Goal: Information Seeking & Learning: Learn about a topic

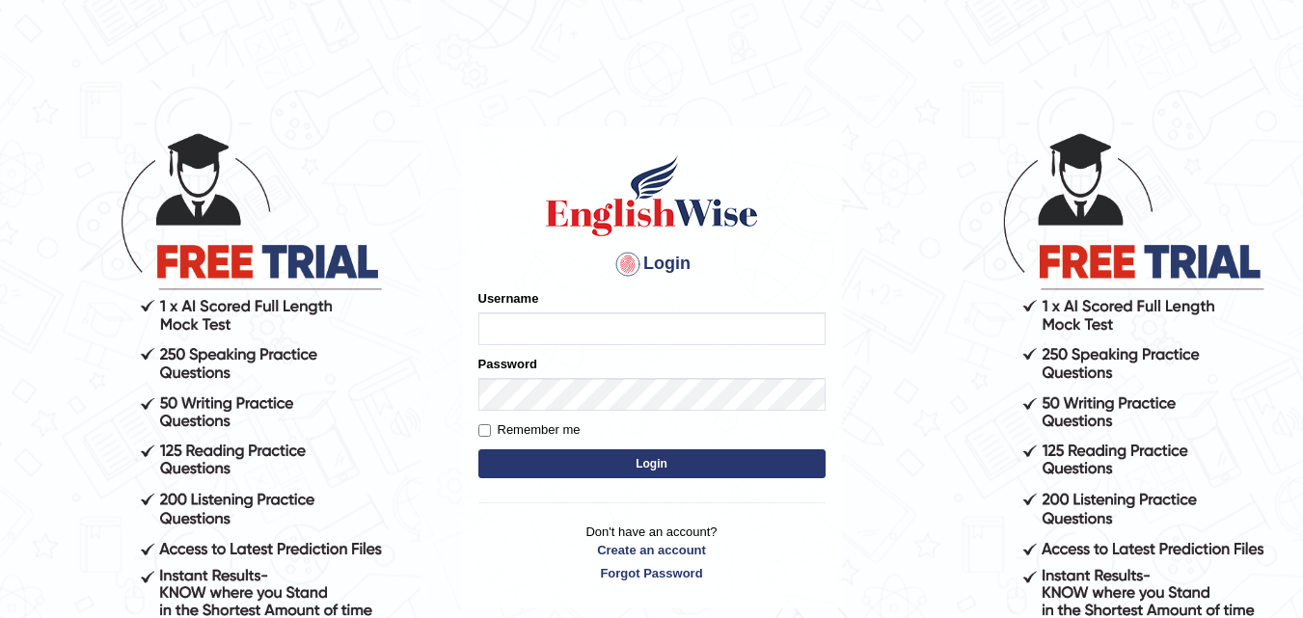
click at [599, 313] on input "Username" at bounding box center [651, 329] width 347 height 33
type input "0469377470"
click at [468, 319] on div "Login Please fix the following errors: Username 0469377470 Password Remember me…" at bounding box center [652, 367] width 380 height 483
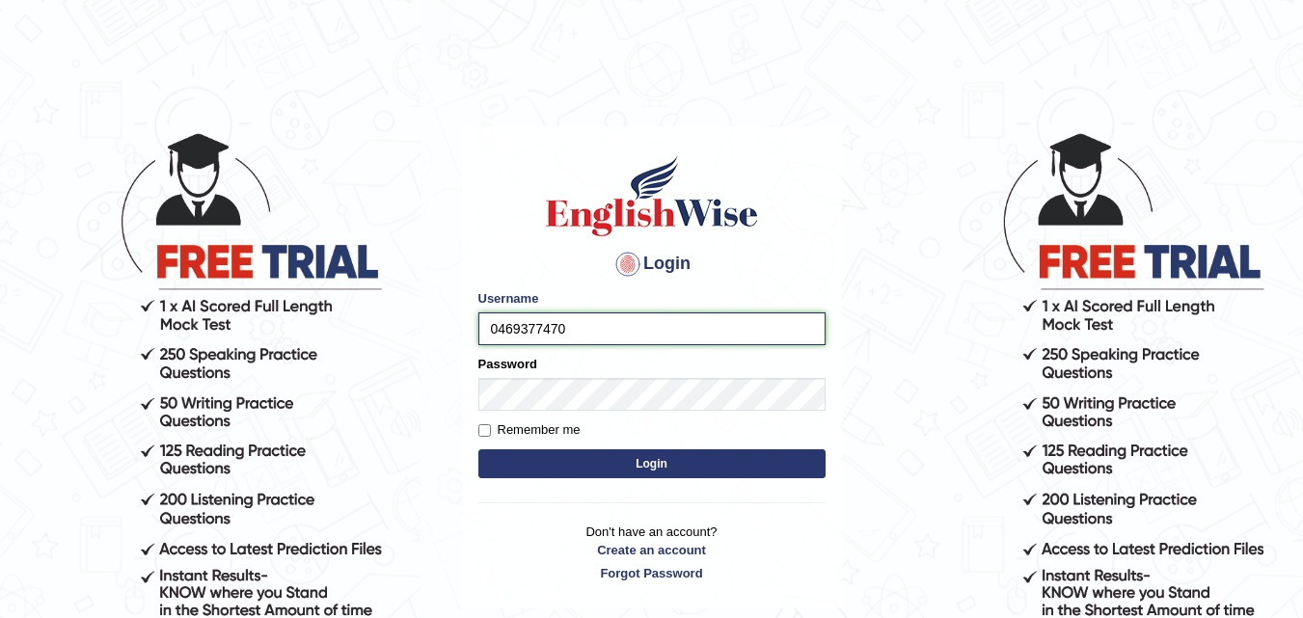
drag, startPoint x: 486, startPoint y: 329, endPoint x: 684, endPoint y: 338, distance: 197.9
click at [719, 331] on input "0469377470" at bounding box center [651, 329] width 347 height 33
click at [624, 477] on button "Login" at bounding box center [651, 463] width 347 height 29
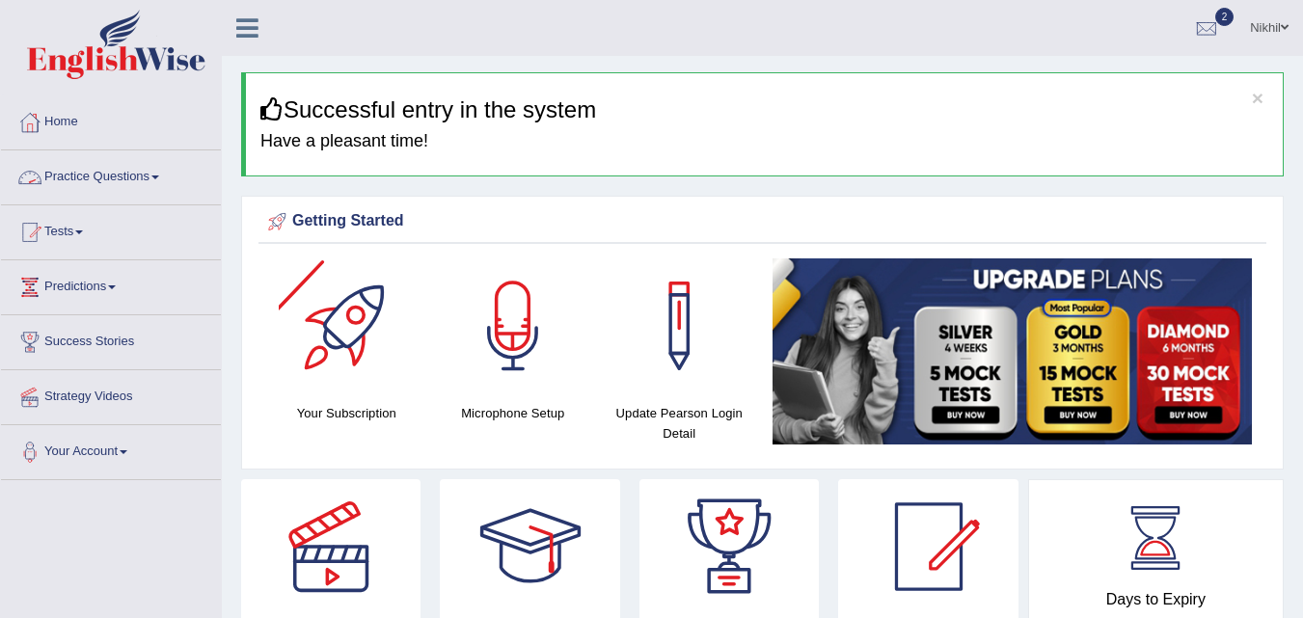
click at [160, 191] on link "Practice Questions" at bounding box center [111, 174] width 220 height 48
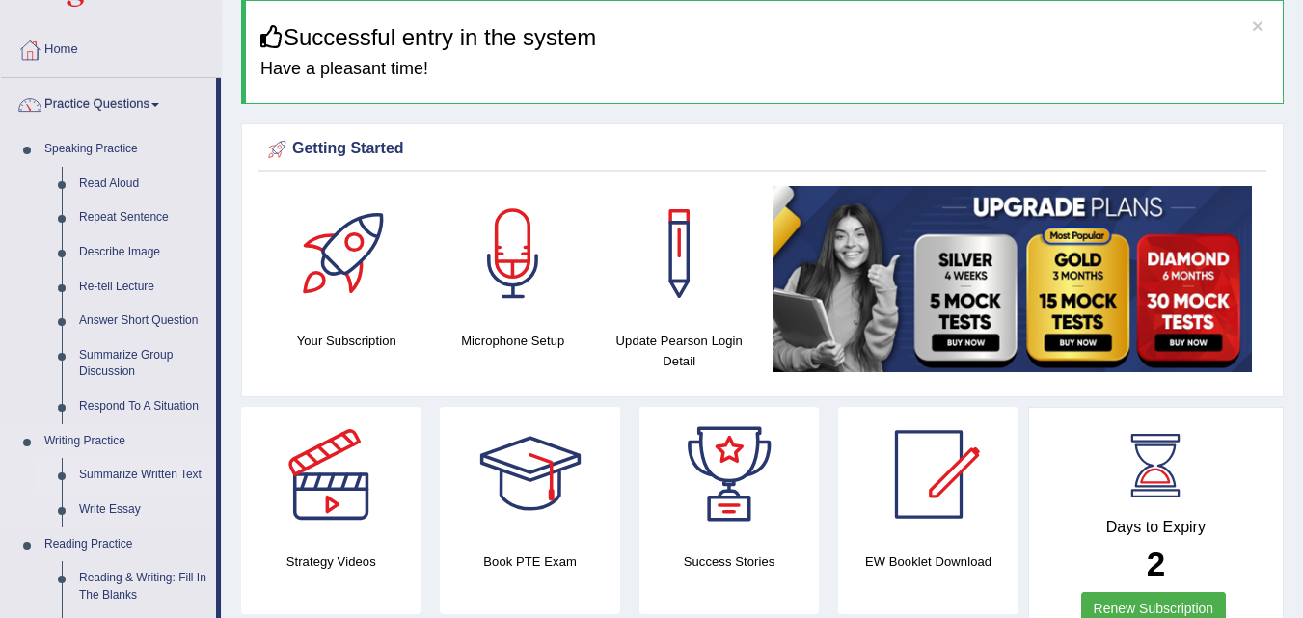
scroll to position [70, 0]
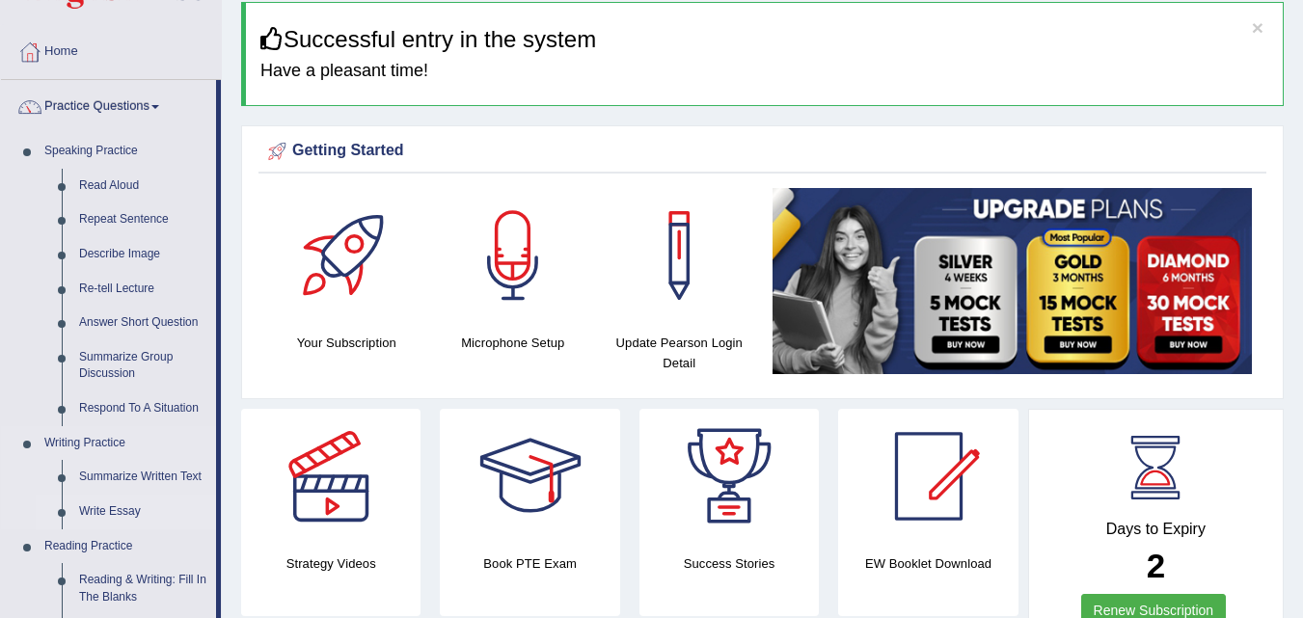
click at [112, 511] on link "Write Essay" at bounding box center [143, 512] width 146 height 35
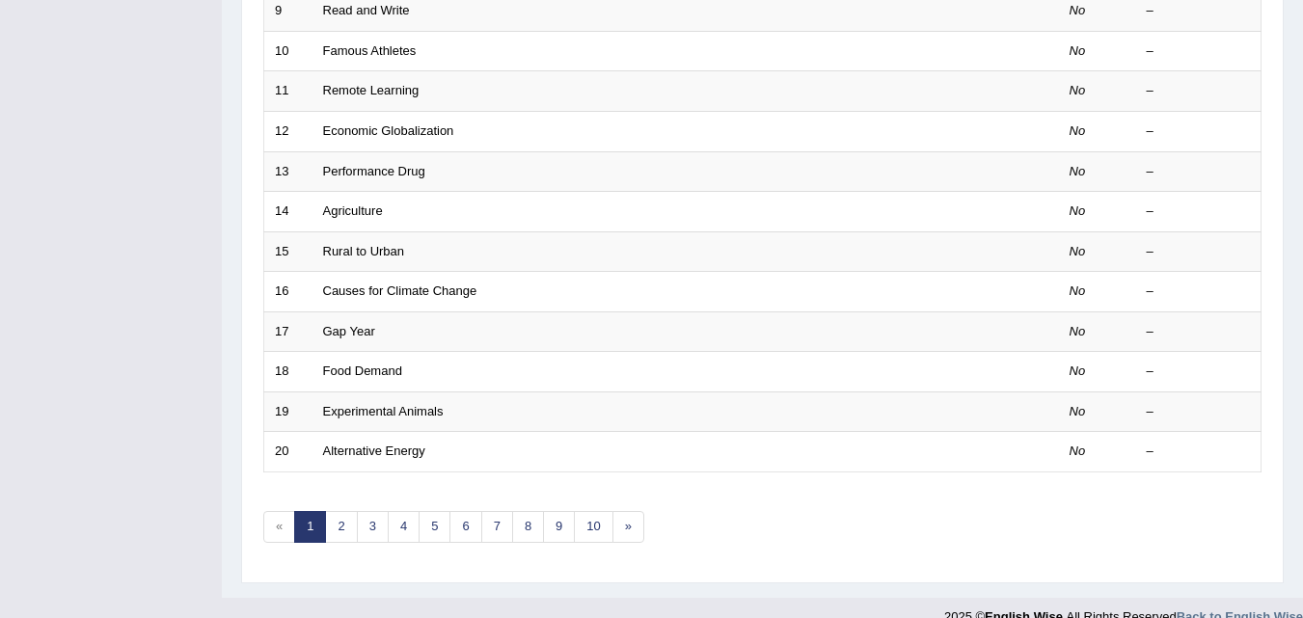
scroll to position [630, 0]
click at [338, 532] on link "2" at bounding box center [341, 528] width 32 height 32
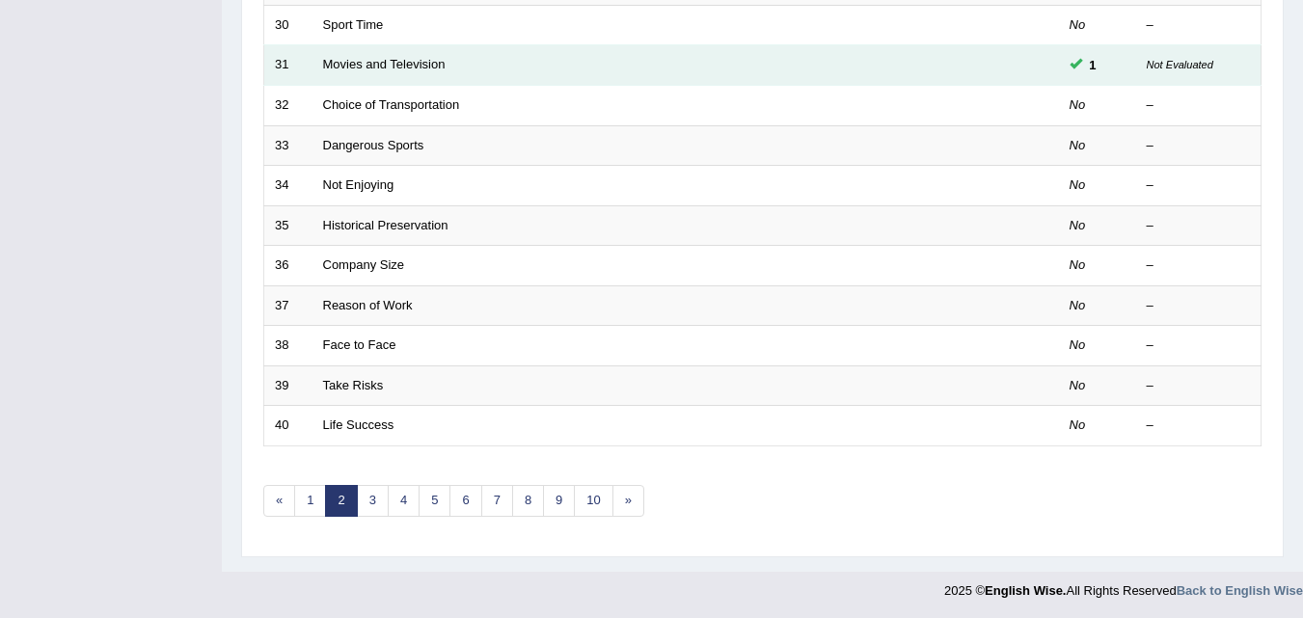
scroll to position [659, 0]
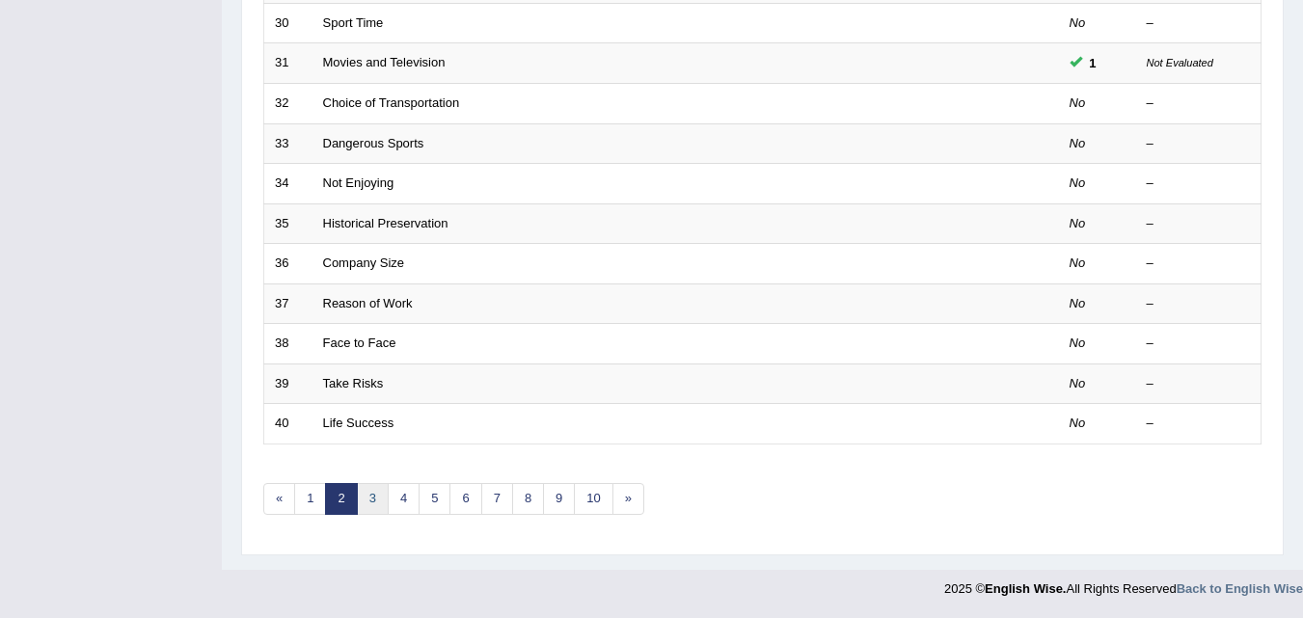
click at [367, 508] on link "3" at bounding box center [373, 499] width 32 height 32
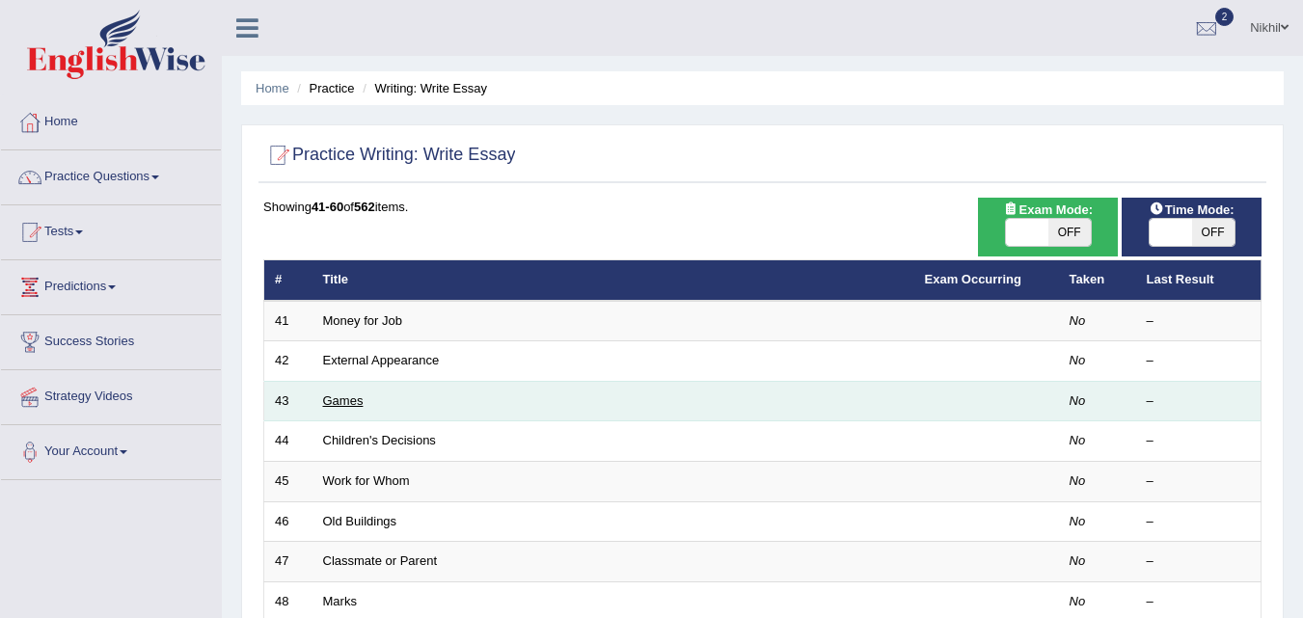
click at [350, 403] on link "Games" at bounding box center [343, 401] width 41 height 14
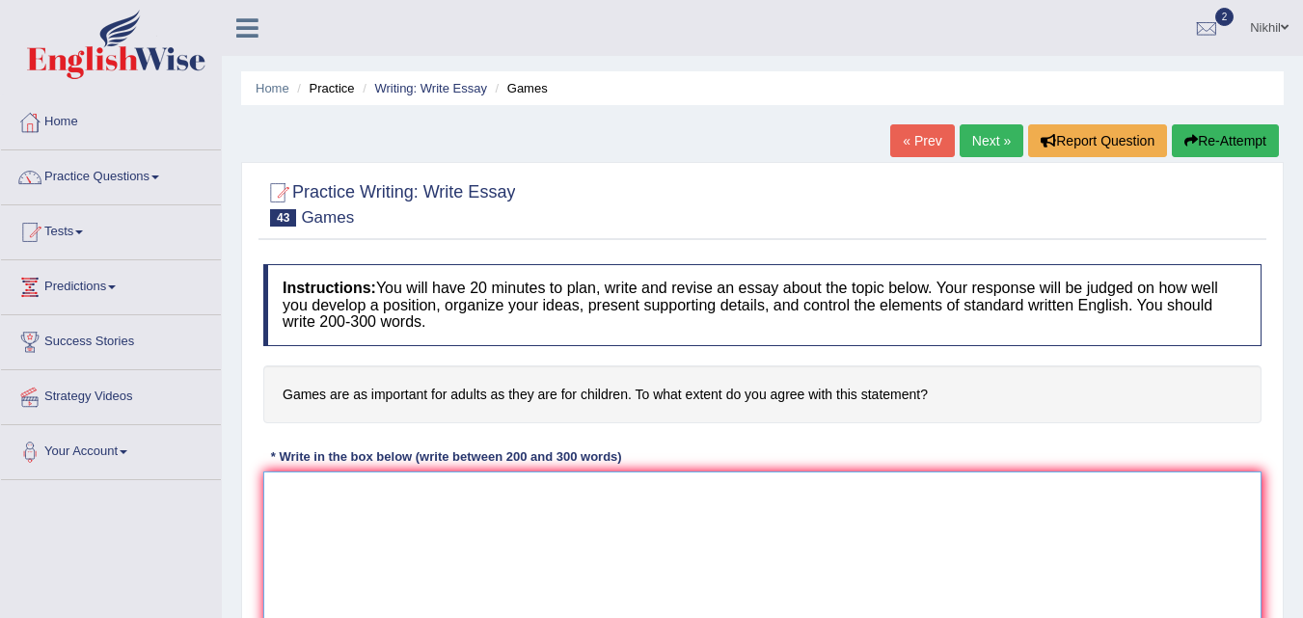
click at [348, 492] on textarea at bounding box center [762, 565] width 998 height 187
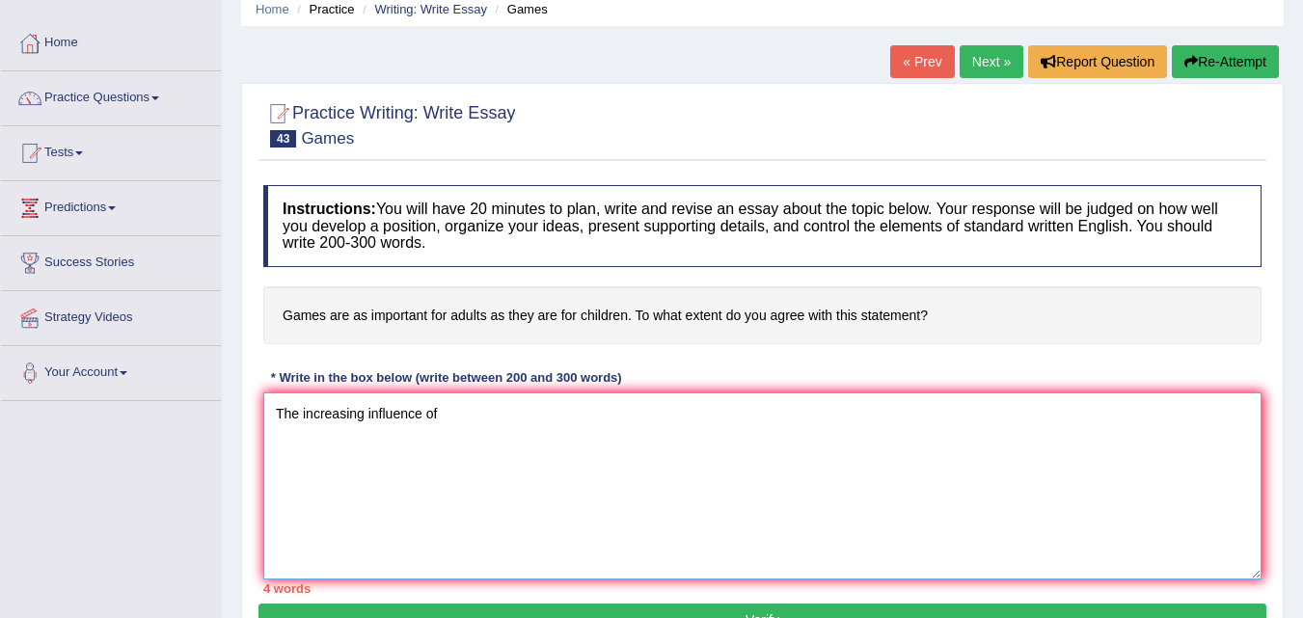
scroll to position [80, 0]
click at [468, 412] on textarea "The increasing influence of" at bounding box center [762, 485] width 998 height 187
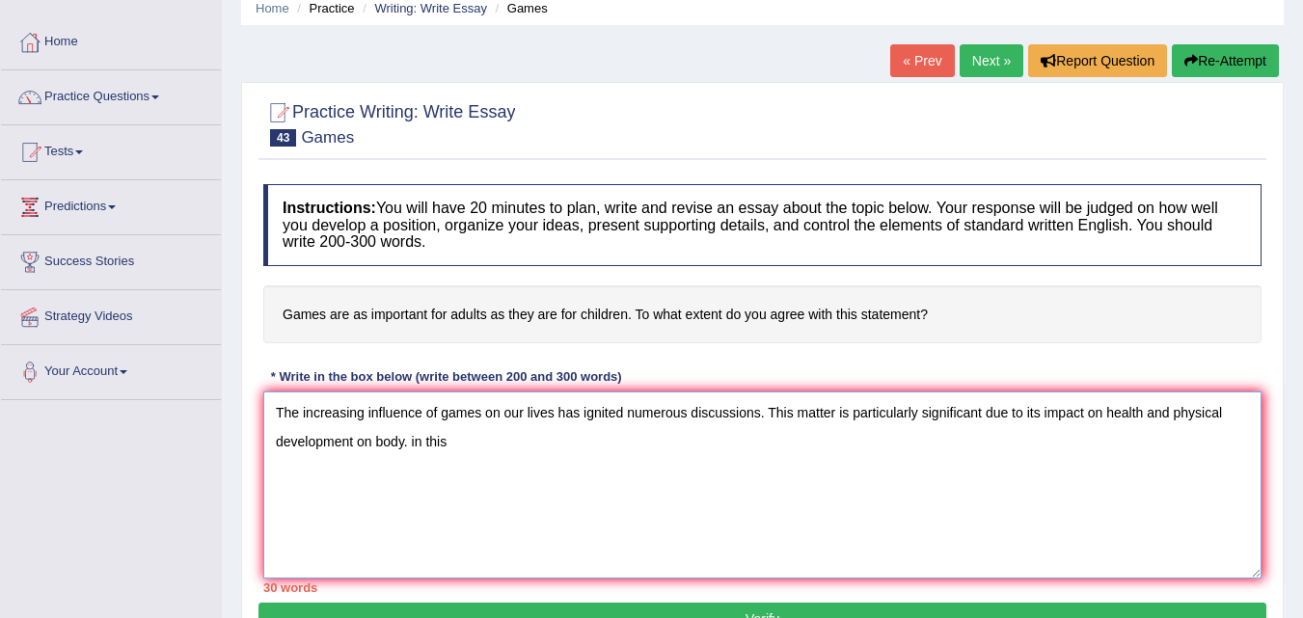
click at [413, 445] on textarea "The increasing influence of games on our lives has ignited numerous discussions…" at bounding box center [762, 485] width 998 height 187
click at [405, 440] on textarea "The increasing influence of games on our lives has ignited numerous discussions…" at bounding box center [762, 485] width 998 height 187
click at [405, 446] on textarea "The increasing influence of games on our lives has ignited numerous discussions…" at bounding box center [762, 485] width 998 height 187
click at [406, 448] on textarea "The increasing influence of games on our lives has ignited numerous discussions…" at bounding box center [762, 485] width 998 height 187
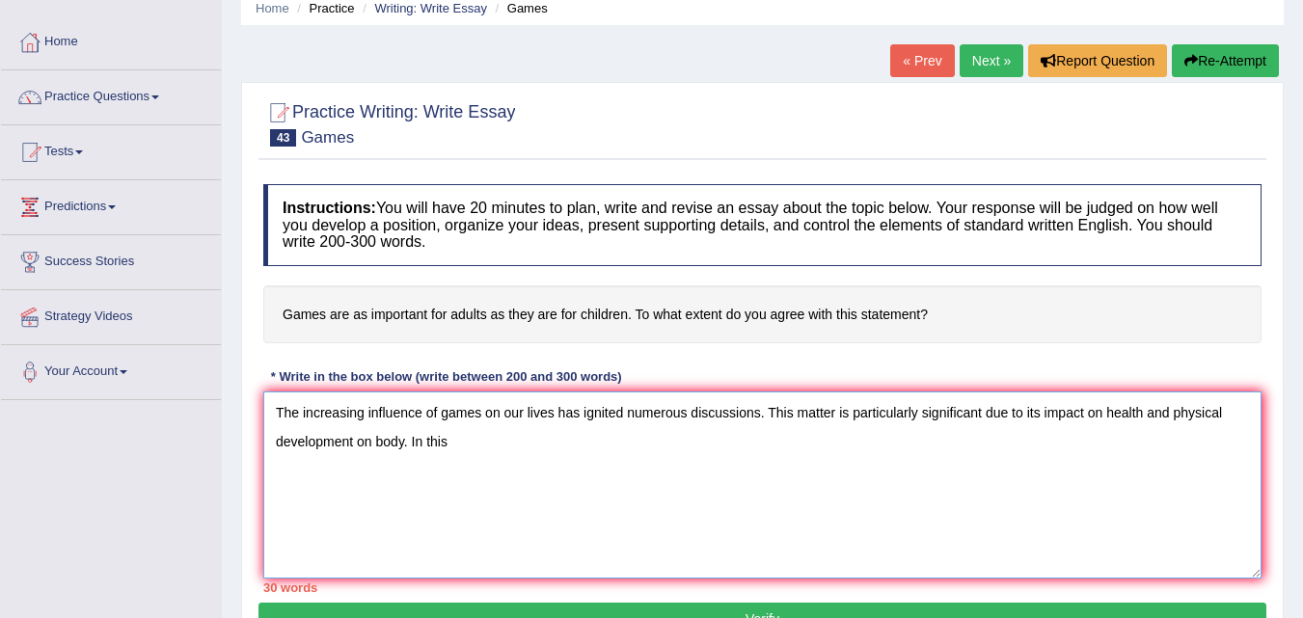
click at [454, 445] on textarea "The increasing influence of games on our lives has ignited numerous discussions…" at bounding box center [762, 485] width 998 height 187
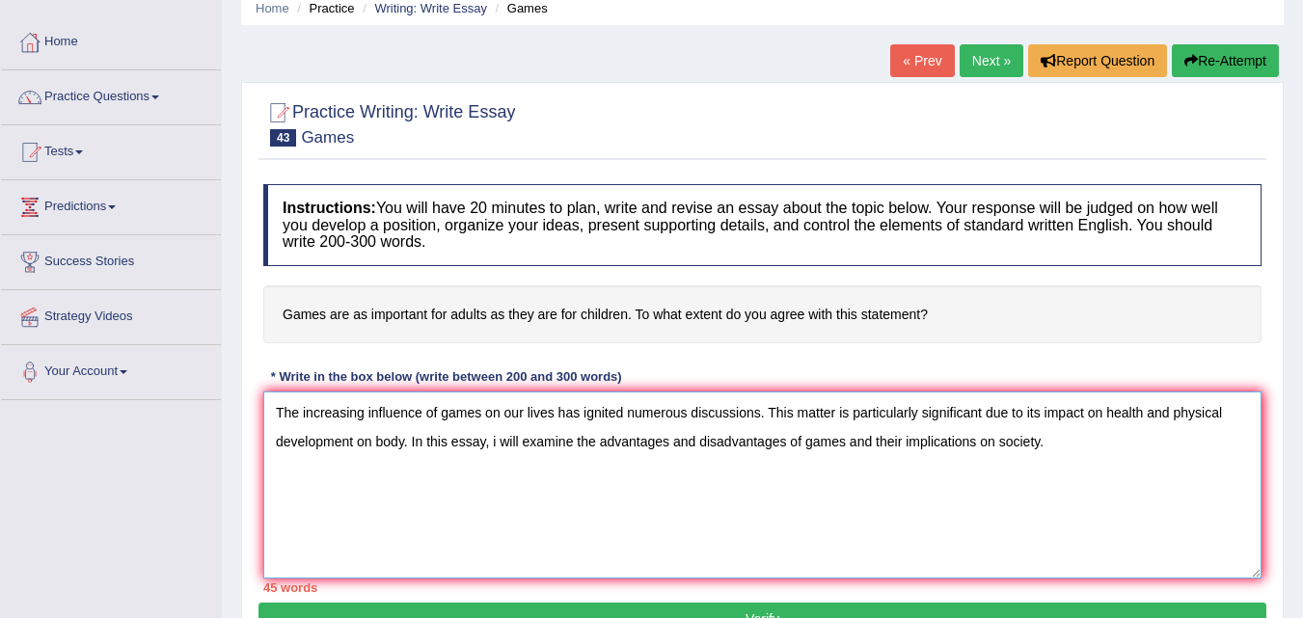
click at [976, 446] on textarea "The increasing influence of games on our lives has ignited numerous discussions…" at bounding box center [762, 485] width 998 height 187
click at [989, 443] on textarea "The increasing influence of games on our lives has ignited numerous discussions…" at bounding box center [762, 485] width 998 height 187
click at [991, 443] on textarea "The increasing influence of games on our lives has ignited numerous discussions…" at bounding box center [762, 485] width 998 height 187
click at [994, 440] on textarea "The increasing influence of games on our lives has ignited numerous discussions…" at bounding box center [762, 485] width 998 height 187
click at [1082, 444] on textarea "The increasing influence of games on our lives has ignited numerous discussions…" at bounding box center [762, 485] width 998 height 187
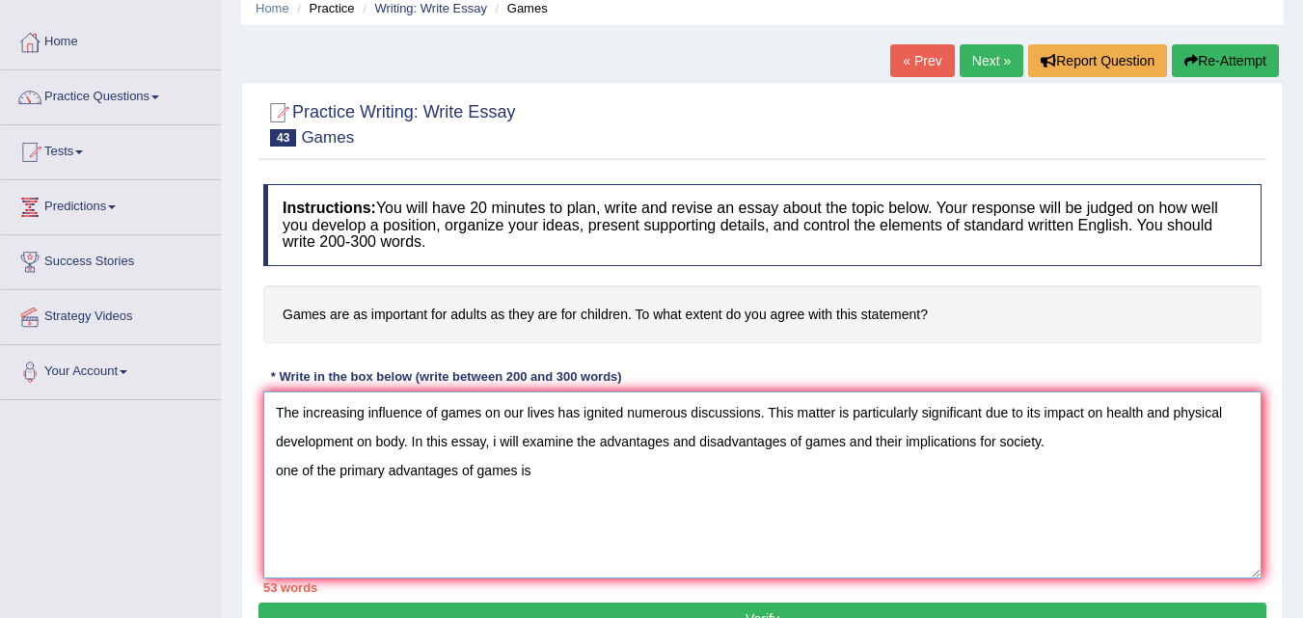
click at [286, 473] on textarea "The increasing influence of games on our lives has ignited numerous discussions…" at bounding box center [762, 485] width 998 height 187
click at [561, 484] on textarea "The increasing influence of games on our lives has ignited numerous discussions…" at bounding box center [762, 485] width 998 height 187
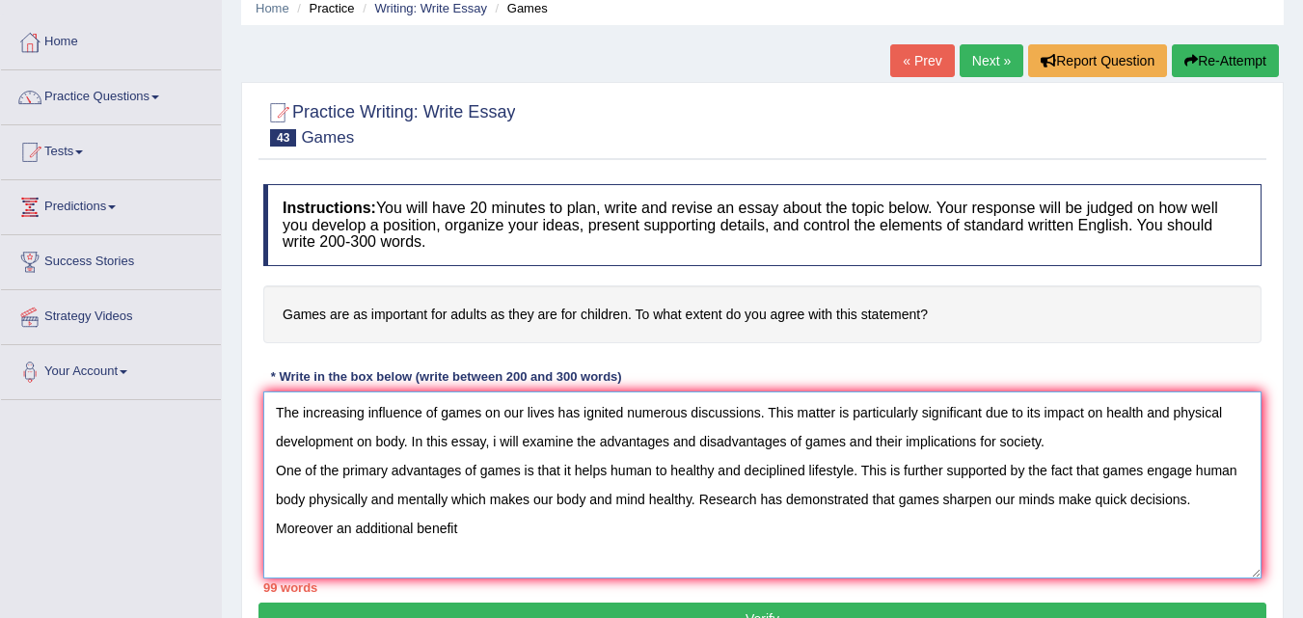
click at [511, 548] on textarea "The increasing influence of games on our lives has ignited numerous discussions…" at bounding box center [762, 485] width 998 height 187
click at [625, 529] on textarea "The increasing influence of games on our lives has ignited numerous discussions…" at bounding box center [762, 485] width 998 height 187
click at [708, 542] on textarea "The increasing influence of games on our lives has ignited numerous discussions…" at bounding box center [762, 485] width 998 height 187
click at [868, 534] on textarea "The increasing influence of games on our lives has ignited numerous discussions…" at bounding box center [762, 485] width 998 height 187
click at [966, 522] on textarea "The increasing influence of games on our lives has ignited numerous discussions…" at bounding box center [762, 485] width 998 height 187
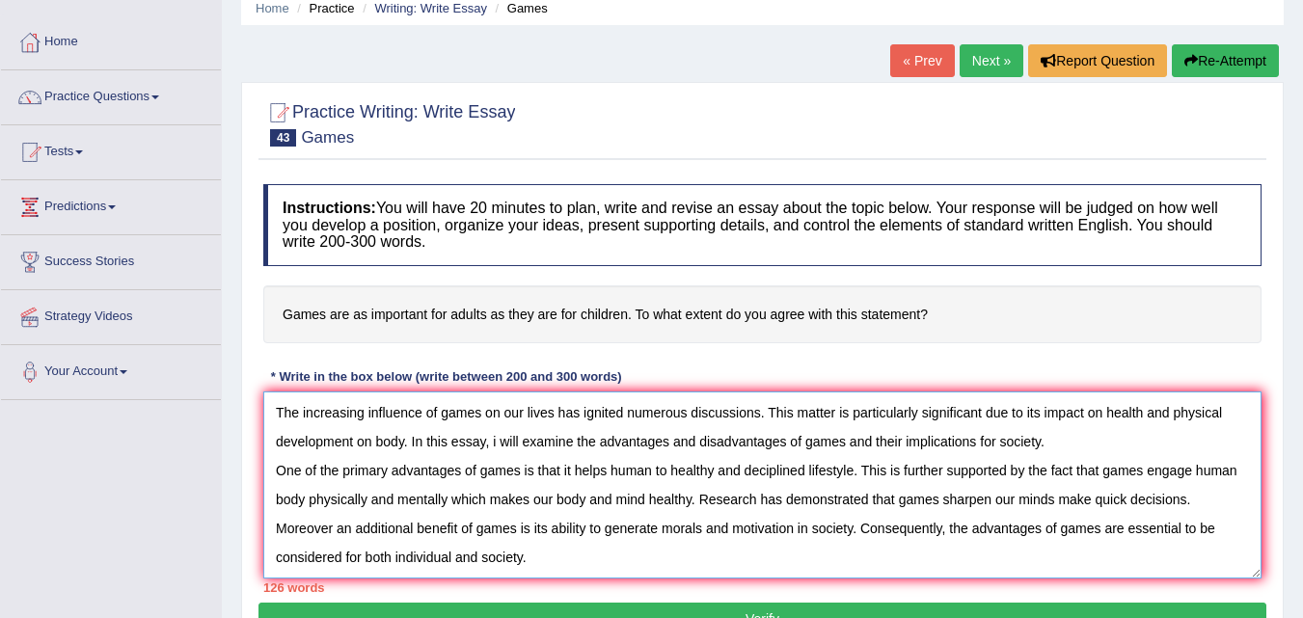
scroll to position [16, 0]
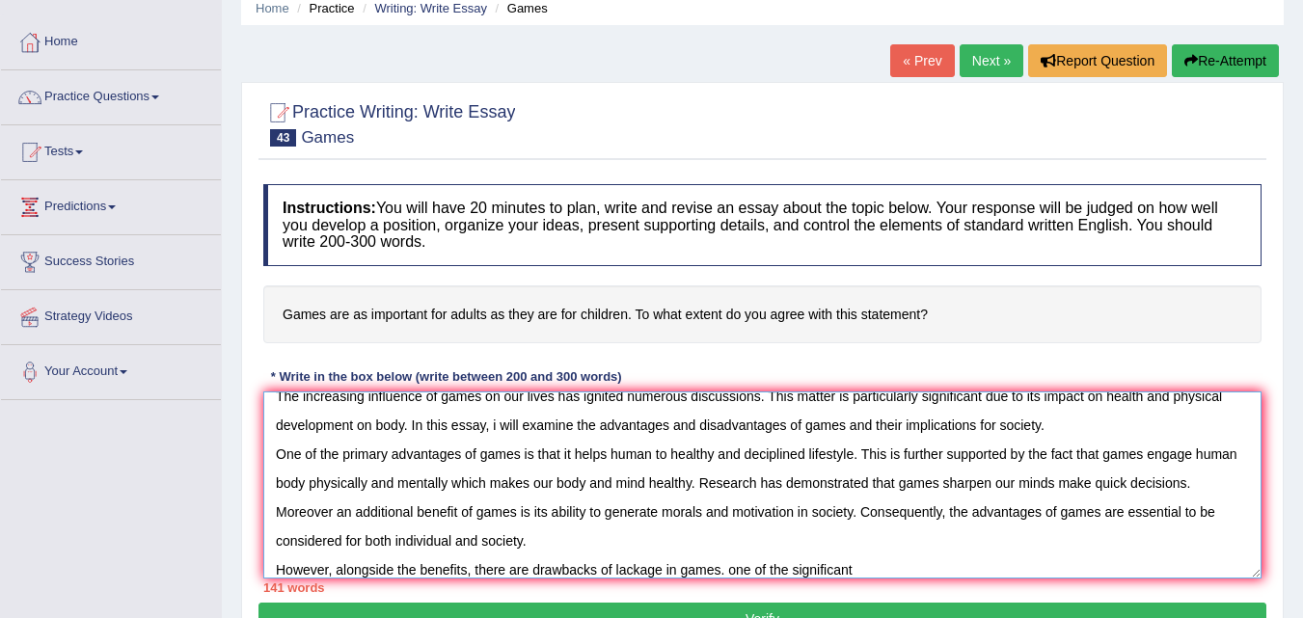
click at [766, 565] on textarea "The increasing influence of games on our lives has ignited numerous discussions…" at bounding box center [762, 485] width 998 height 187
click at [731, 568] on textarea "The increasing influence of games on our lives has ignited numerous discussions…" at bounding box center [762, 485] width 998 height 187
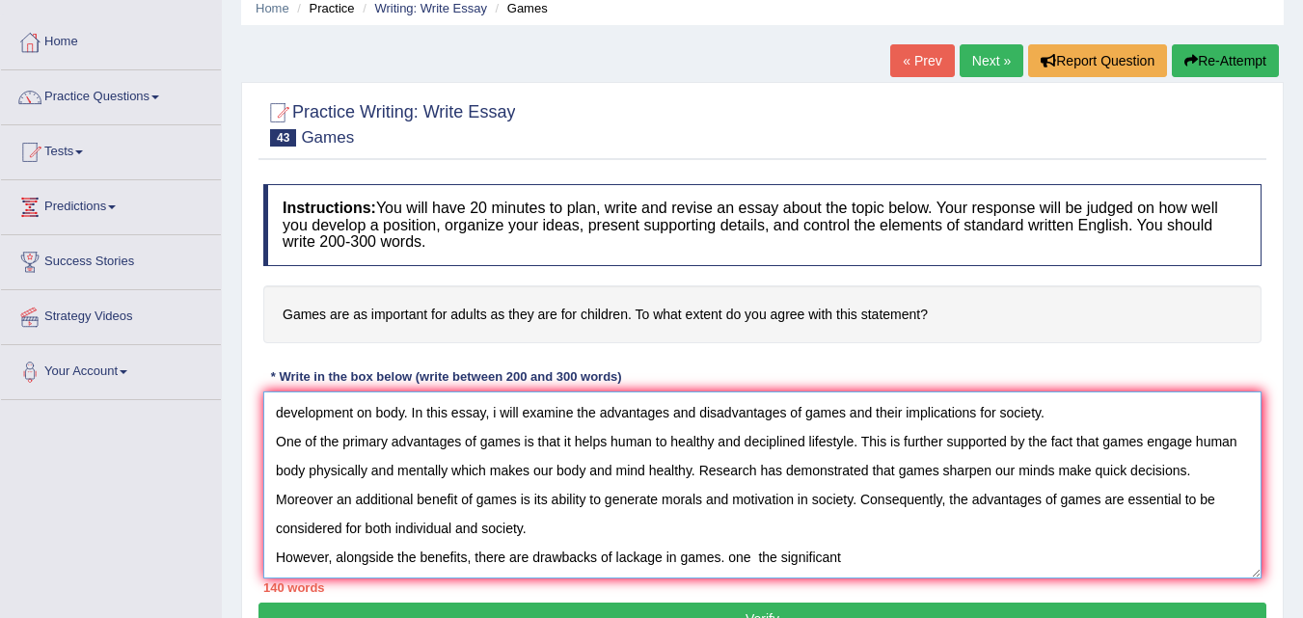
click at [733, 572] on textarea "The increasing influence of games on our lives has ignited numerous discussions…" at bounding box center [762, 485] width 998 height 187
click at [886, 554] on textarea "The increasing influence of games on our lives has ignited numerous discussions…" at bounding box center [762, 485] width 998 height 187
click at [784, 557] on textarea "The increasing influence of games on our lives has ignited numerous discussions…" at bounding box center [762, 485] width 998 height 187
click at [856, 569] on textarea "The increasing influence of games on our lives has ignited numerous discussions…" at bounding box center [762, 485] width 998 height 187
click at [761, 558] on textarea "The increasing influence of games on our lives has ignited numerous discussions…" at bounding box center [762, 485] width 998 height 187
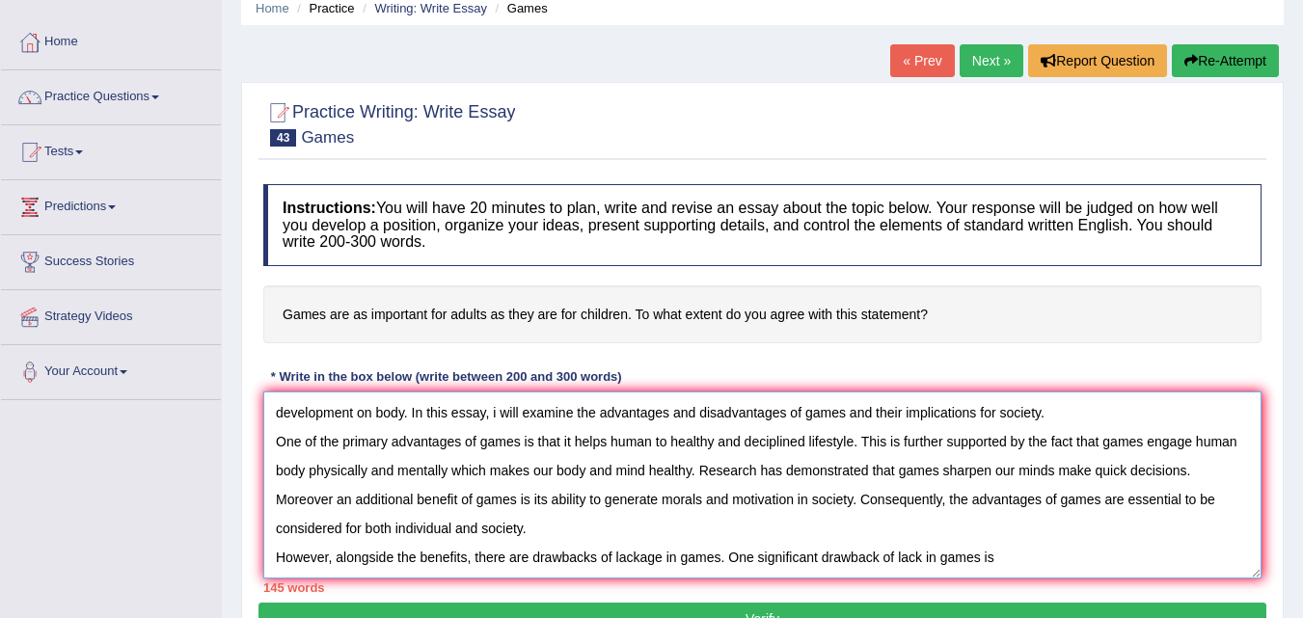
click at [1010, 551] on textarea "The increasing influence of games on our lives has ignited numerous discussions…" at bounding box center [762, 485] width 998 height 187
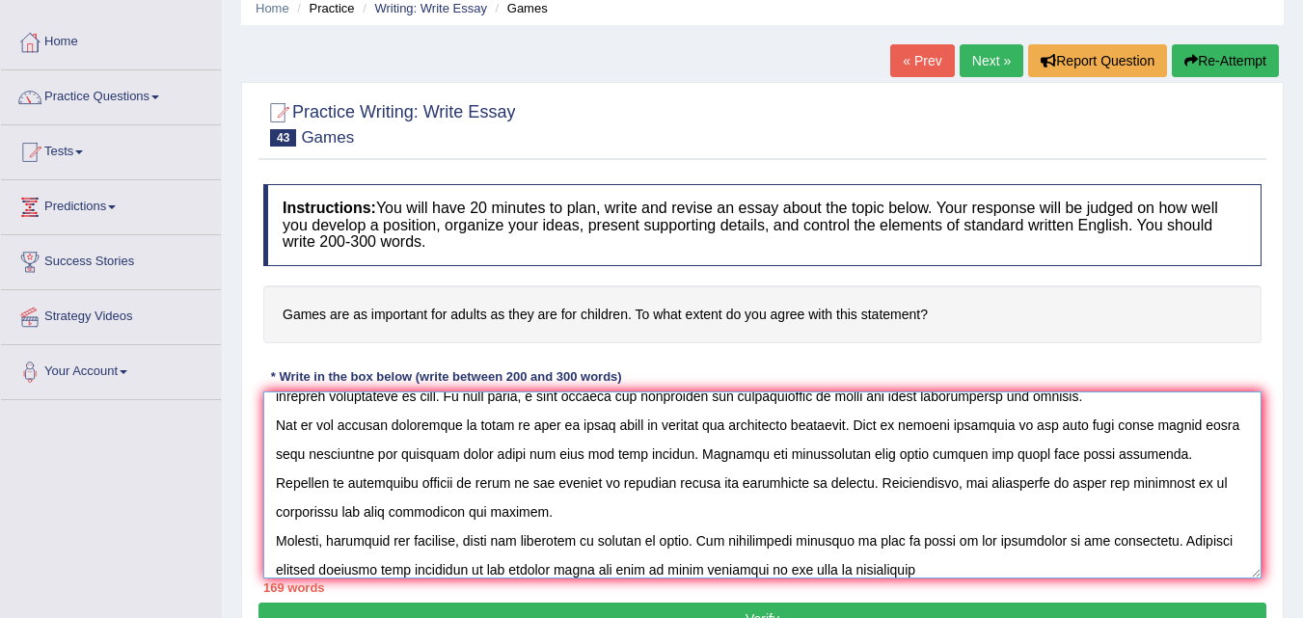
click at [542, 513] on textarea at bounding box center [762, 485] width 998 height 187
click at [993, 566] on textarea at bounding box center [762, 485] width 998 height 187
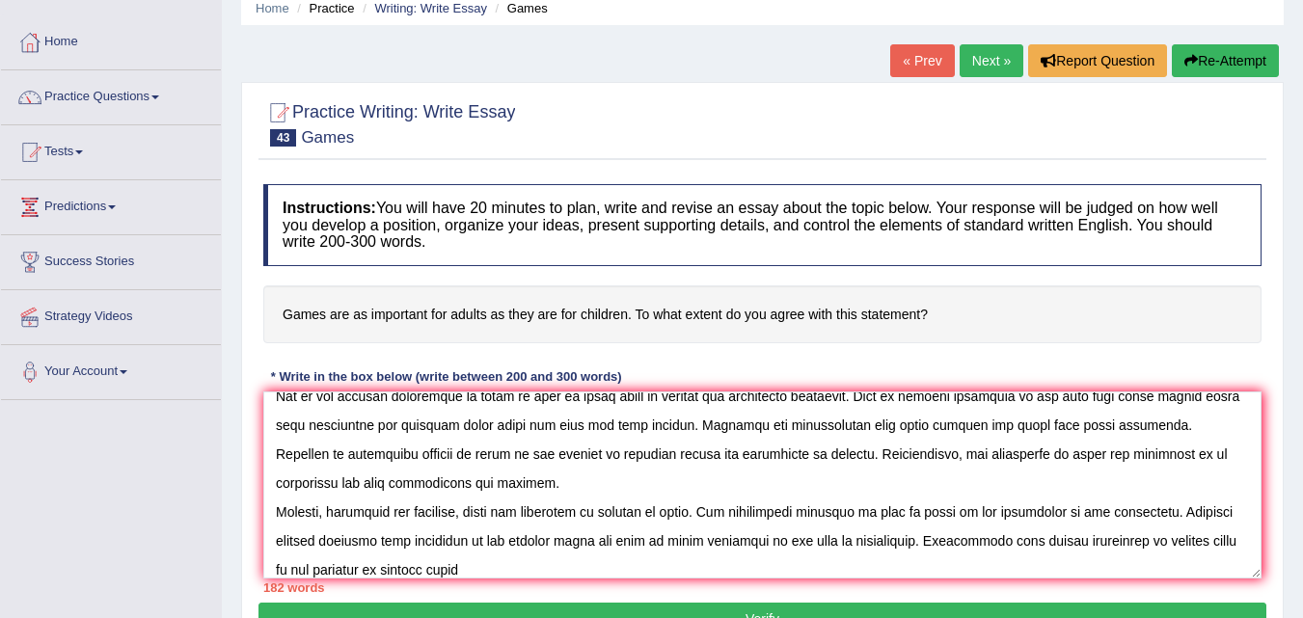
click at [582, 581] on div "182 words" at bounding box center [762, 588] width 998 height 18
click at [581, 574] on textarea at bounding box center [762, 485] width 998 height 187
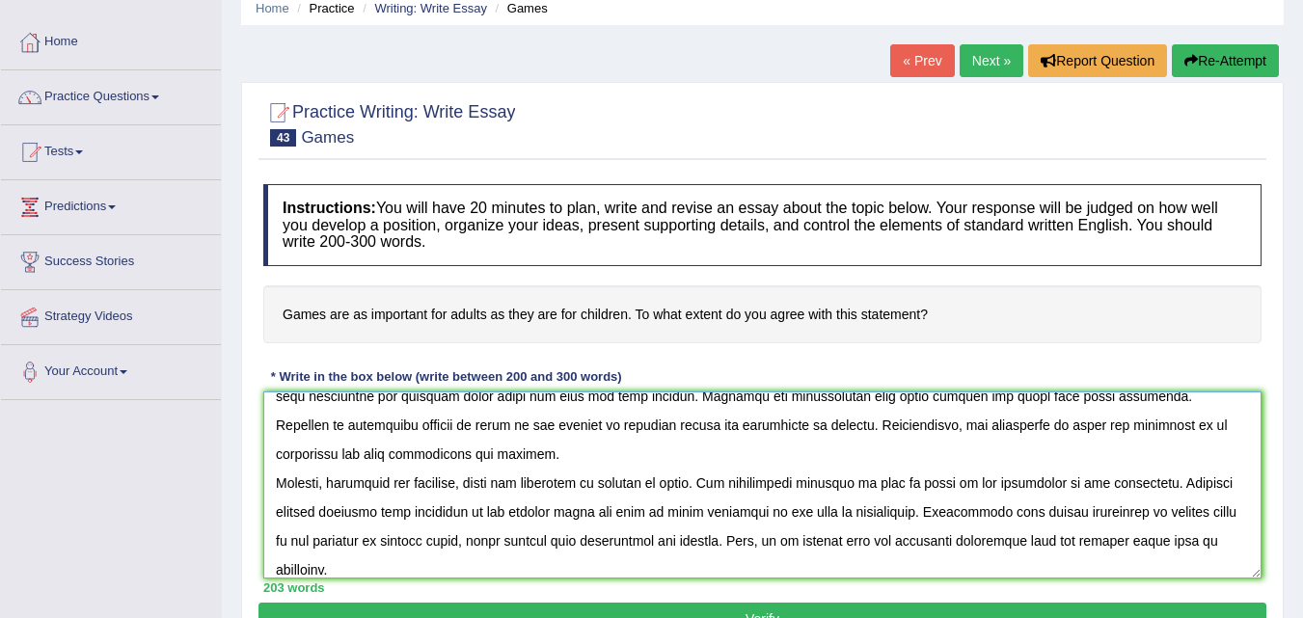
scroll to position [132, 0]
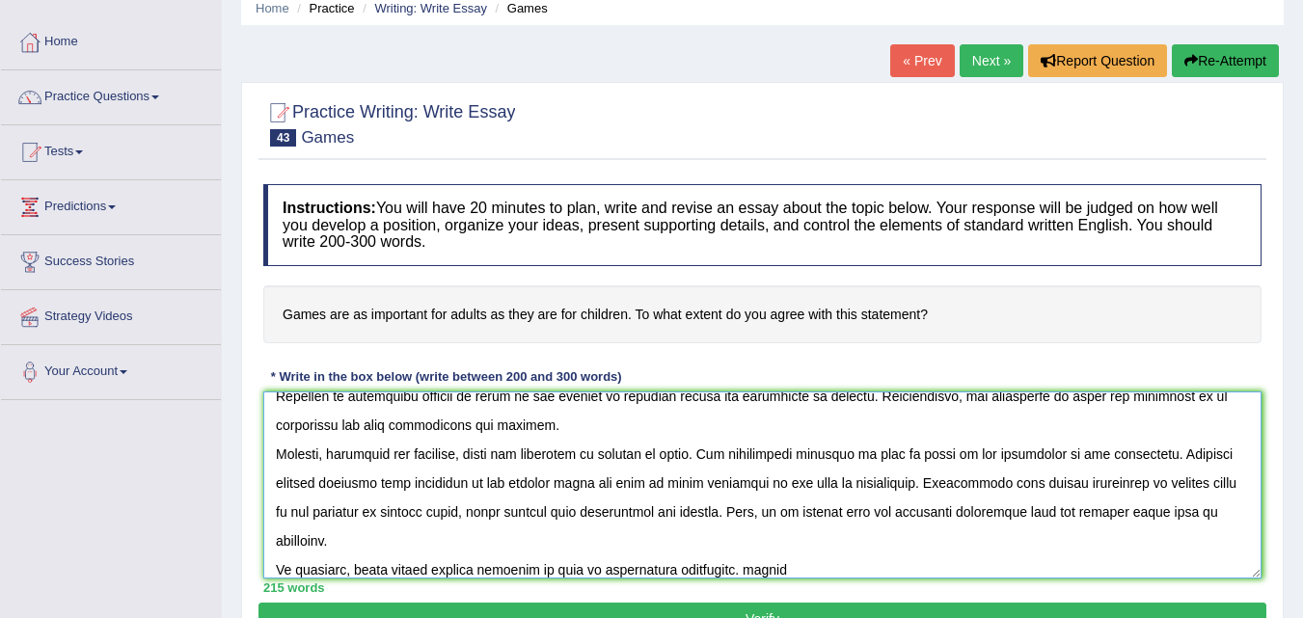
click at [743, 566] on textarea at bounding box center [762, 485] width 998 height 187
click at [739, 571] on textarea at bounding box center [762, 485] width 998 height 187
click at [780, 553] on textarea at bounding box center [762, 485] width 998 height 187
click at [783, 562] on textarea at bounding box center [762, 485] width 998 height 187
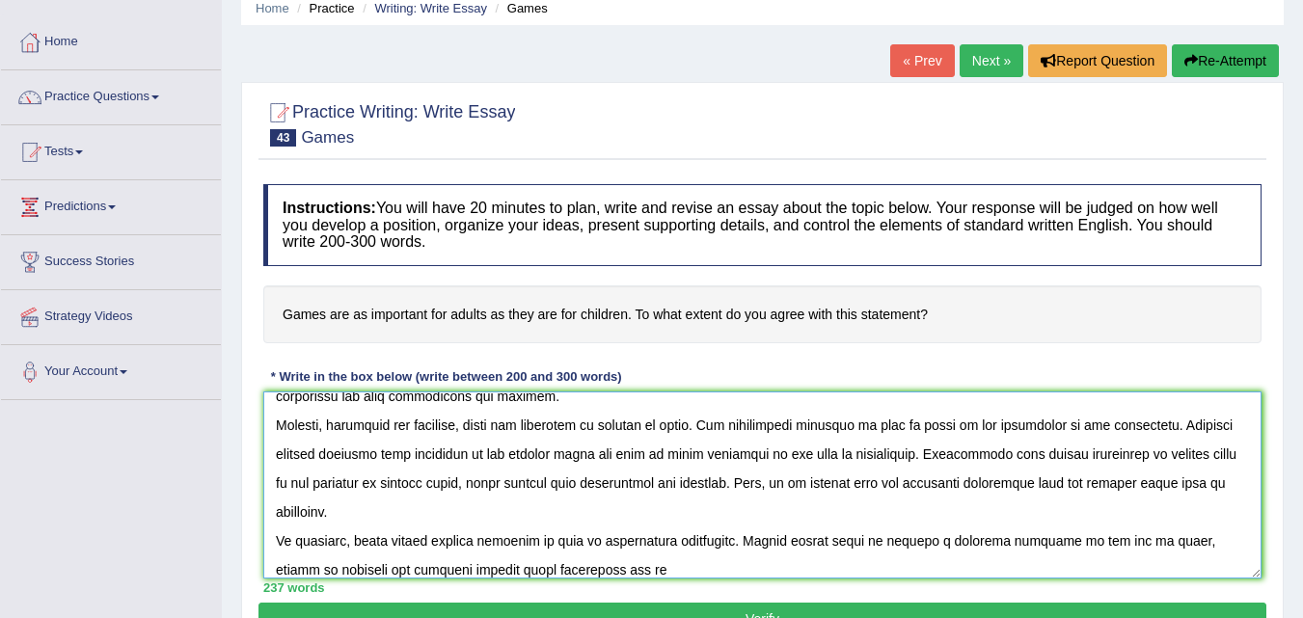
click at [816, 490] on textarea at bounding box center [762, 485] width 998 height 187
click at [600, 571] on textarea at bounding box center [762, 485] width 998 height 187
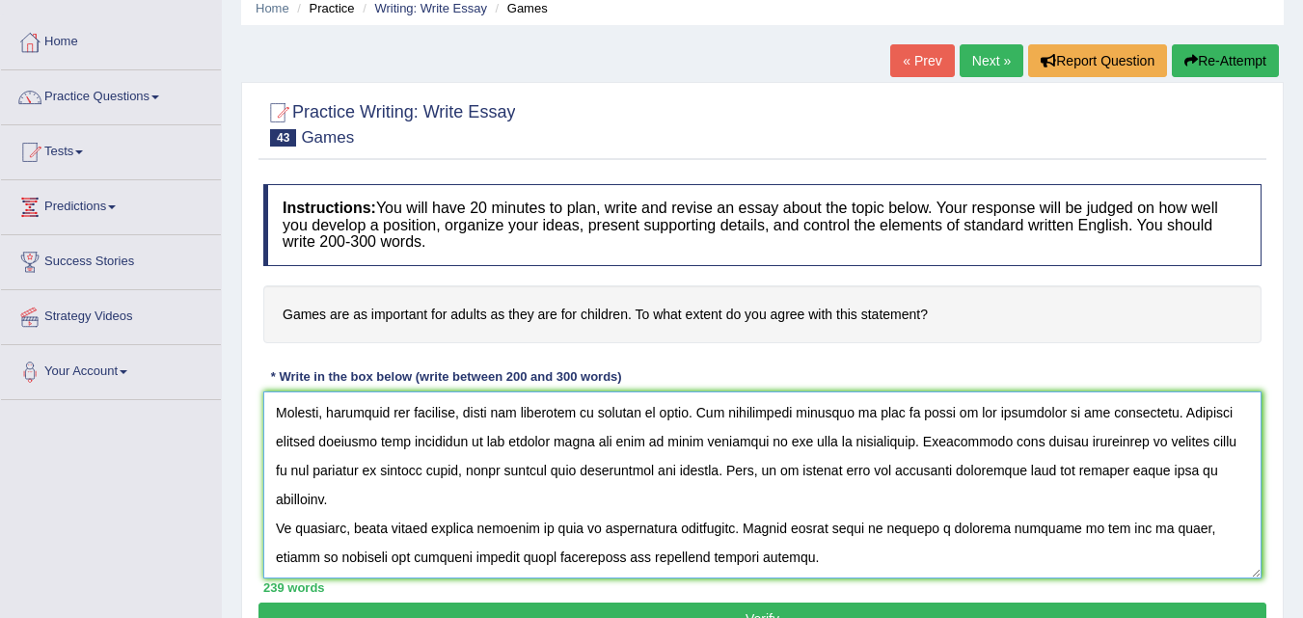
scroll to position [173, 0]
type textarea "The increasing influence of games on our lives has ignited numerous discussions…"
click at [744, 603] on div "Instructions: You will have 20 minutes to plan, write and revise an essay about…" at bounding box center [763, 389] width 1008 height 428
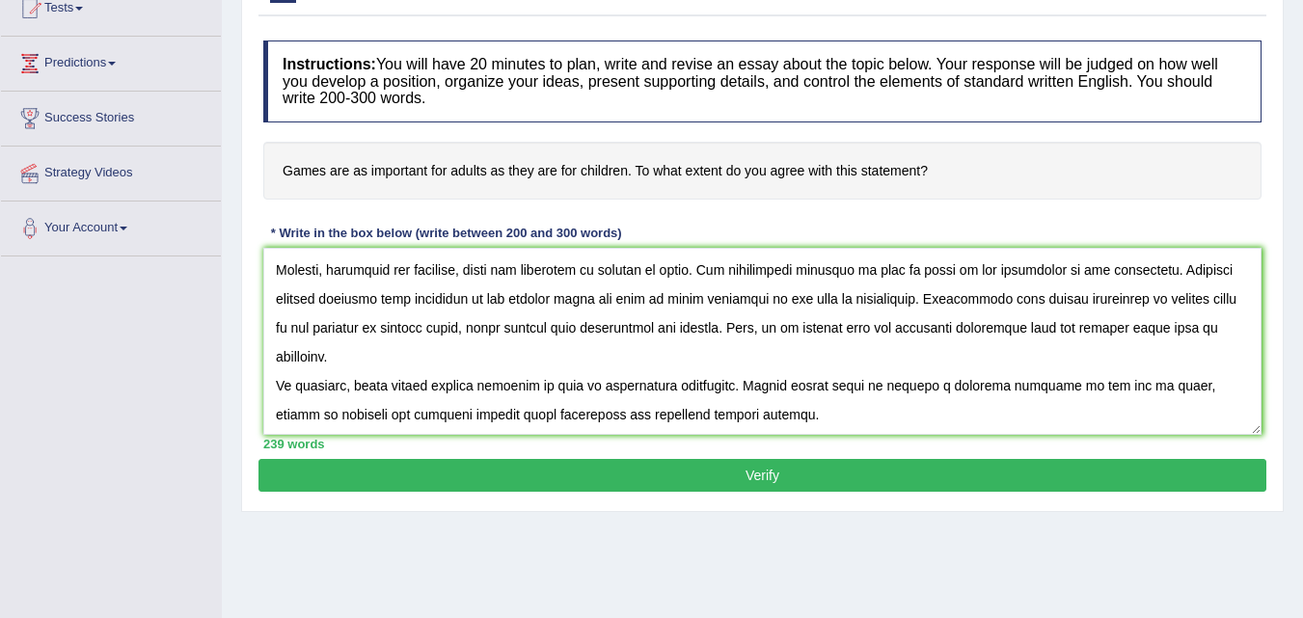
scroll to position [222, 0]
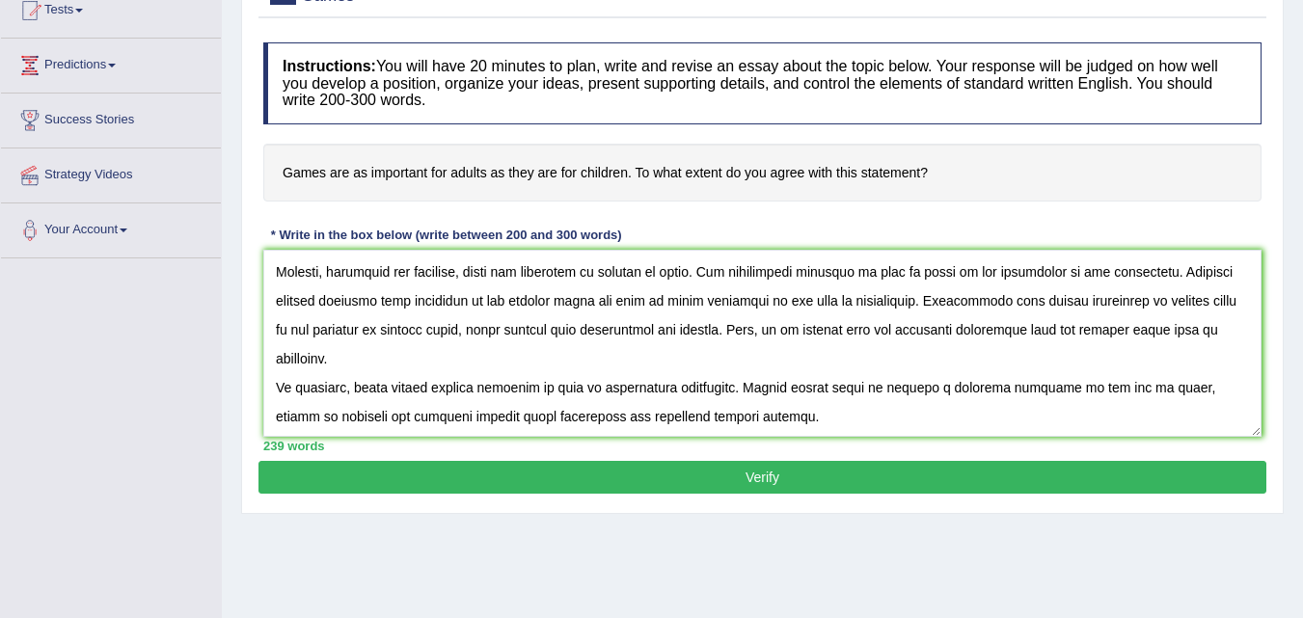
click at [771, 487] on button "Verify" at bounding box center [763, 477] width 1008 height 33
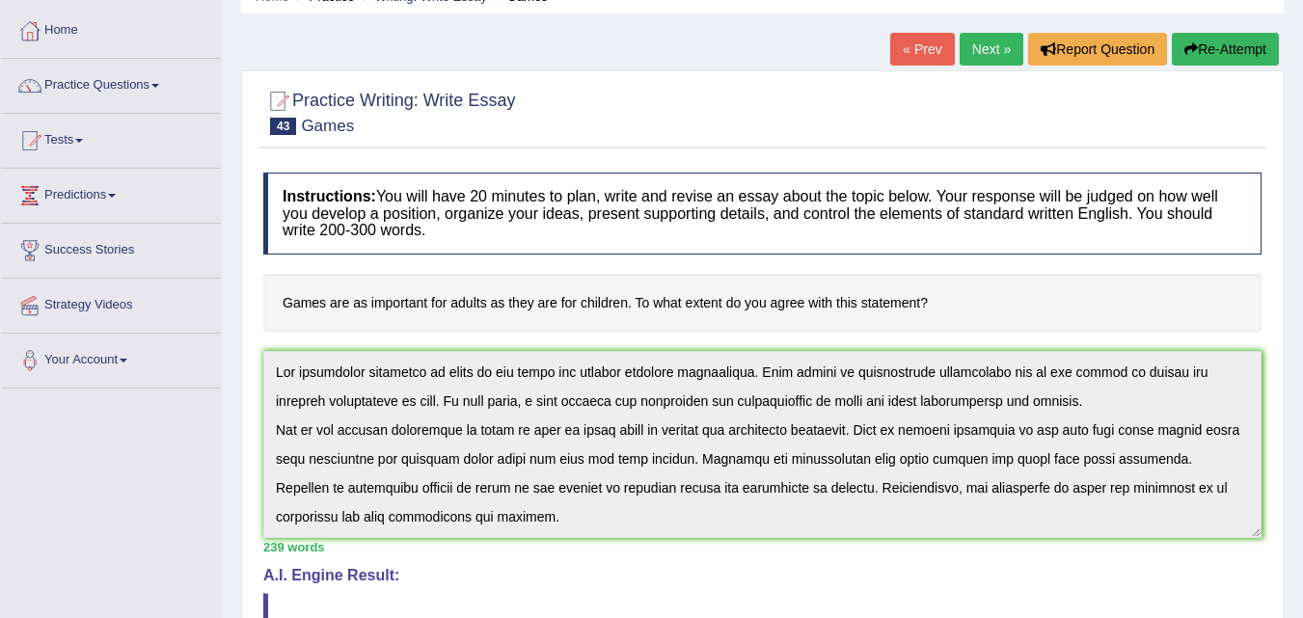
scroll to position [0, 0]
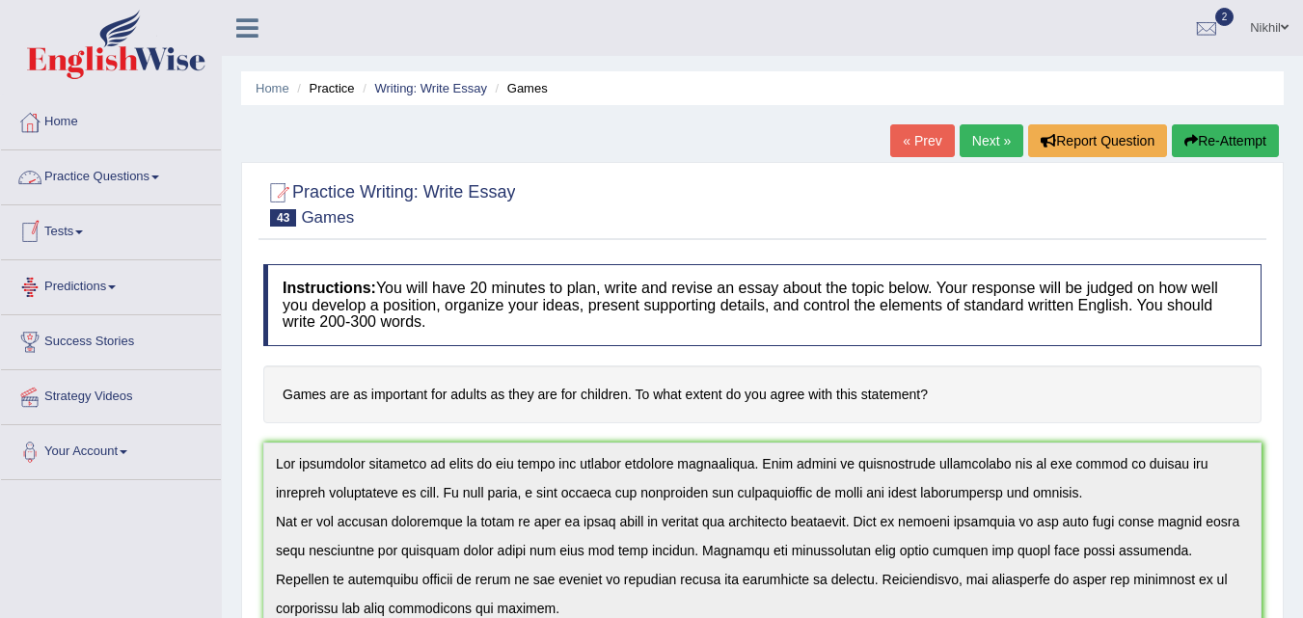
click at [124, 184] on link "Practice Questions" at bounding box center [111, 174] width 220 height 48
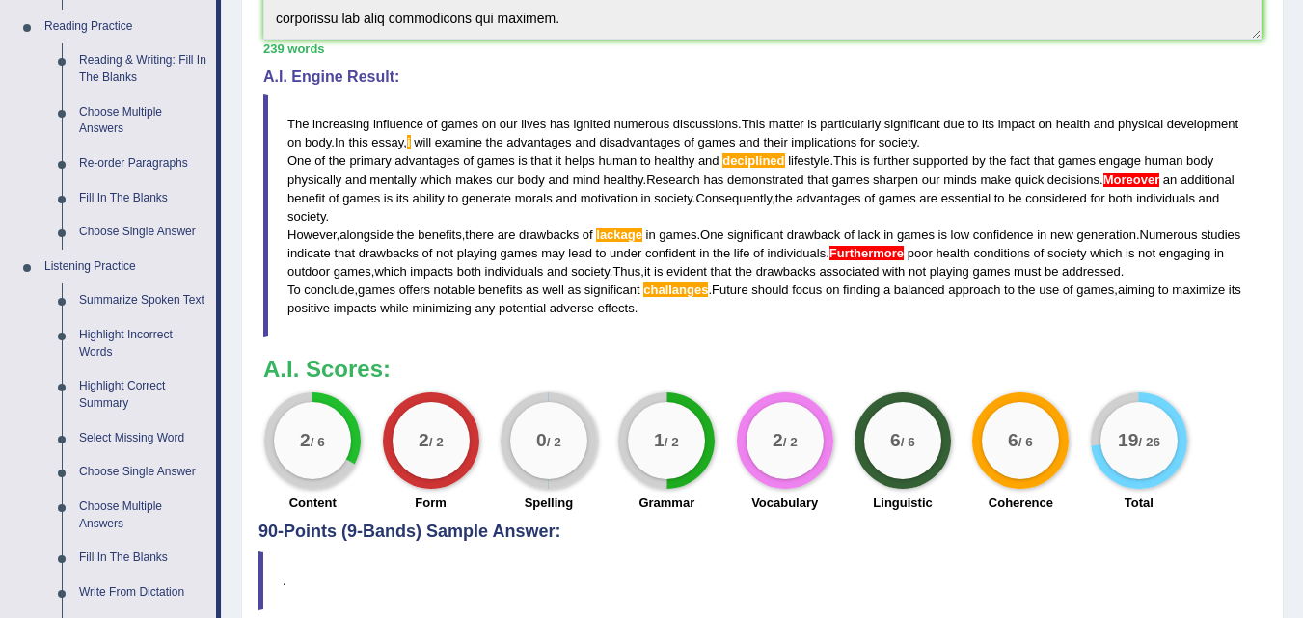
scroll to position [591, 0]
click at [104, 303] on link "Summarize Spoken Text" at bounding box center [143, 300] width 146 height 35
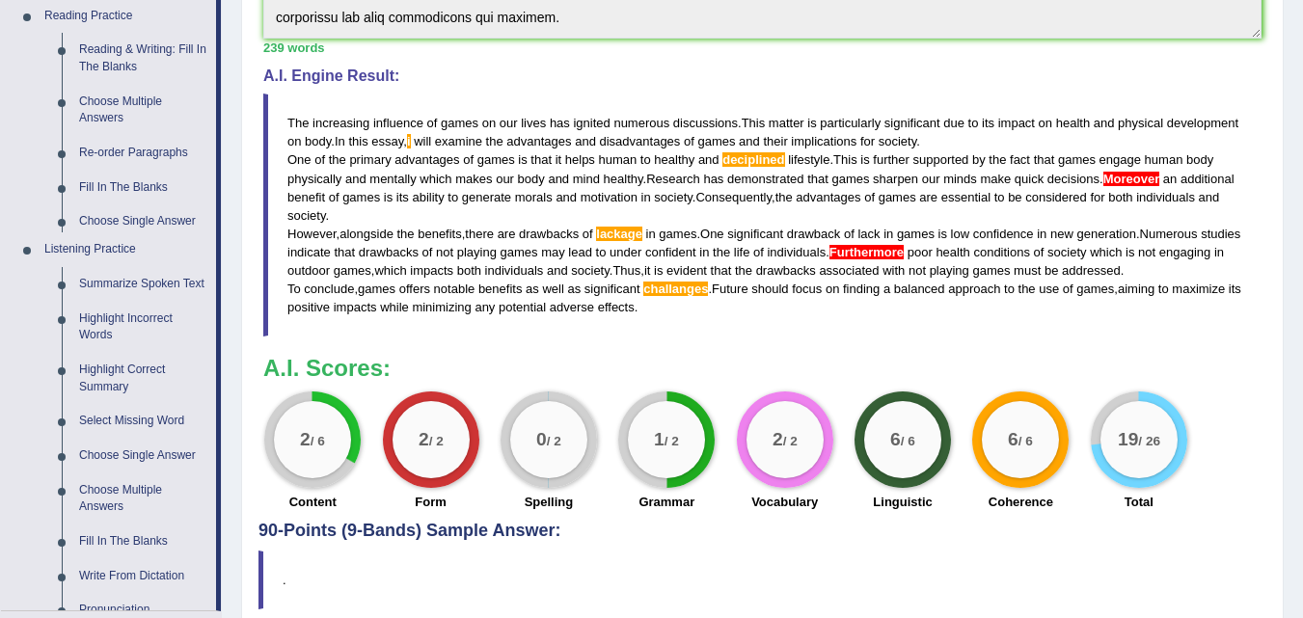
click at [104, 303] on ul "Home Practice Questions Speaking Practice Read Aloud Repeat Sentence Describe I…" at bounding box center [111, 195] width 220 height 1382
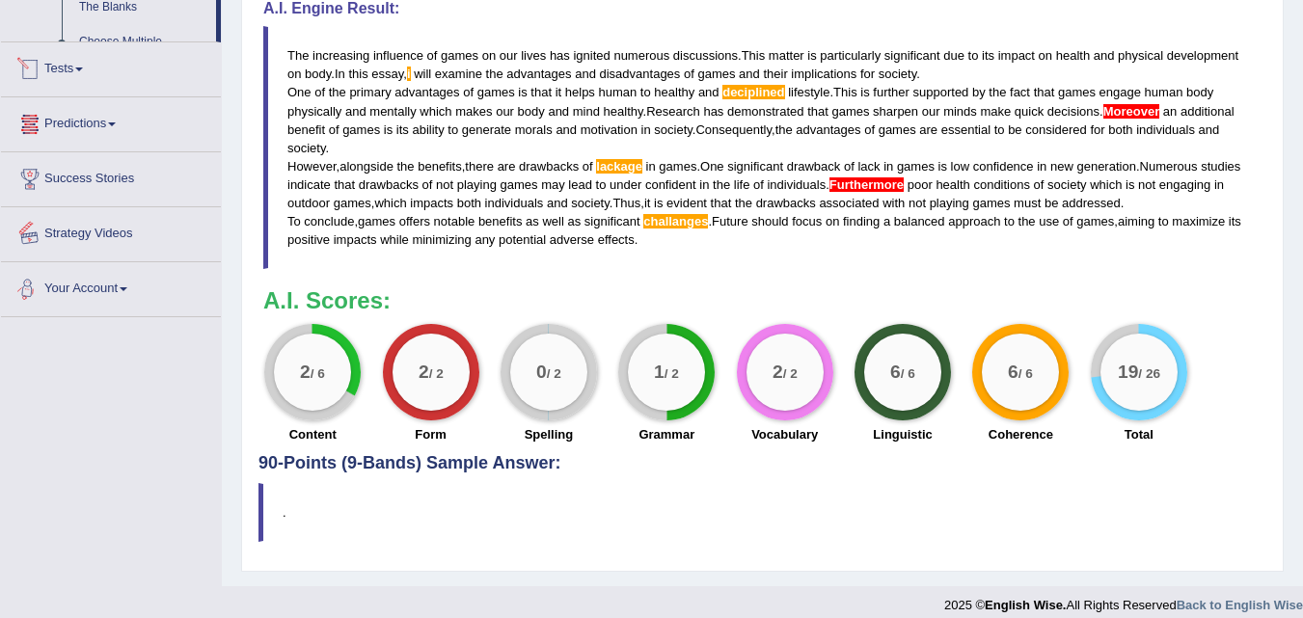
scroll to position [824, 0]
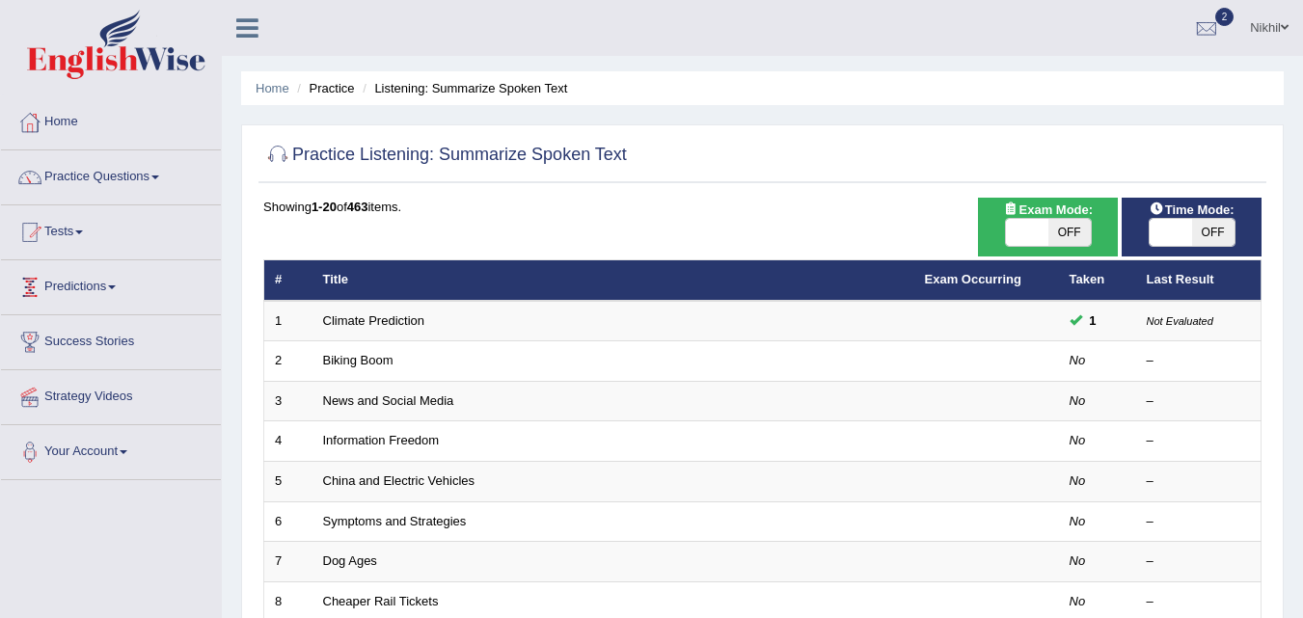
scroll to position [25, 0]
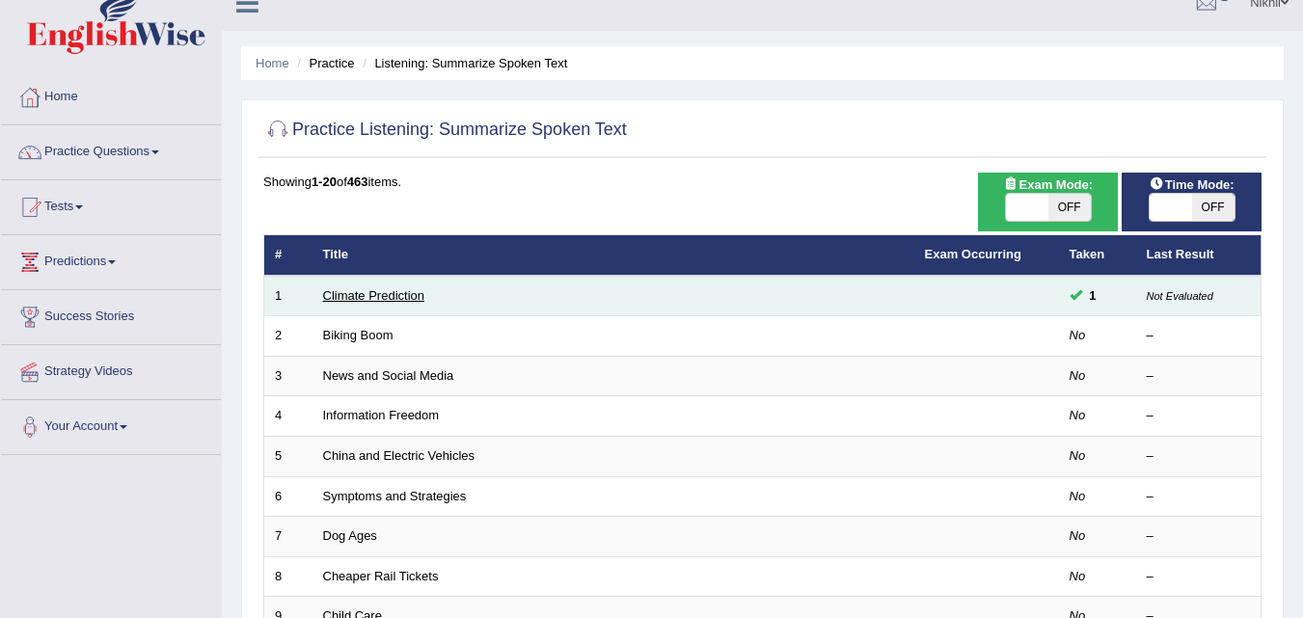
click at [365, 301] on link "Climate Prediction" at bounding box center [374, 295] width 102 height 14
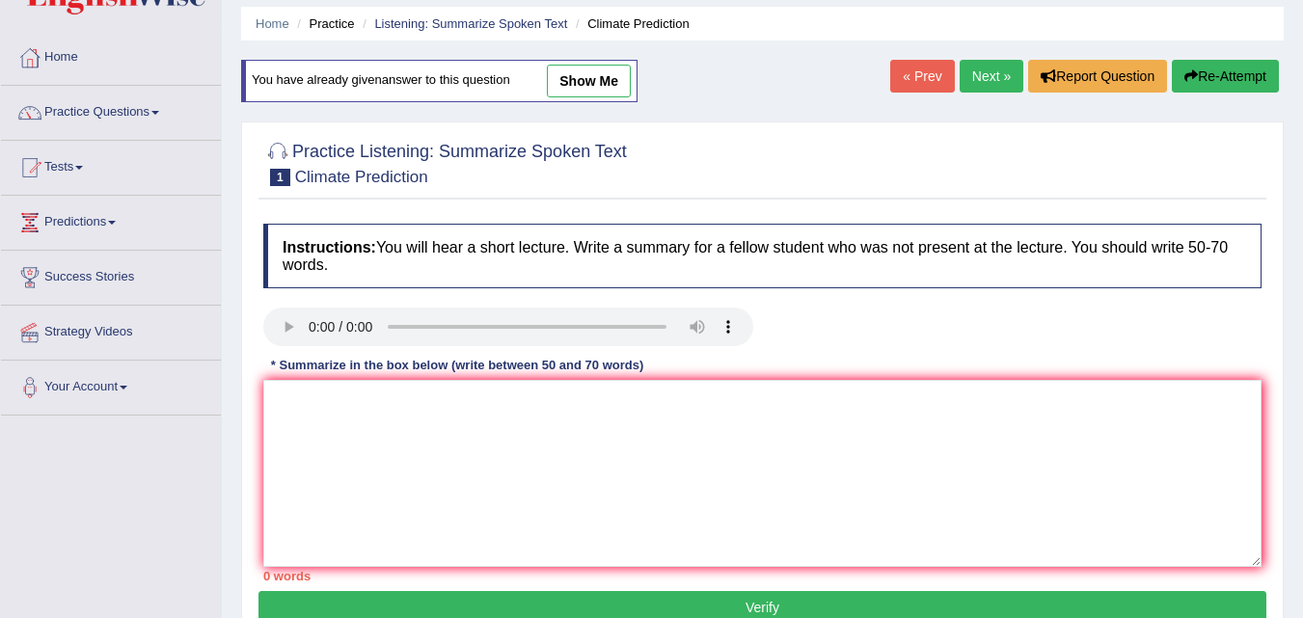
scroll to position [62, 0]
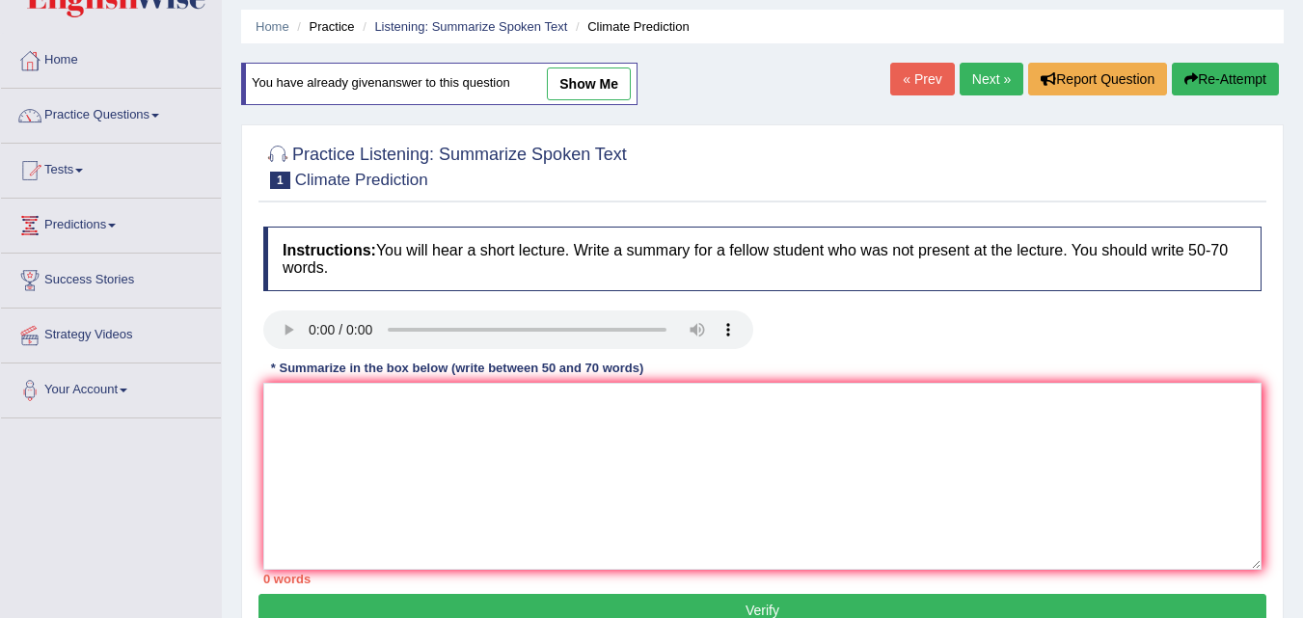
click at [575, 90] on link "show me" at bounding box center [589, 84] width 84 height 33
type textarea "A networthy point revealed in the lecture was about industrilization, fossil fu…"
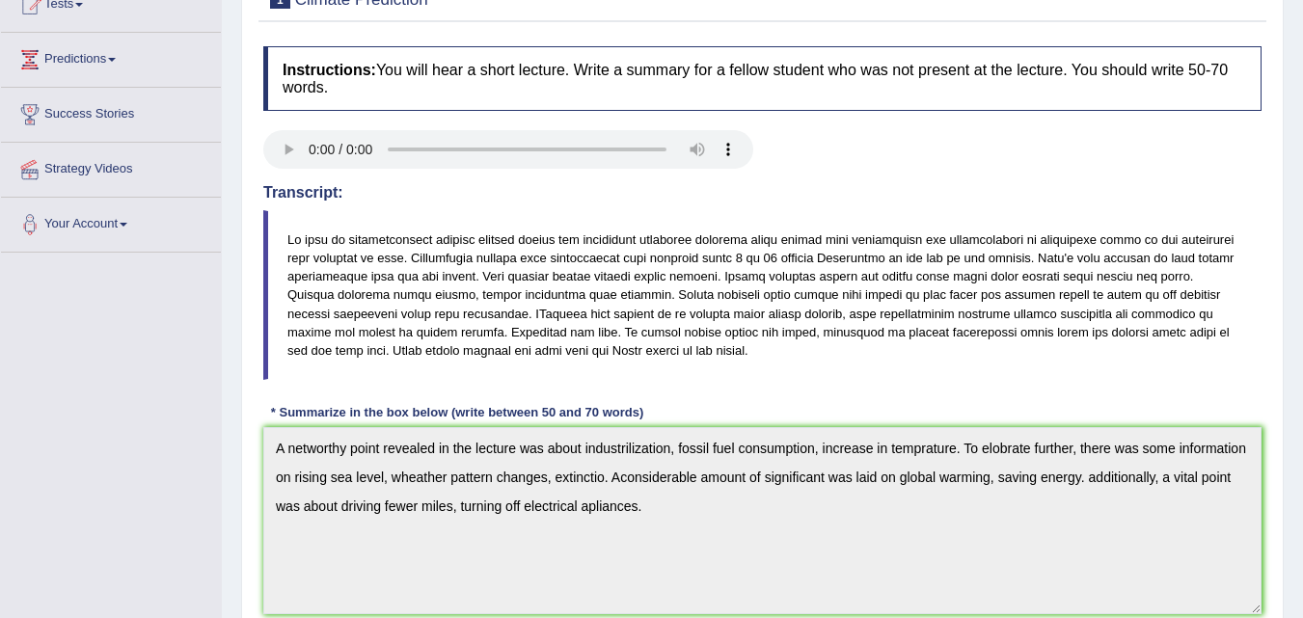
scroll to position [0, 0]
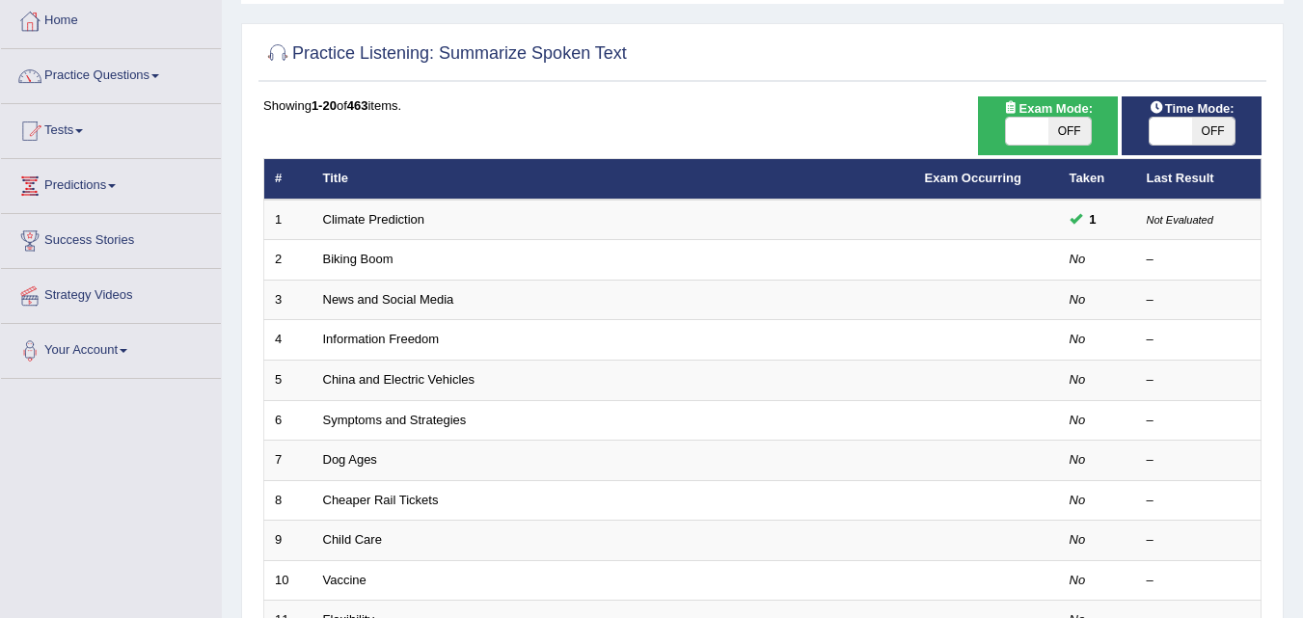
scroll to position [99, 0]
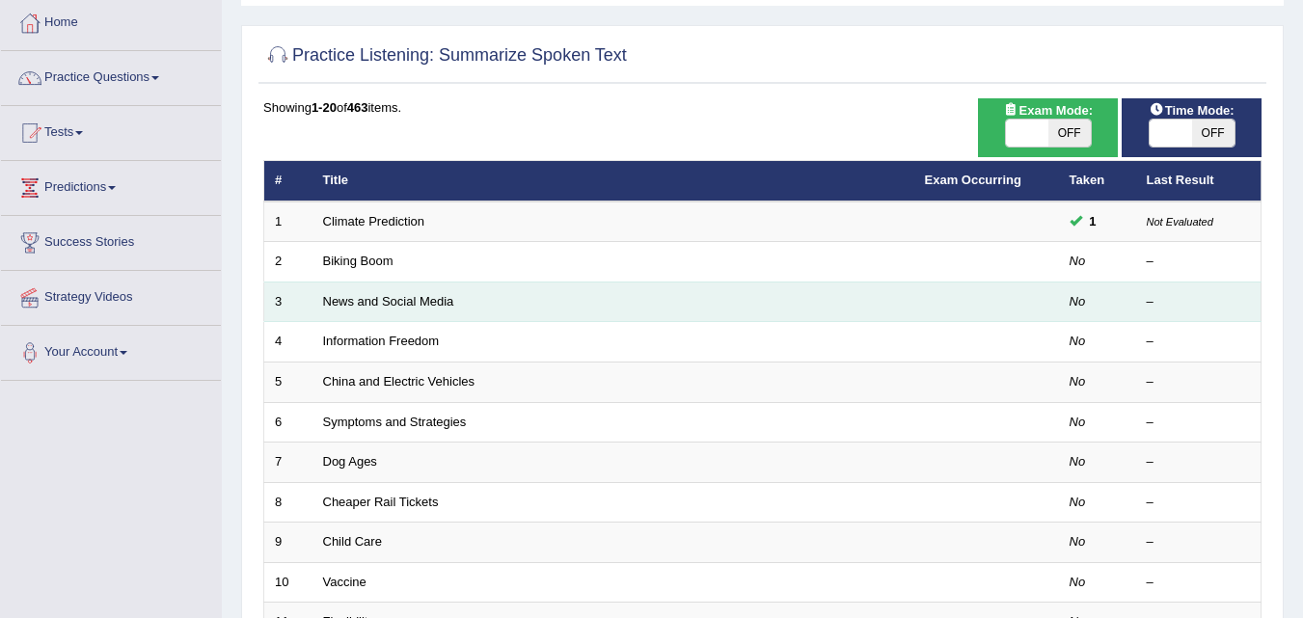
click at [383, 319] on td "News and Social Media" at bounding box center [614, 302] width 602 height 41
click at [359, 305] on link "News and Social Media" at bounding box center [388, 301] width 131 height 14
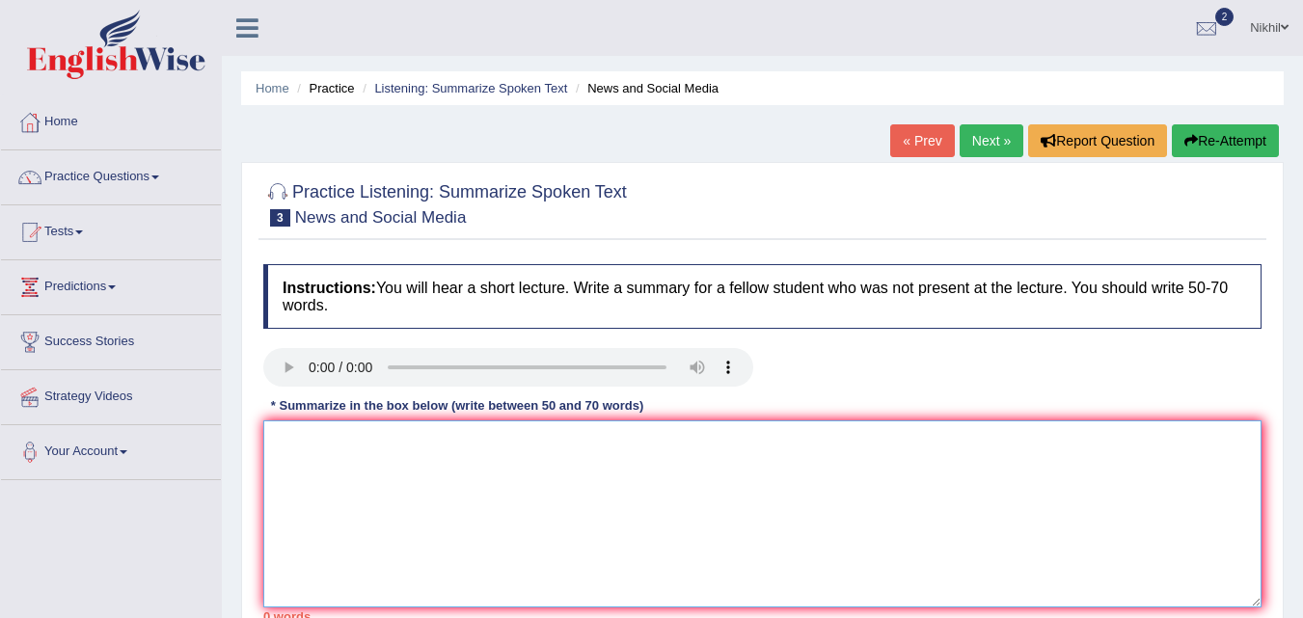
click at [333, 480] on textarea at bounding box center [762, 514] width 998 height 187
type textarea "a"
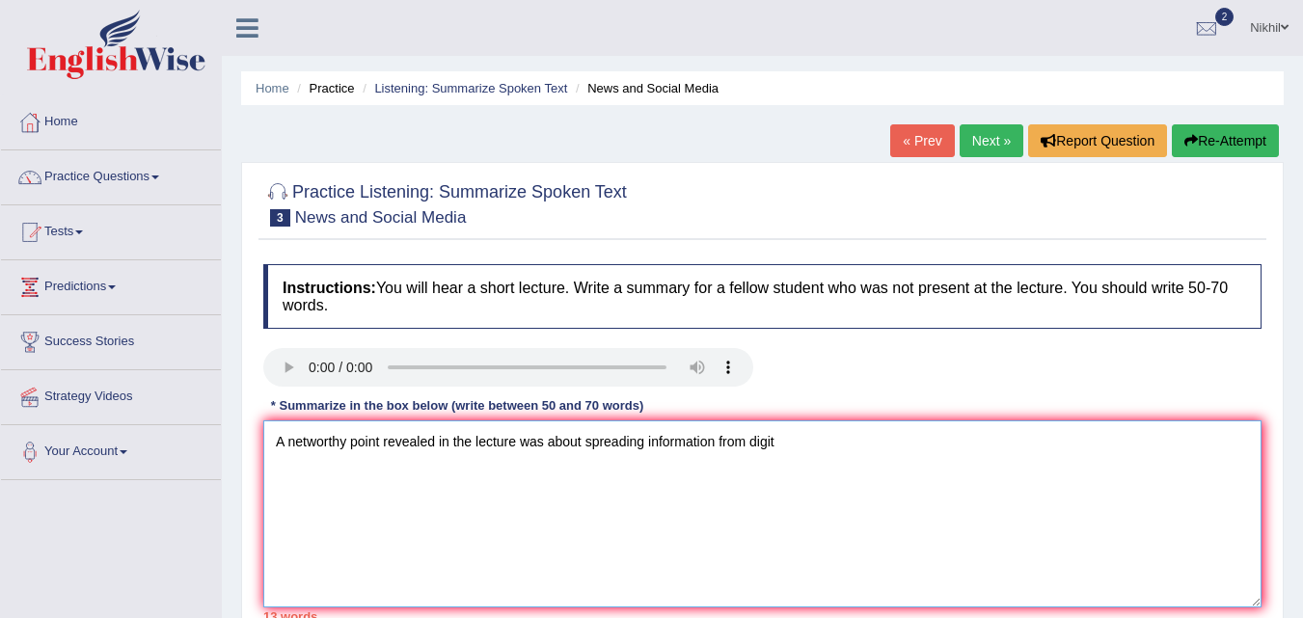
click at [581, 446] on textarea "A networthy point revealed in the lecture was about spreading information from …" at bounding box center [762, 514] width 998 height 187
click at [812, 432] on textarea "A networthy point revealed in the lecture was about easily spreading informatio…" at bounding box center [762, 514] width 998 height 187
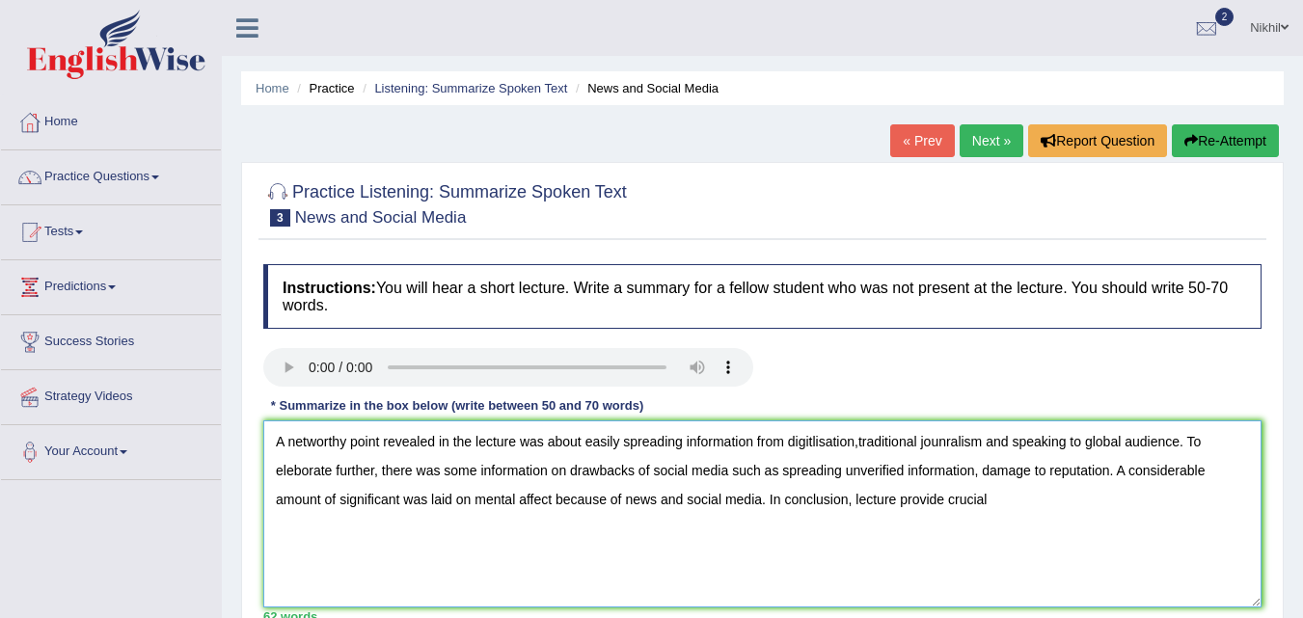
click at [943, 499] on textarea "A networthy point revealed in the lecture was about easily spreading informatio…" at bounding box center [762, 514] width 998 height 187
click at [1030, 498] on textarea "A networthy point revealed in the lecture was about easily spreading informatio…" at bounding box center [762, 514] width 998 height 187
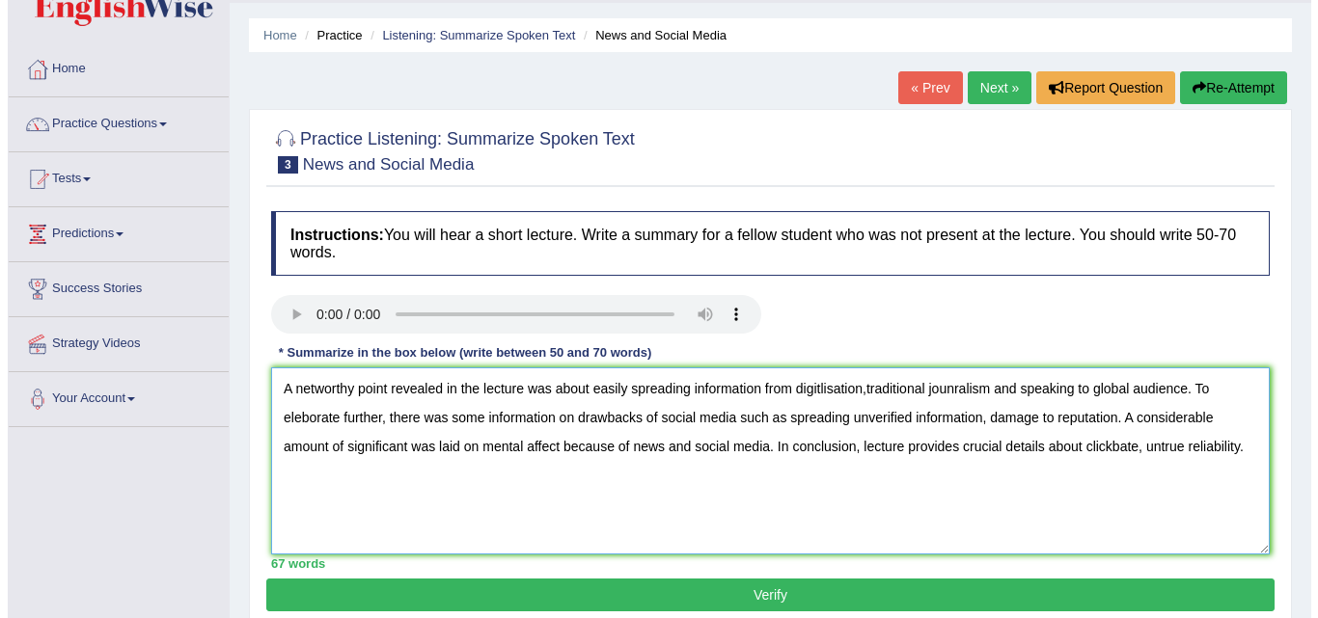
scroll to position [54, 0]
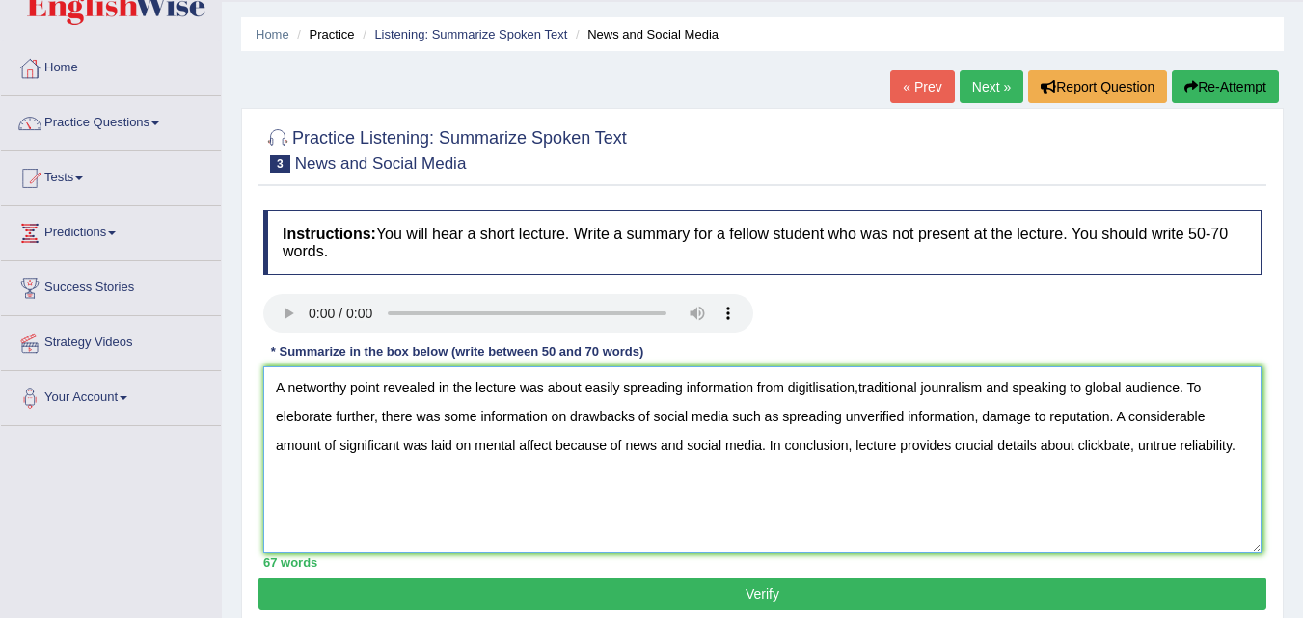
type textarea "A networthy point revealed in the lecture was about easily spreading informatio…"
click at [1036, 589] on button "Verify" at bounding box center [763, 594] width 1008 height 33
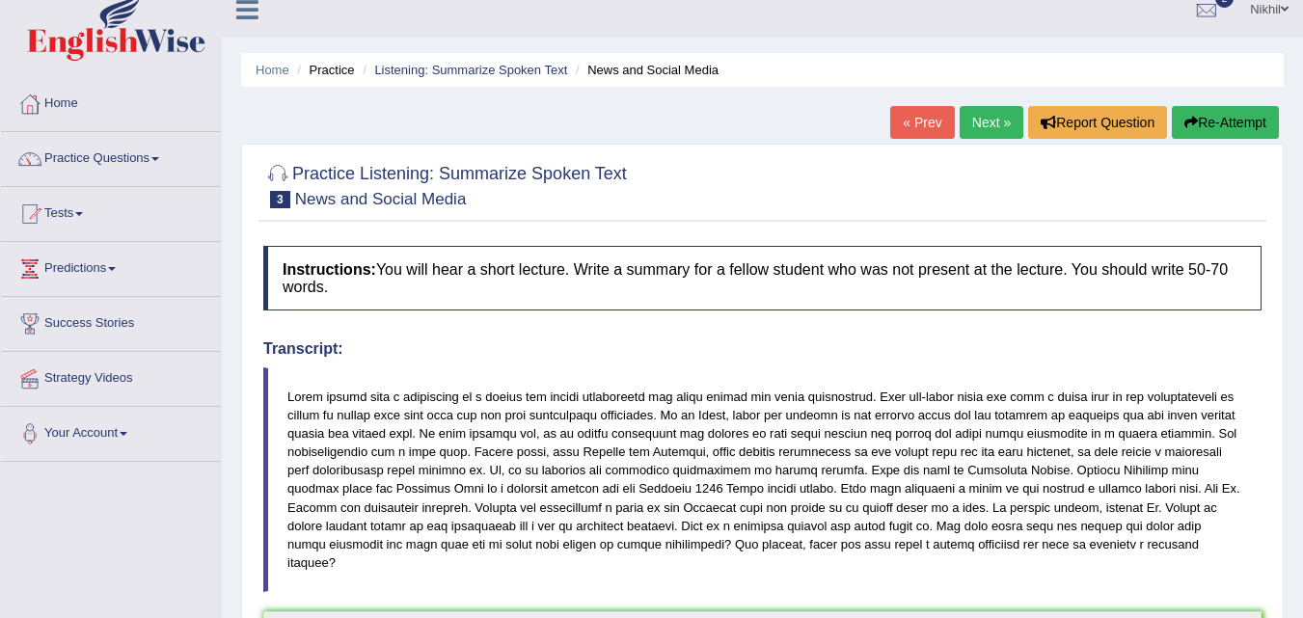
scroll to position [0, 0]
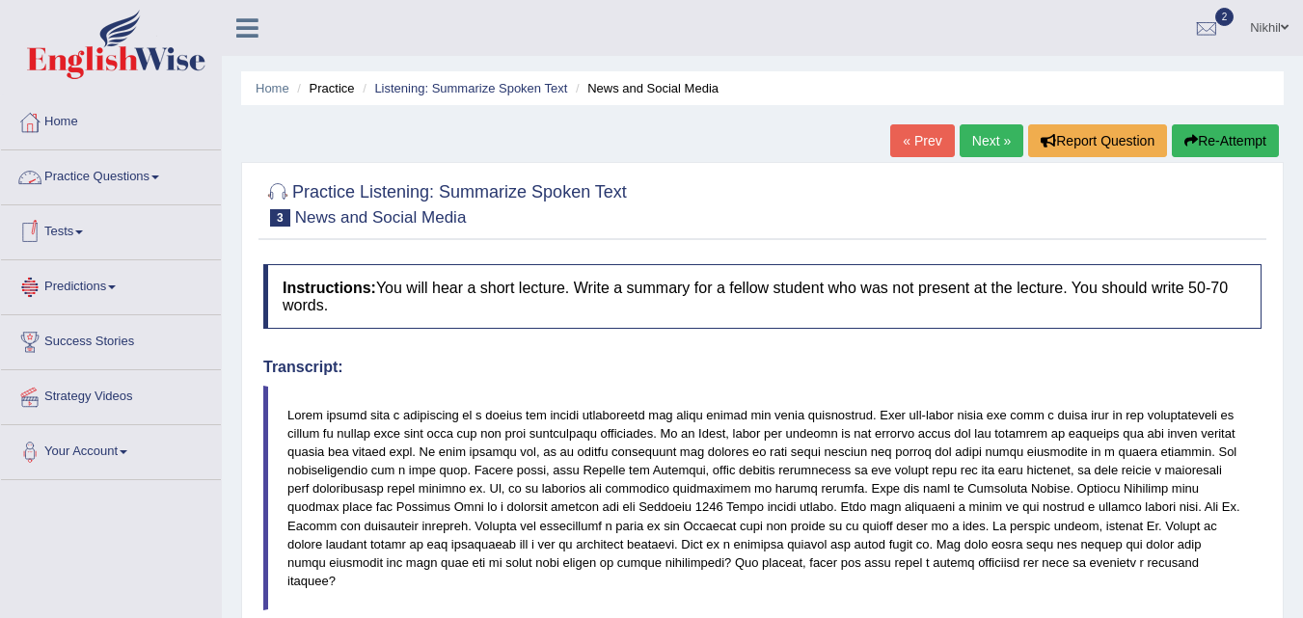
click at [123, 190] on link "Practice Questions" at bounding box center [111, 174] width 220 height 48
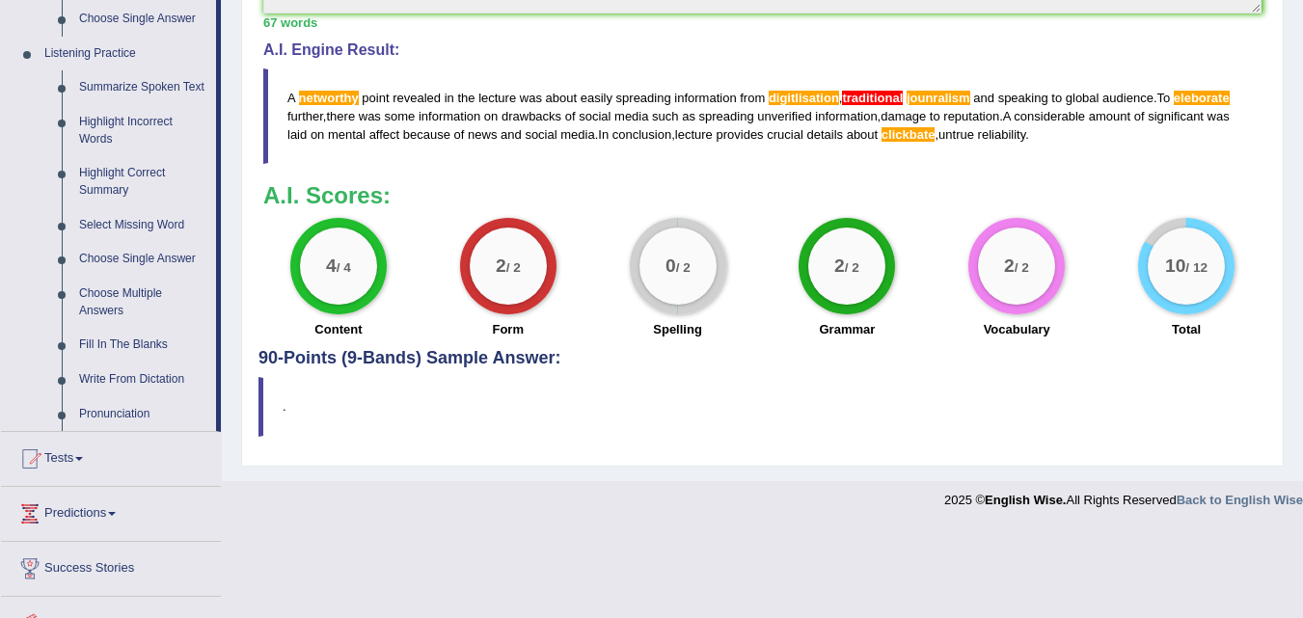
scroll to position [796, 0]
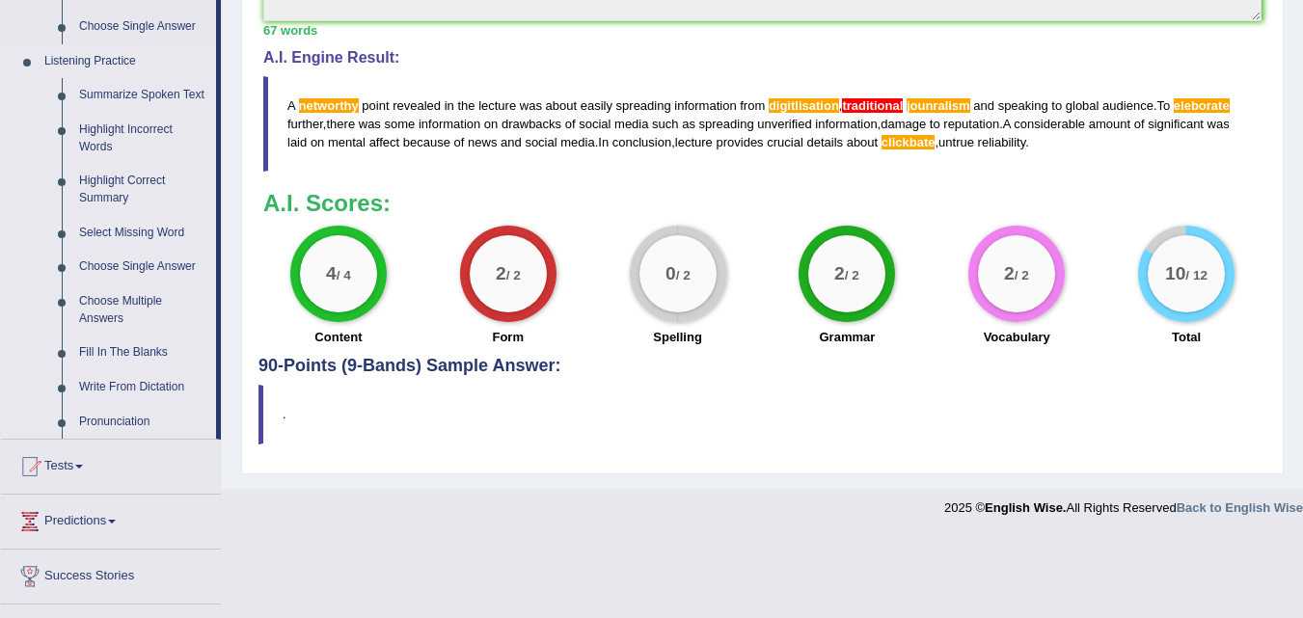
click at [123, 229] on link "Select Missing Word" at bounding box center [143, 233] width 146 height 35
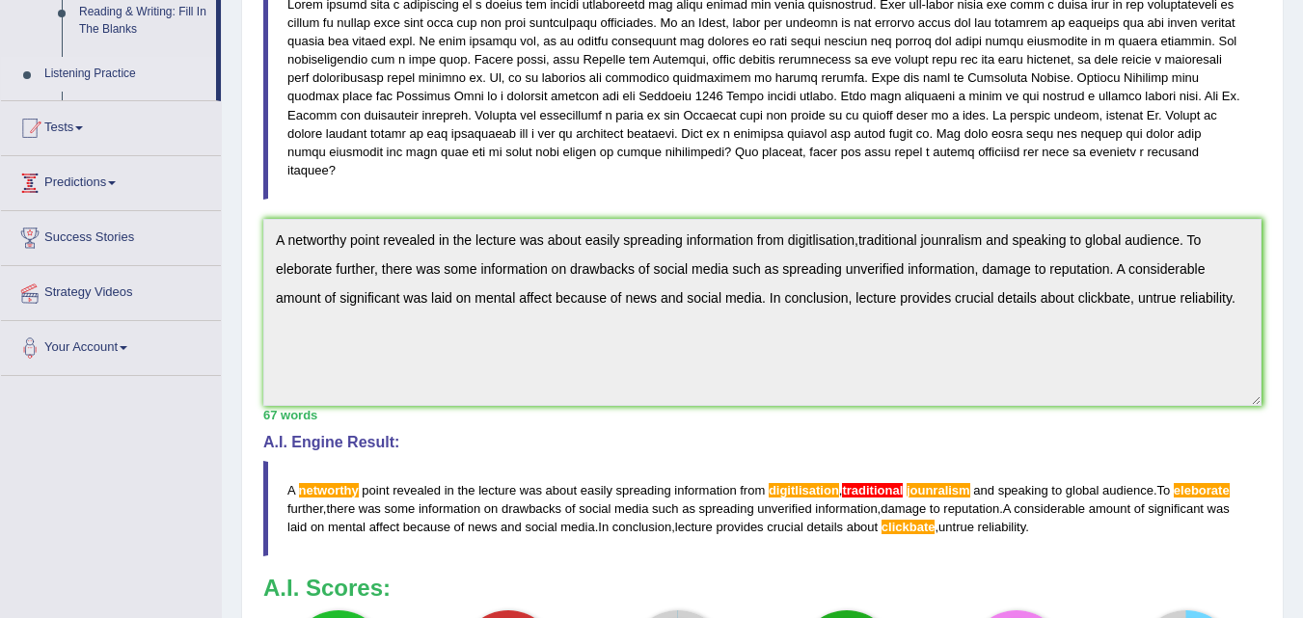
scroll to position [295, 0]
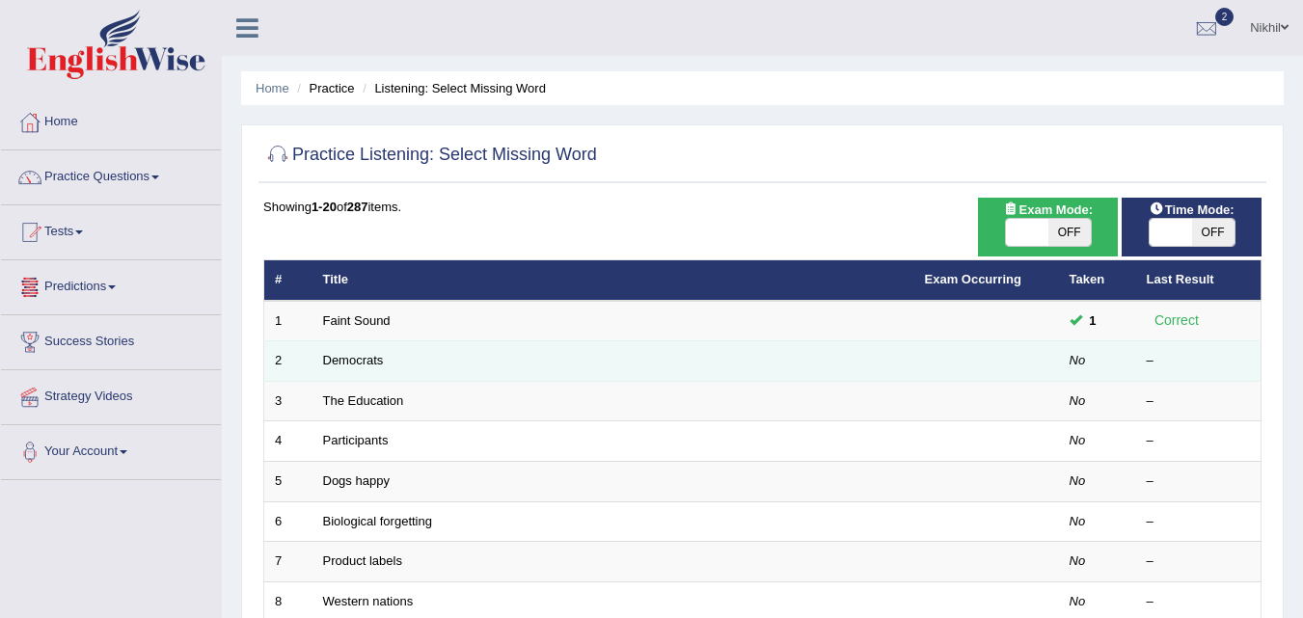
click at [341, 351] on td "Democrats" at bounding box center [614, 361] width 602 height 41
click at [341, 356] on link "Democrats" at bounding box center [353, 360] width 61 height 14
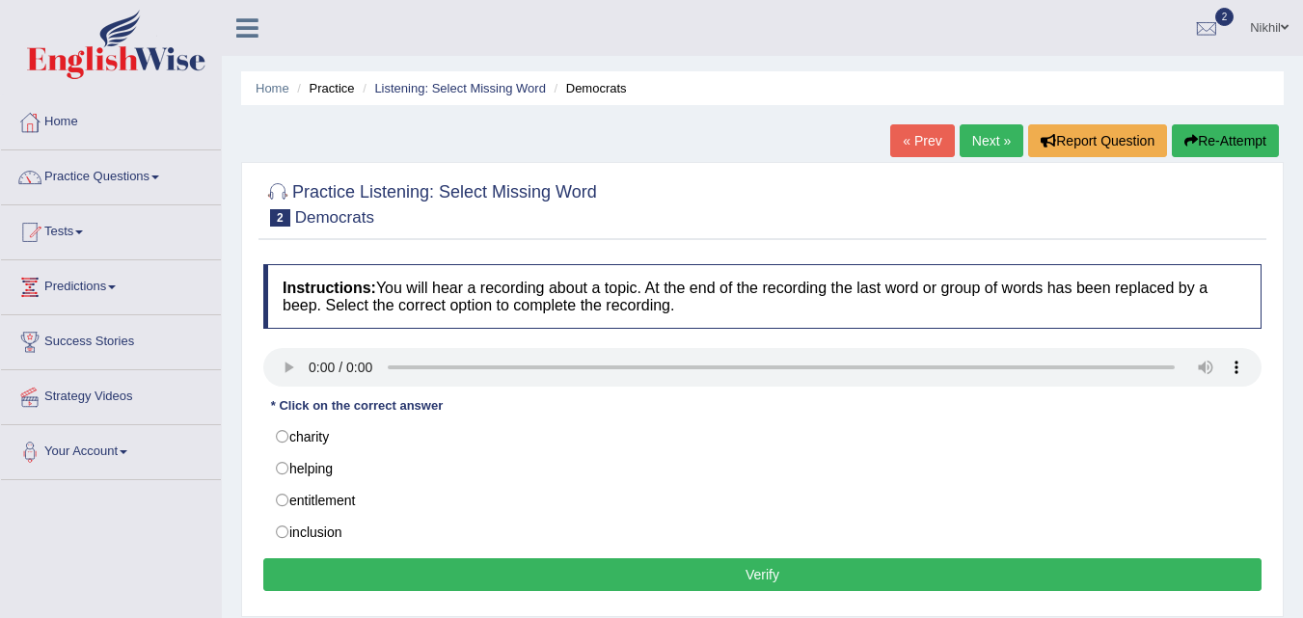
click at [154, 184] on link "Practice Questions" at bounding box center [111, 174] width 220 height 48
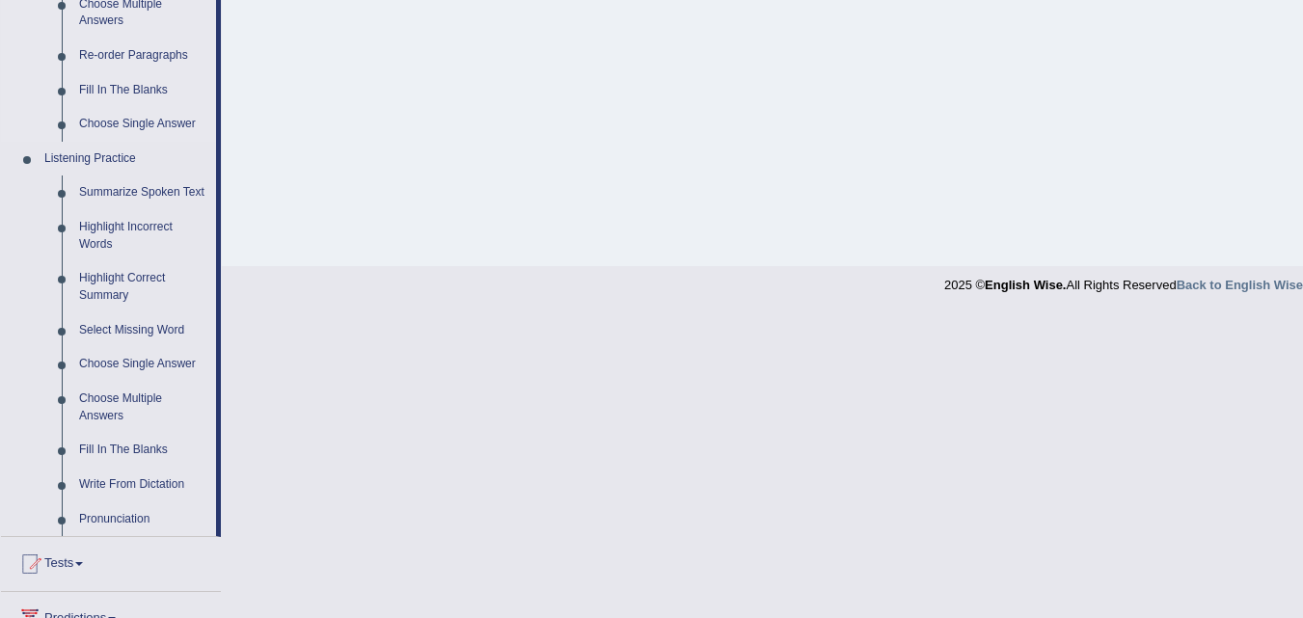
scroll to position [699, 0]
click at [136, 446] on link "Fill In The Blanks" at bounding box center [143, 449] width 146 height 35
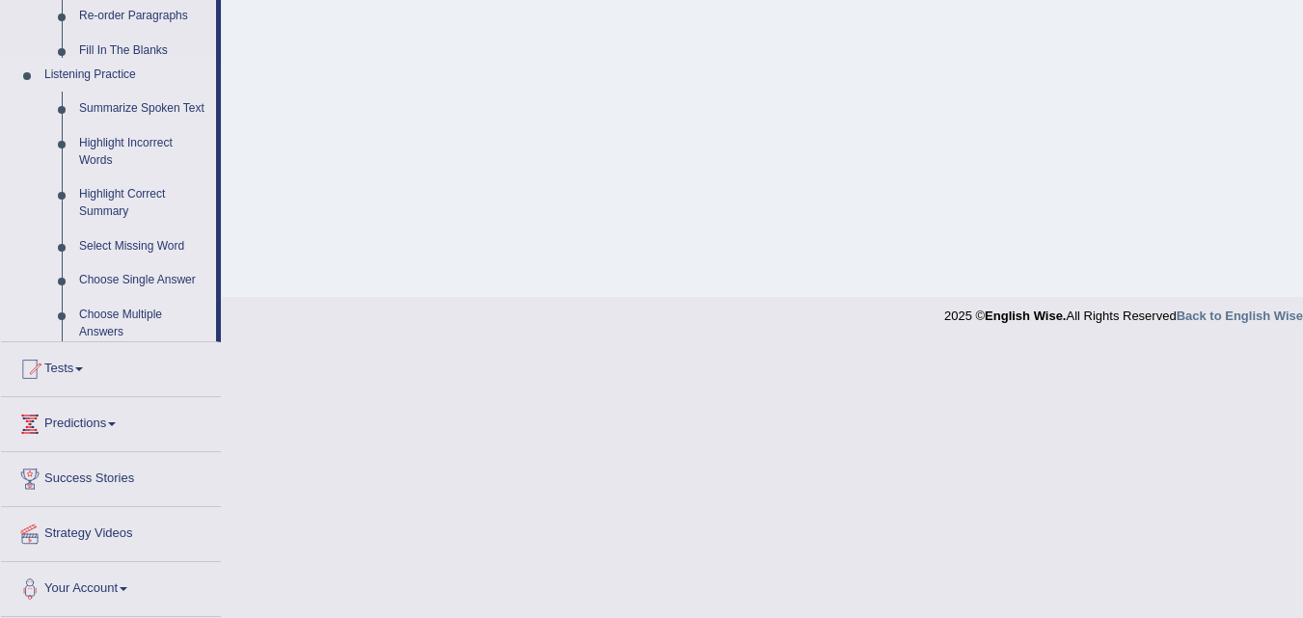
scroll to position [395, 0]
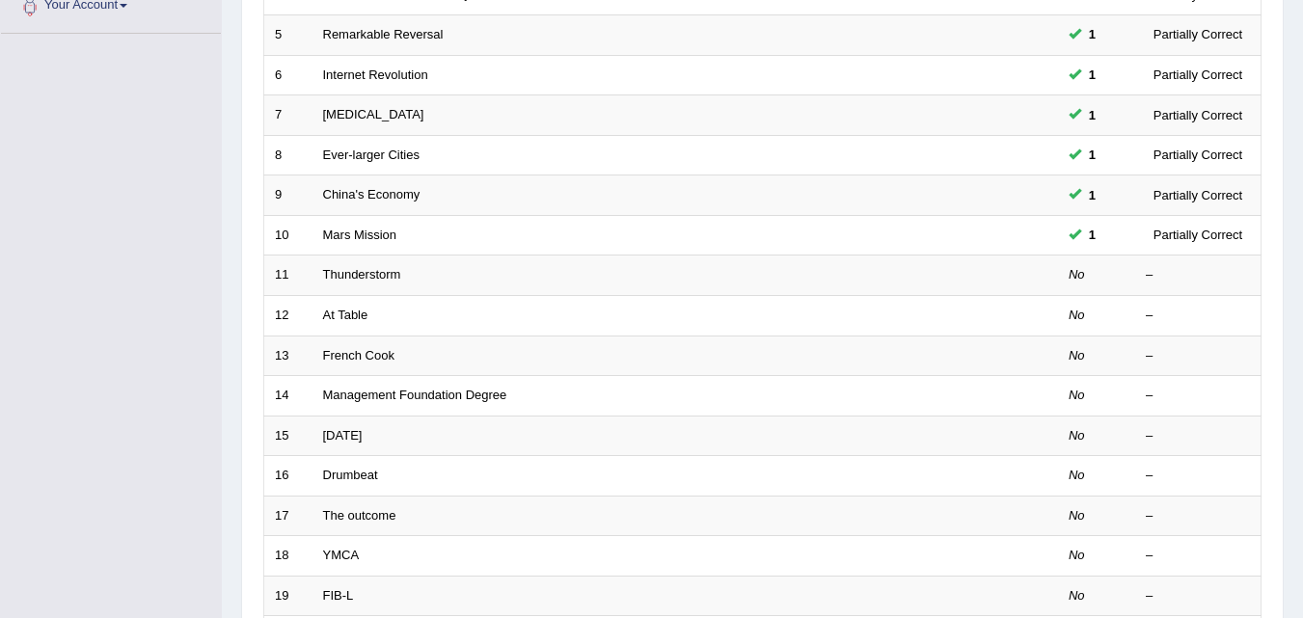
scroll to position [448, 0]
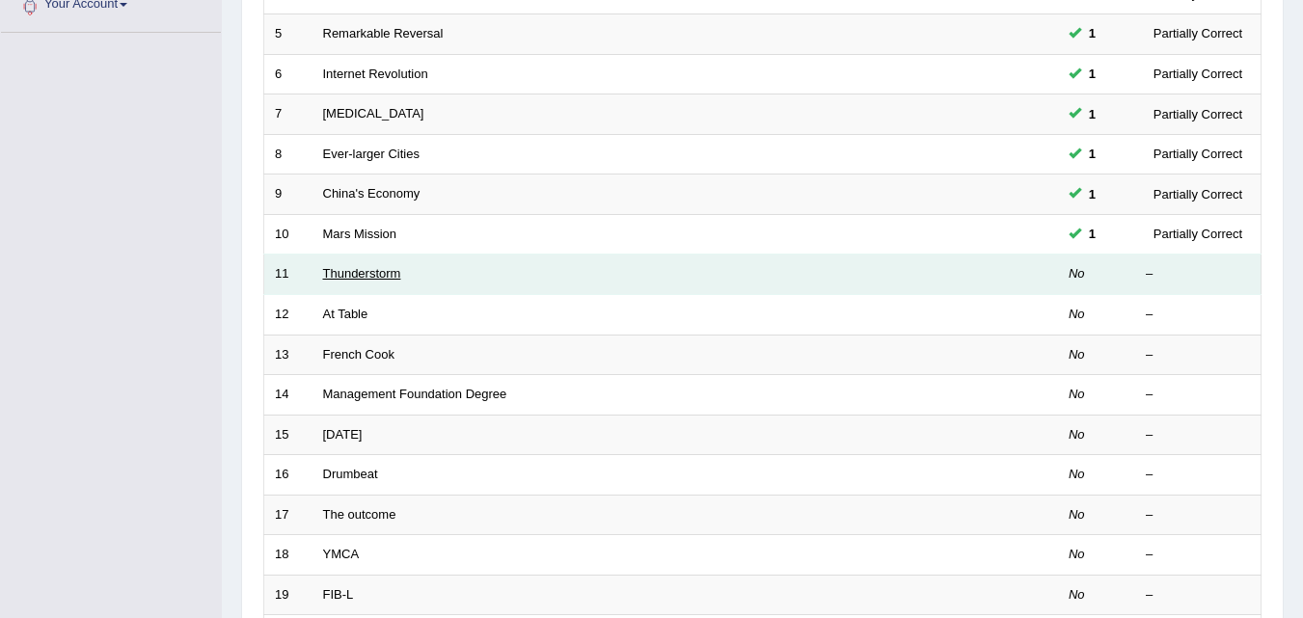
click at [367, 269] on link "Thunderstorm" at bounding box center [362, 273] width 78 height 14
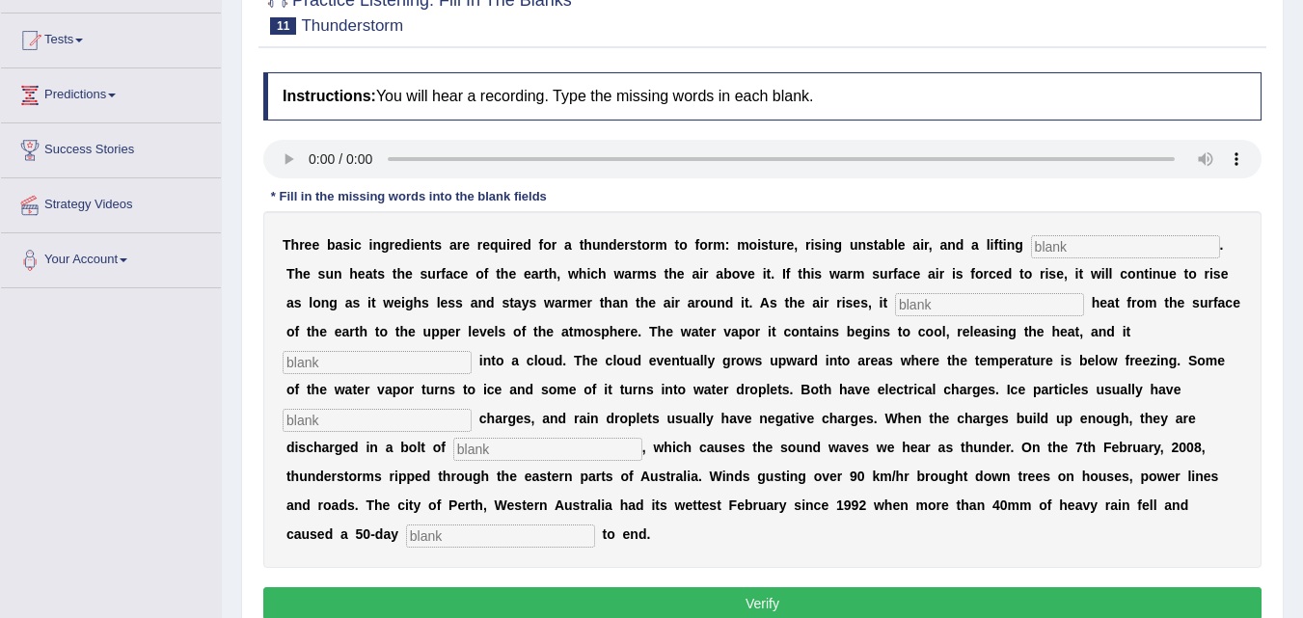
scroll to position [191, 0]
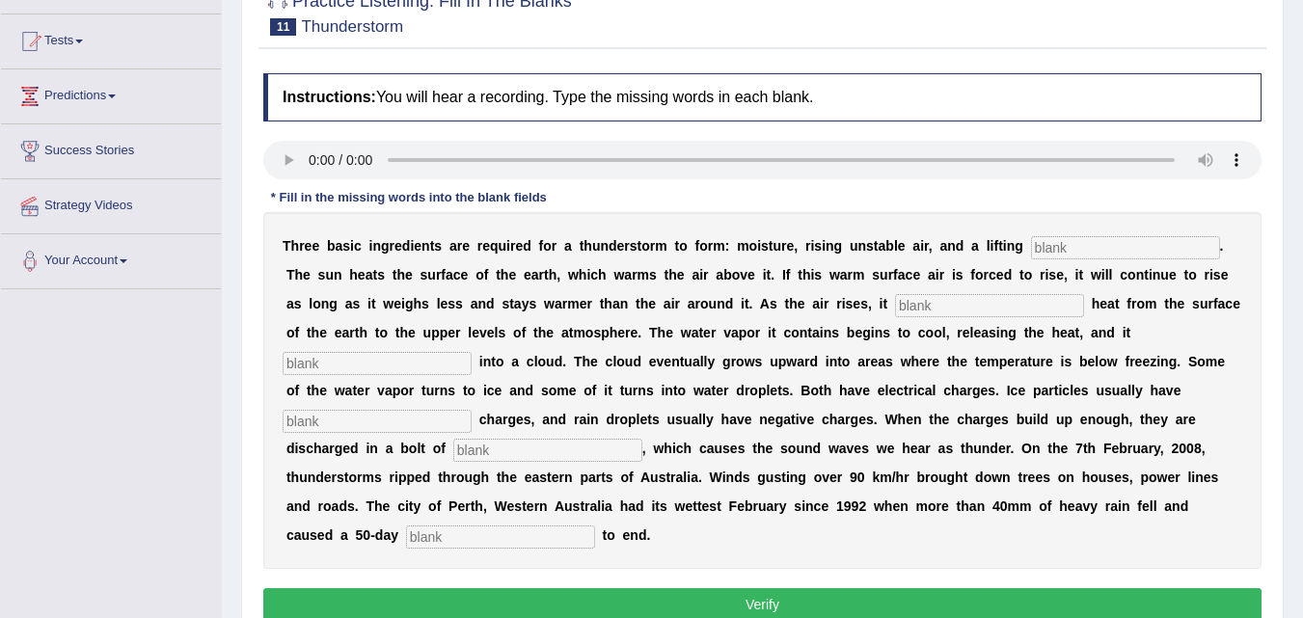
click at [422, 540] on input "text" at bounding box center [500, 537] width 189 height 23
type input "drought"
click at [1050, 242] on input "text" at bounding box center [1125, 247] width 189 height 23
type input "mechanism"
click at [1012, 297] on input "text" at bounding box center [989, 305] width 189 height 23
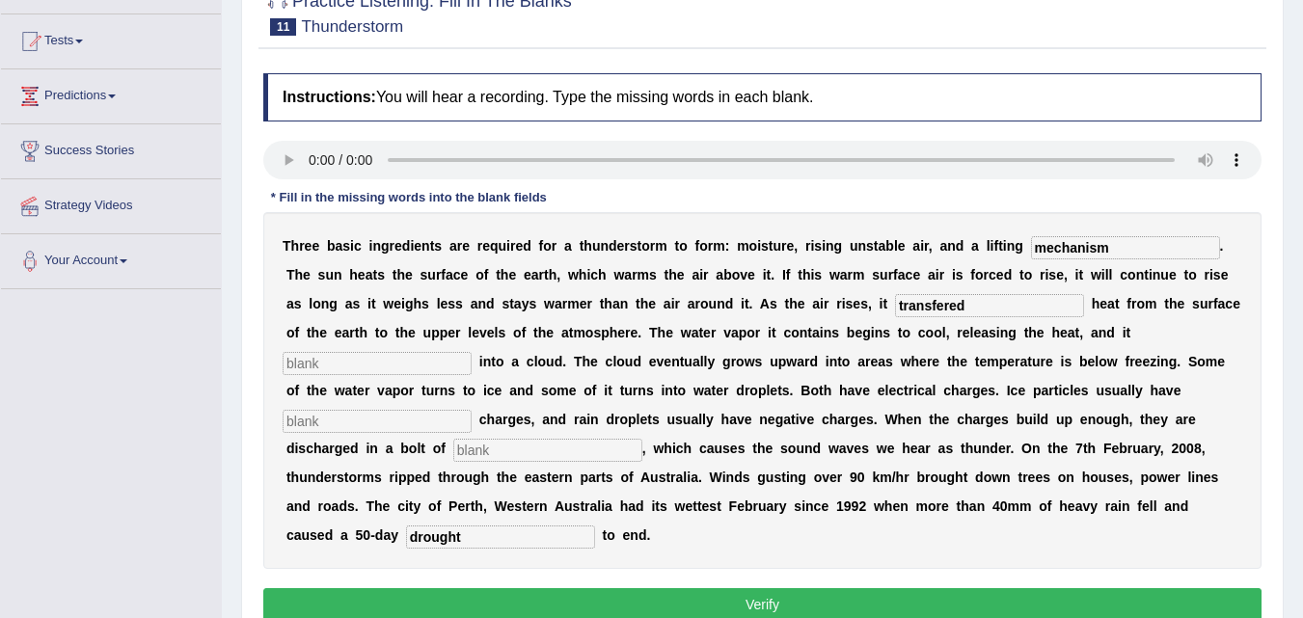
type input "transfered"
click at [442, 363] on input "text" at bounding box center [377, 363] width 189 height 23
type input "condences"
click at [411, 415] on input "text" at bounding box center [377, 421] width 189 height 23
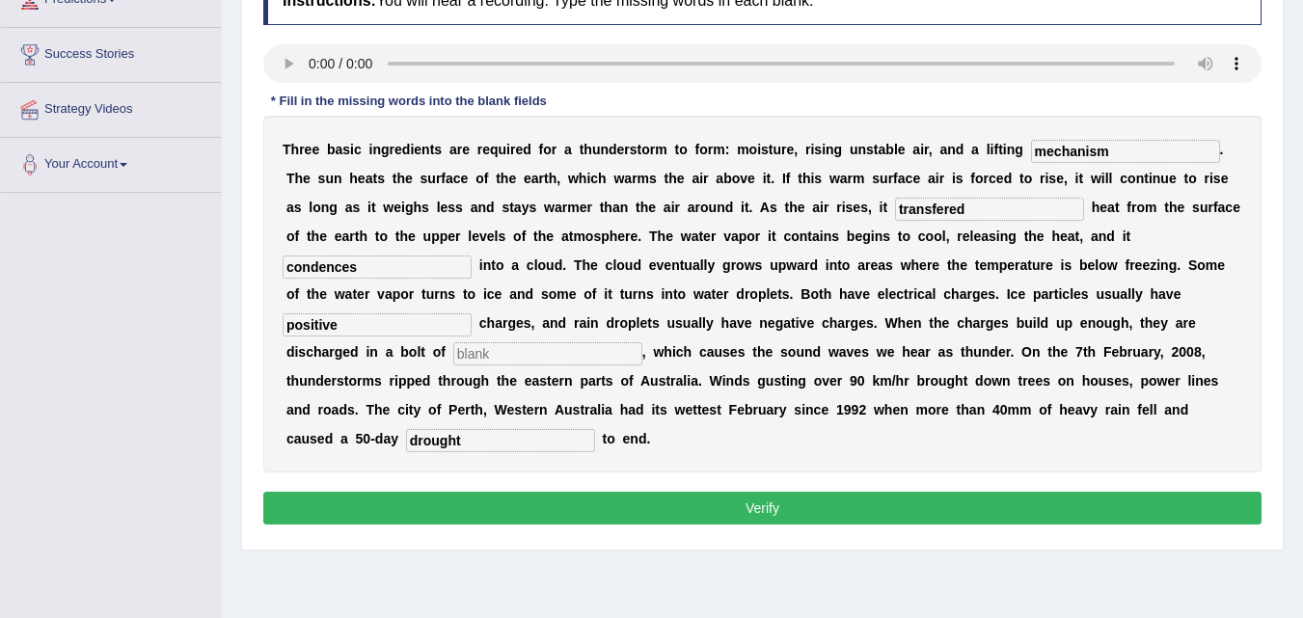
scroll to position [288, 0]
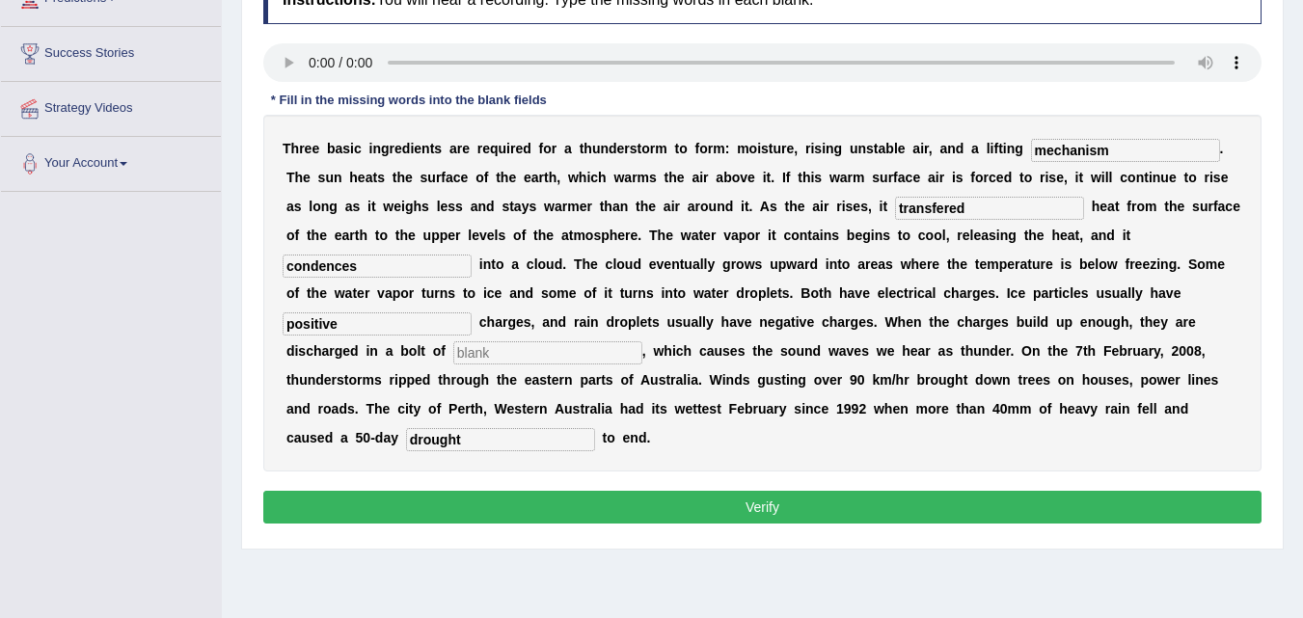
type input "positive"
click at [529, 501] on button "Verify" at bounding box center [762, 507] width 998 height 33
click at [611, 342] on input "text" at bounding box center [547, 352] width 189 height 23
type input "jb"
click at [623, 520] on button "Verify" at bounding box center [762, 507] width 998 height 33
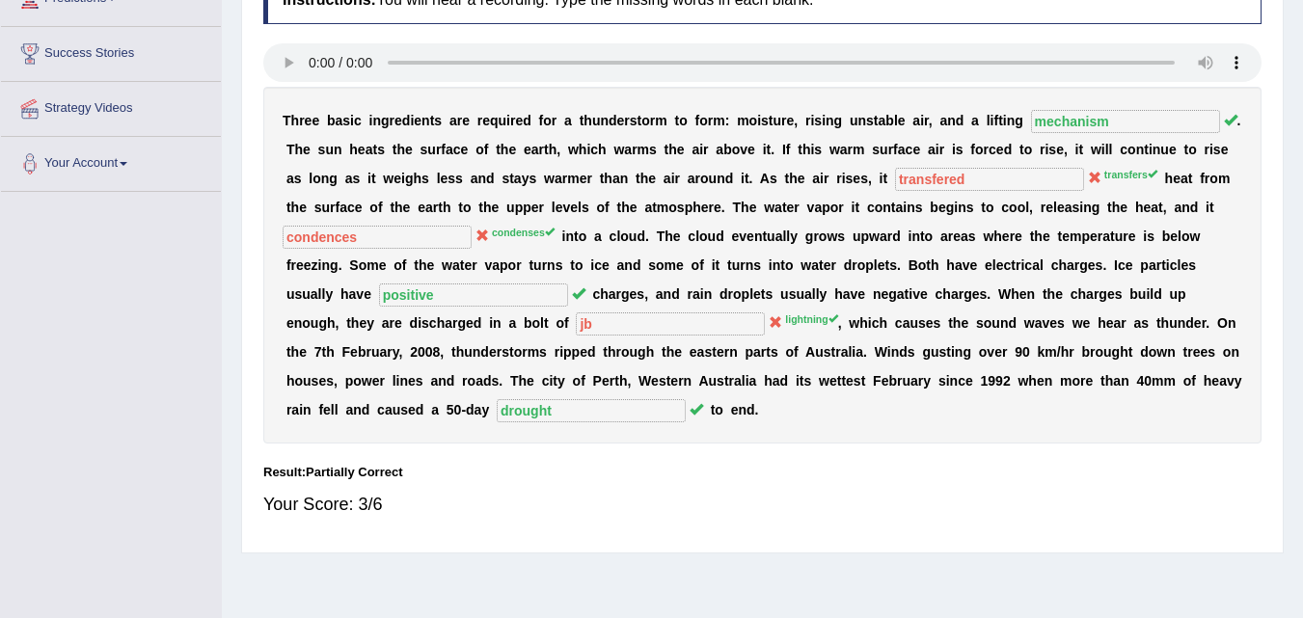
scroll to position [0, 0]
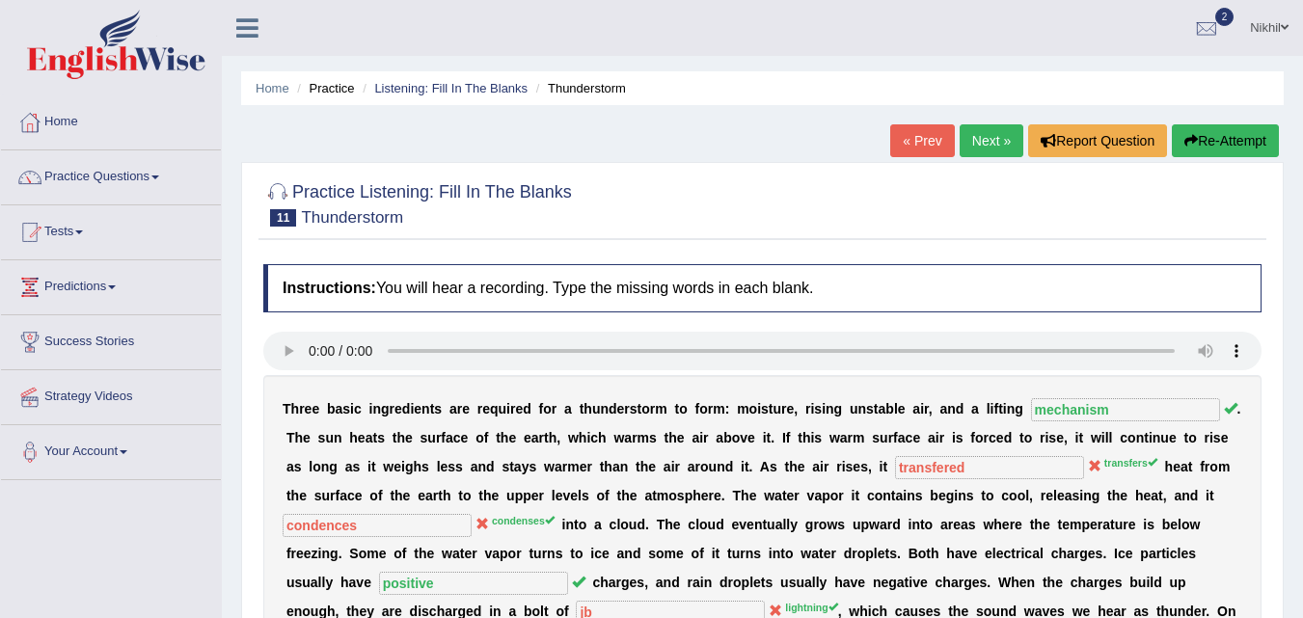
click at [989, 136] on link "Next »" at bounding box center [992, 140] width 64 height 33
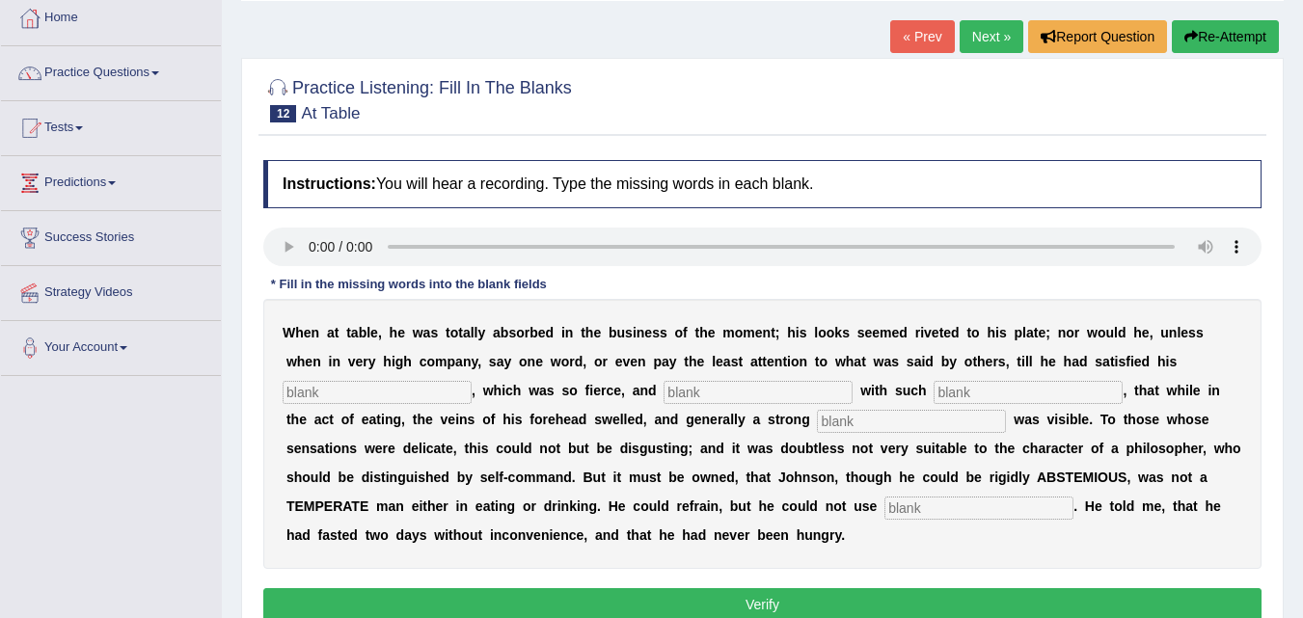
scroll to position [96, 0]
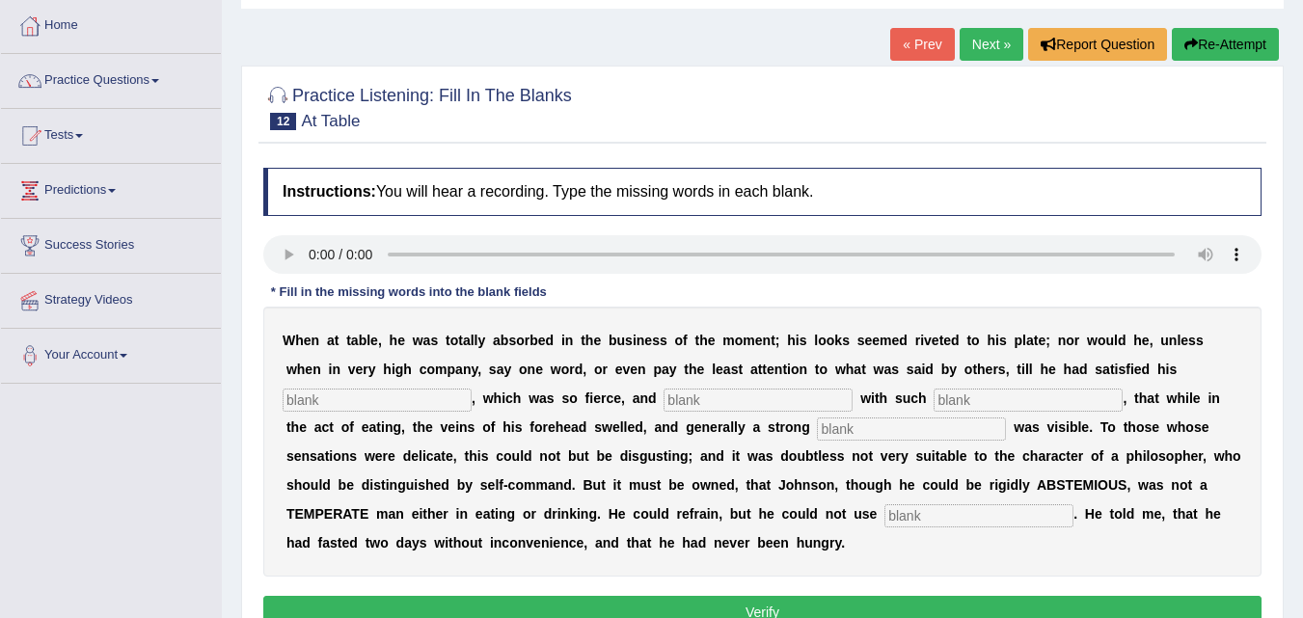
click at [375, 402] on input "text" at bounding box center [377, 400] width 189 height 23
type input "apetite"
click at [761, 407] on input "text" at bounding box center [758, 400] width 189 height 23
type input "indulges"
click at [948, 398] on input "text" at bounding box center [1028, 400] width 189 height 23
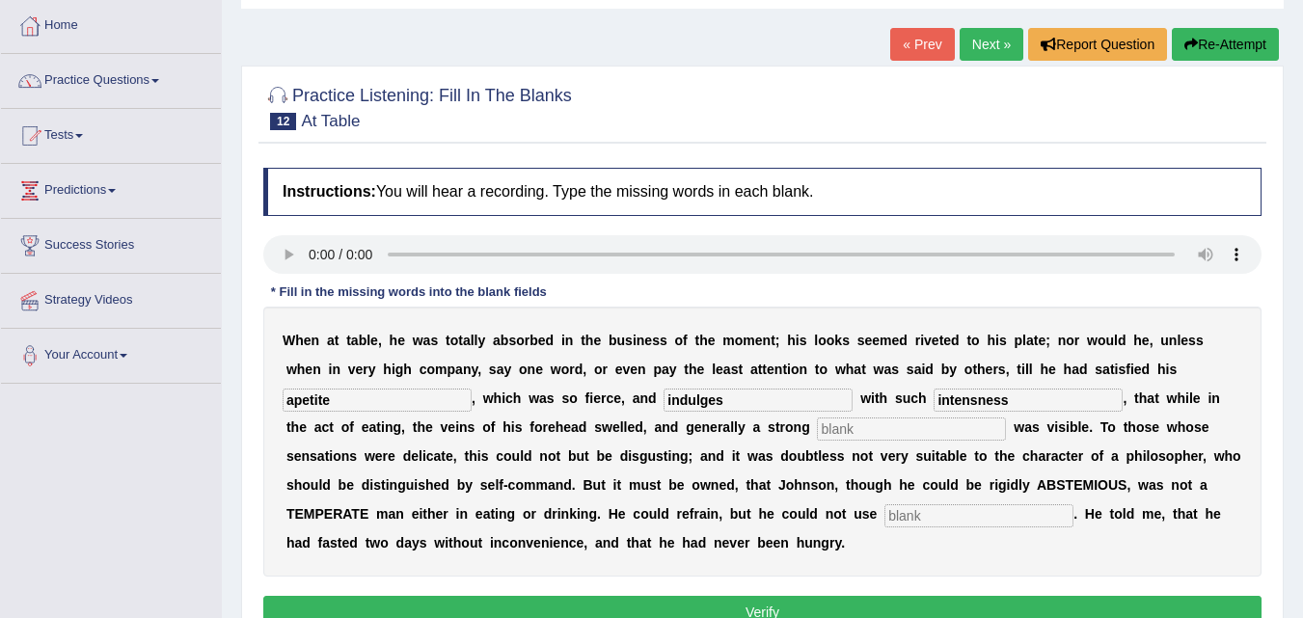
click at [980, 404] on input "intensness" at bounding box center [1028, 400] width 189 height 23
type input "intenseness"
click at [940, 430] on input "text" at bounding box center [911, 429] width 189 height 23
type input "percipitation"
click at [906, 504] on input "text" at bounding box center [979, 515] width 189 height 23
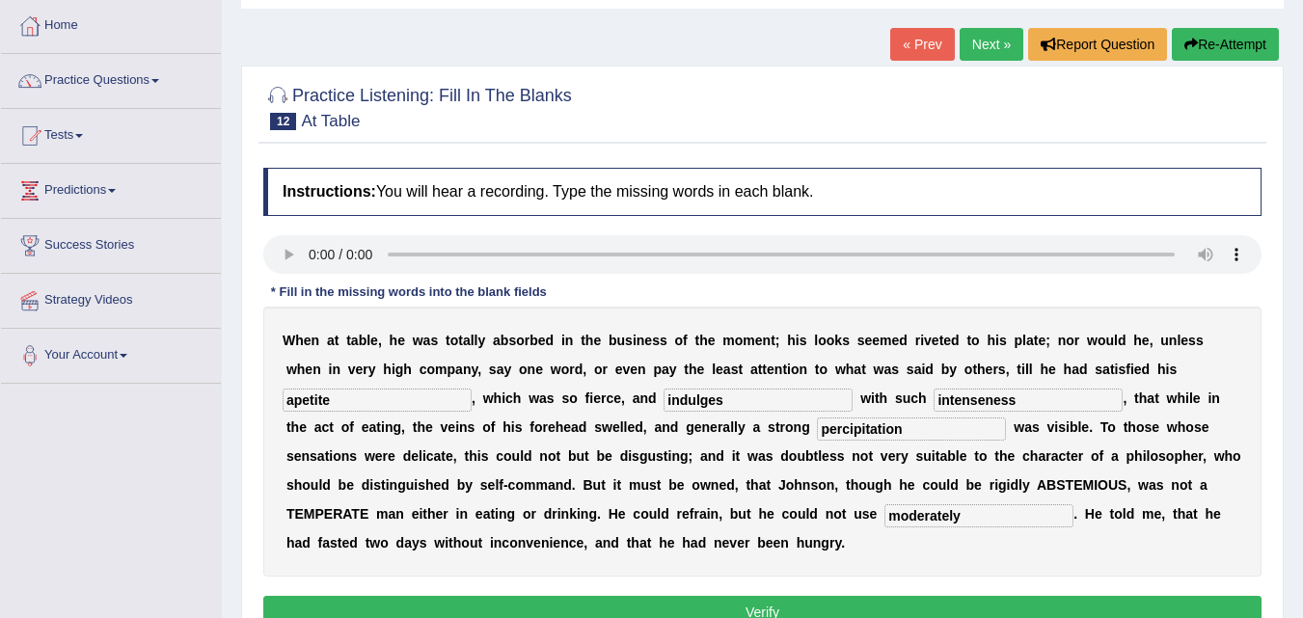
scroll to position [201, 0]
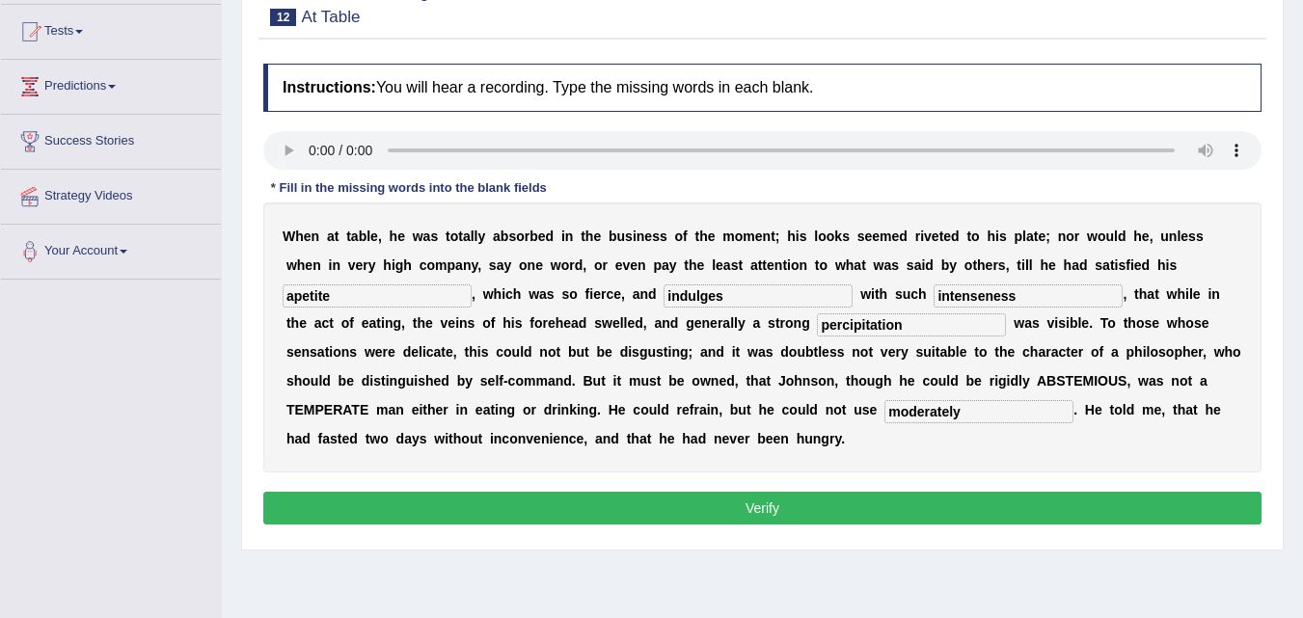
type input "moderately"
click at [894, 505] on button "Verify" at bounding box center [762, 508] width 998 height 33
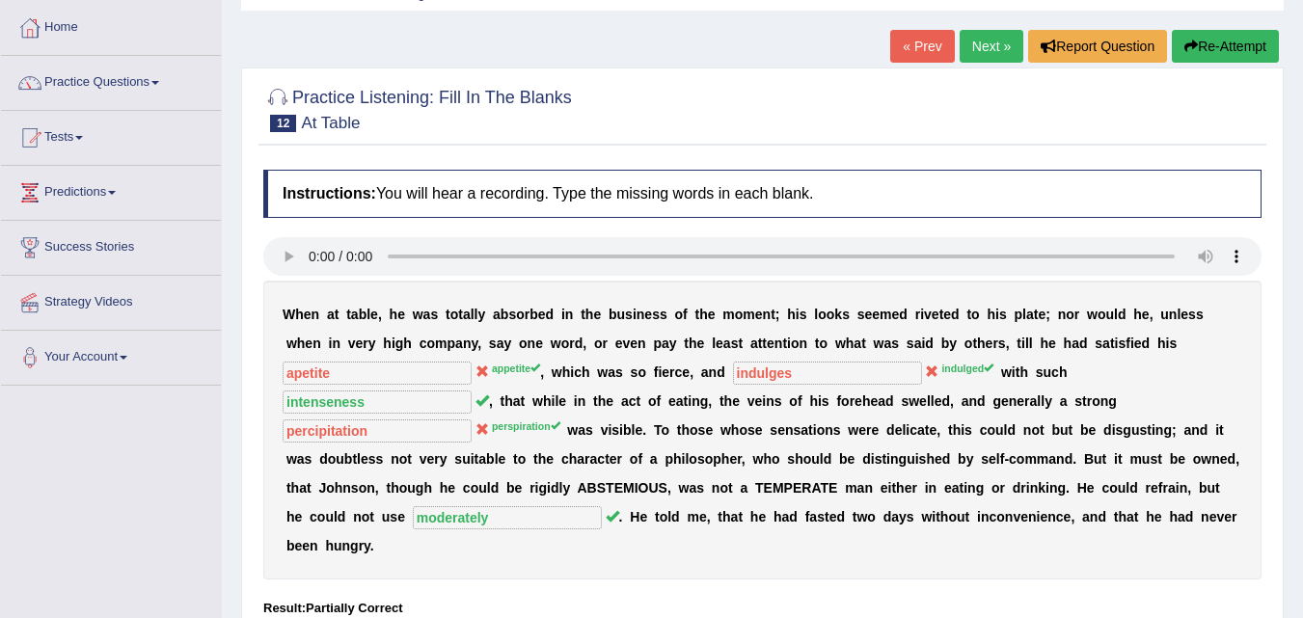
scroll to position [94, 0]
click at [994, 47] on link "Next »" at bounding box center [992, 47] width 64 height 33
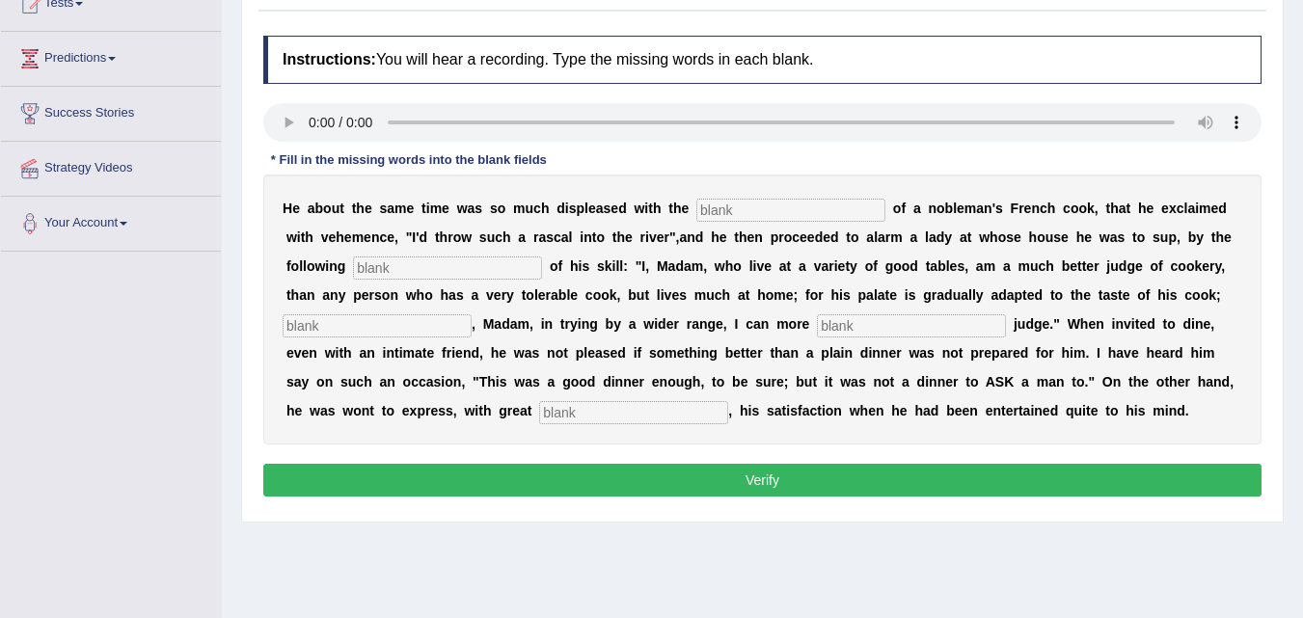
scroll to position [247, 0]
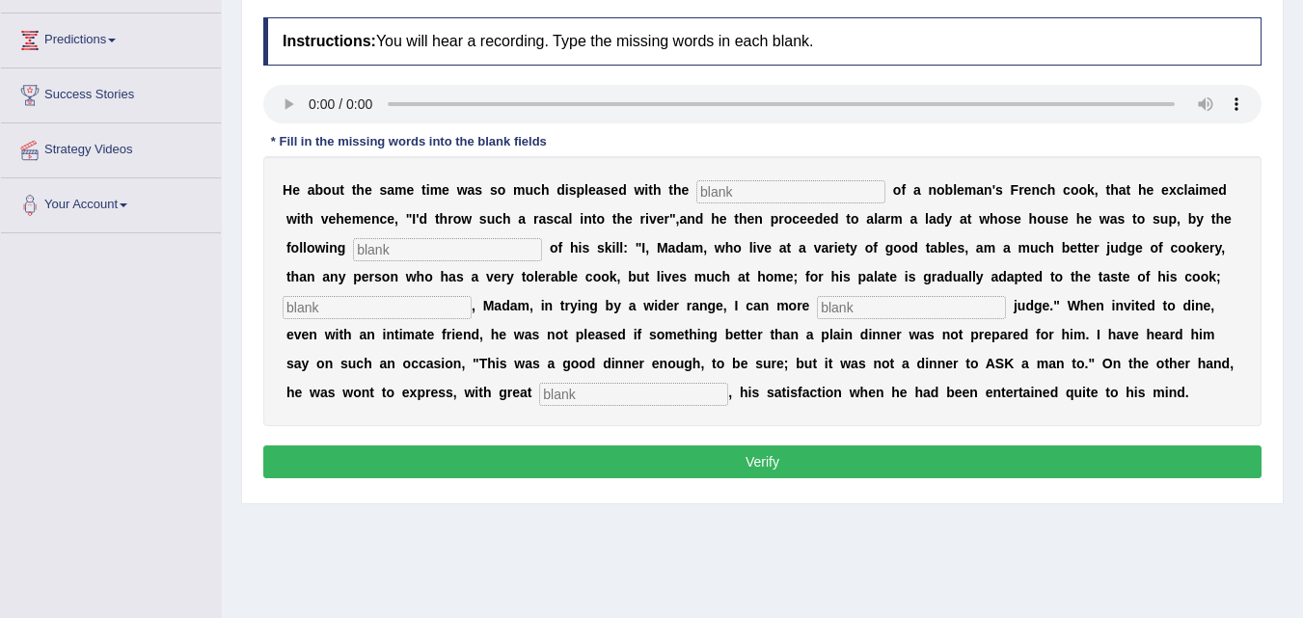
click at [748, 191] on input "text" at bounding box center [790, 191] width 189 height 23
type input "performance"
click at [444, 242] on input "text" at bounding box center [447, 249] width 189 height 23
type input "manifesto"
click at [408, 306] on input "text" at bounding box center [377, 307] width 189 height 23
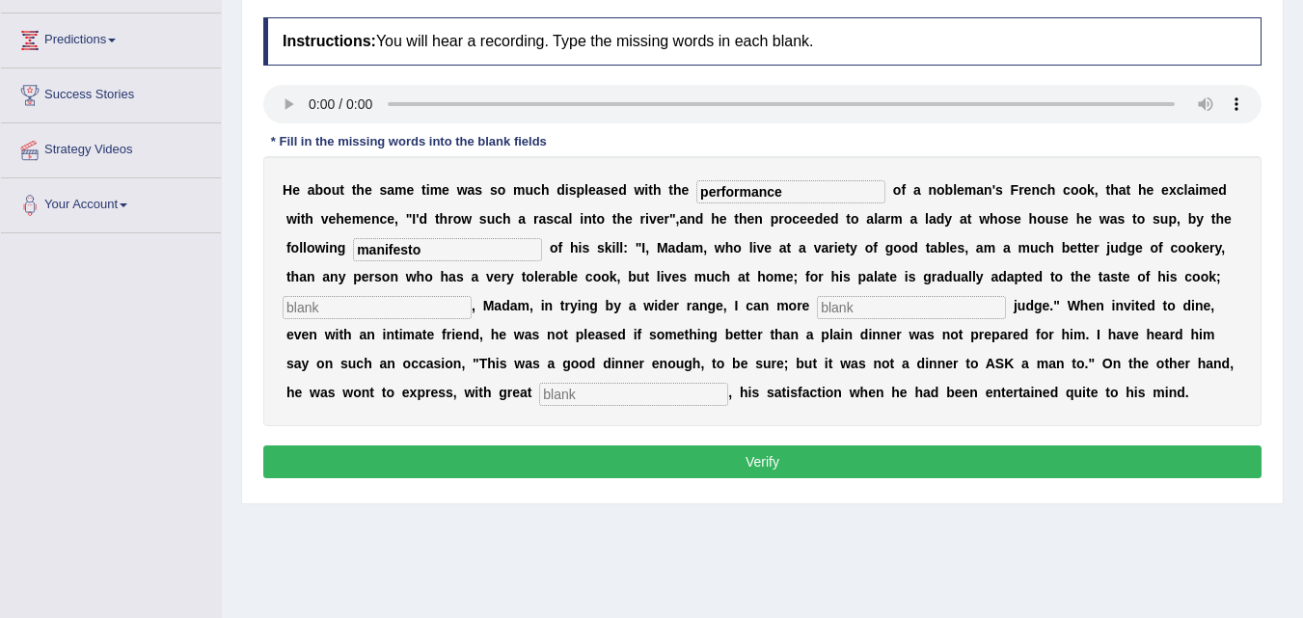
click at [338, 316] on input "text" at bounding box center [377, 307] width 189 height 23
type input "whereas"
click at [858, 306] on input "text" at bounding box center [911, 307] width 189 height 23
click at [669, 388] on input "text" at bounding box center [633, 394] width 189 height 23
type input "clea"
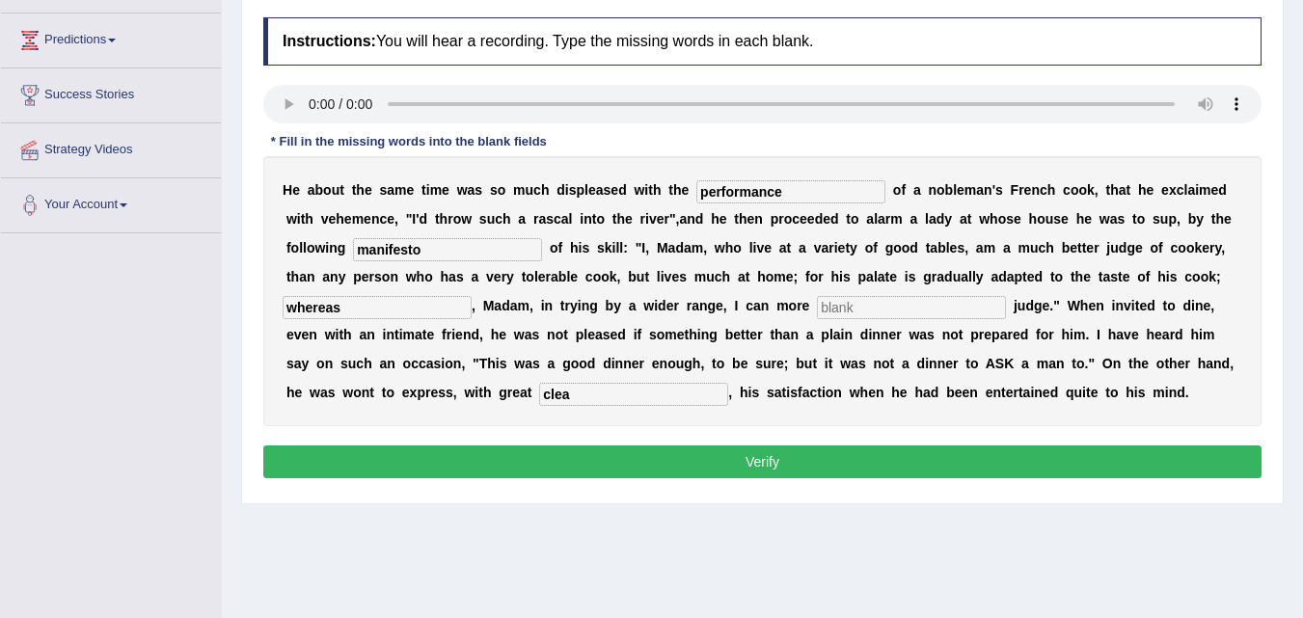
click at [878, 293] on div "H e a b o u t t h e s a m e t i m e w a s s o m u c h d i s p l e a s e d w i t…" at bounding box center [762, 291] width 998 height 270
click at [847, 465] on button "Verify" at bounding box center [762, 462] width 998 height 33
click at [858, 312] on input "text" at bounding box center [911, 307] width 189 height 23
type input "expe"
click at [850, 457] on button "Verify" at bounding box center [762, 462] width 998 height 33
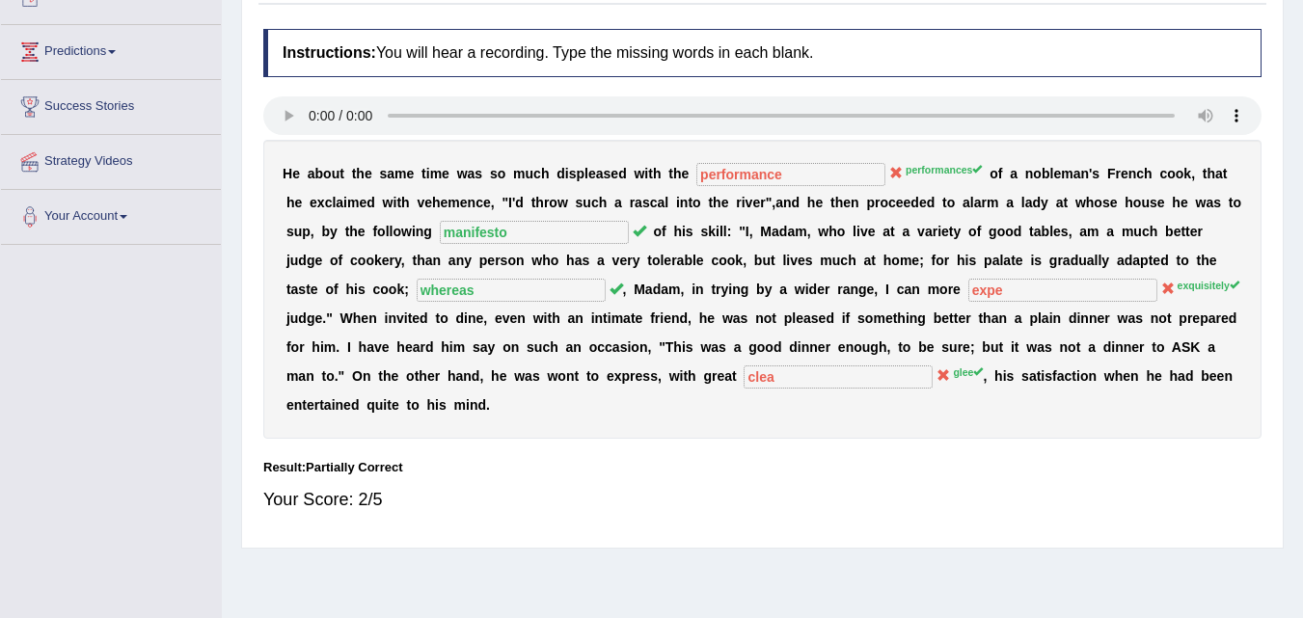
scroll to position [0, 0]
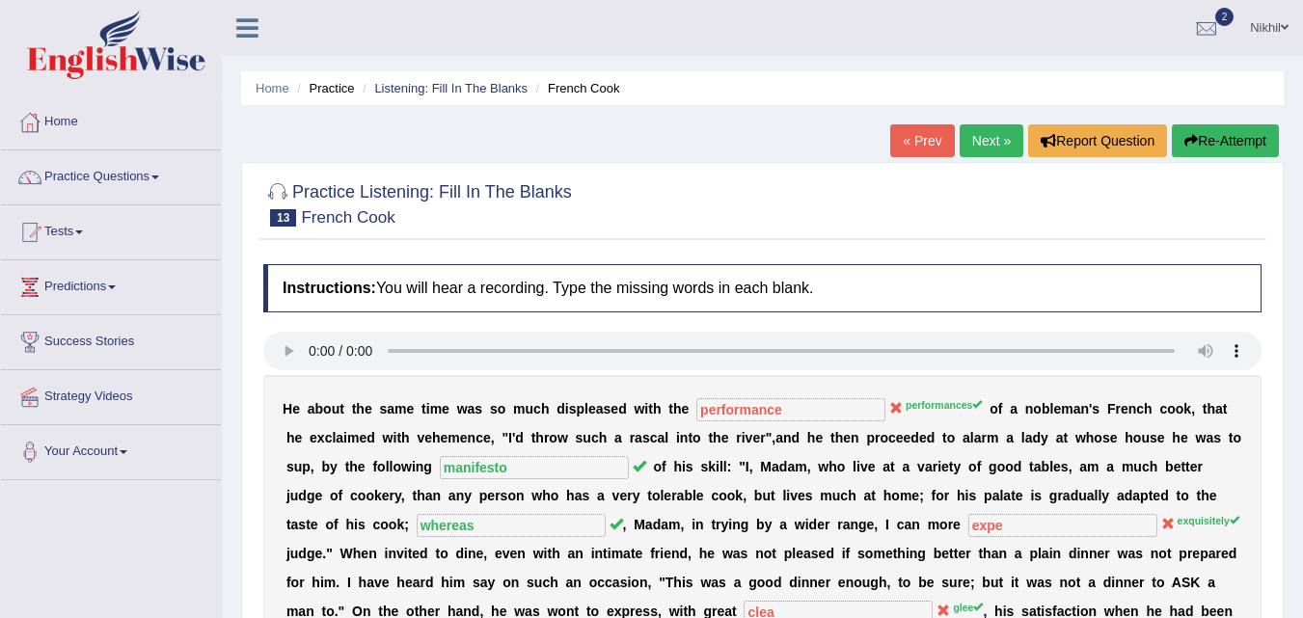
click at [999, 137] on link "Next »" at bounding box center [992, 140] width 64 height 33
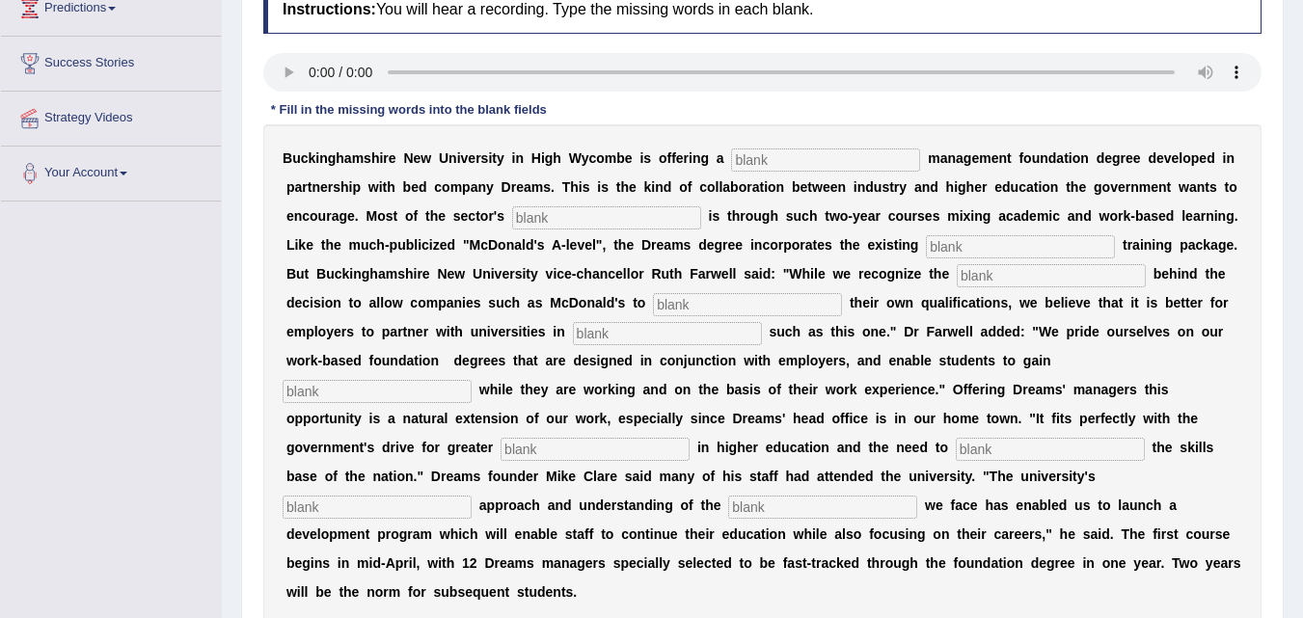
scroll to position [292, 0]
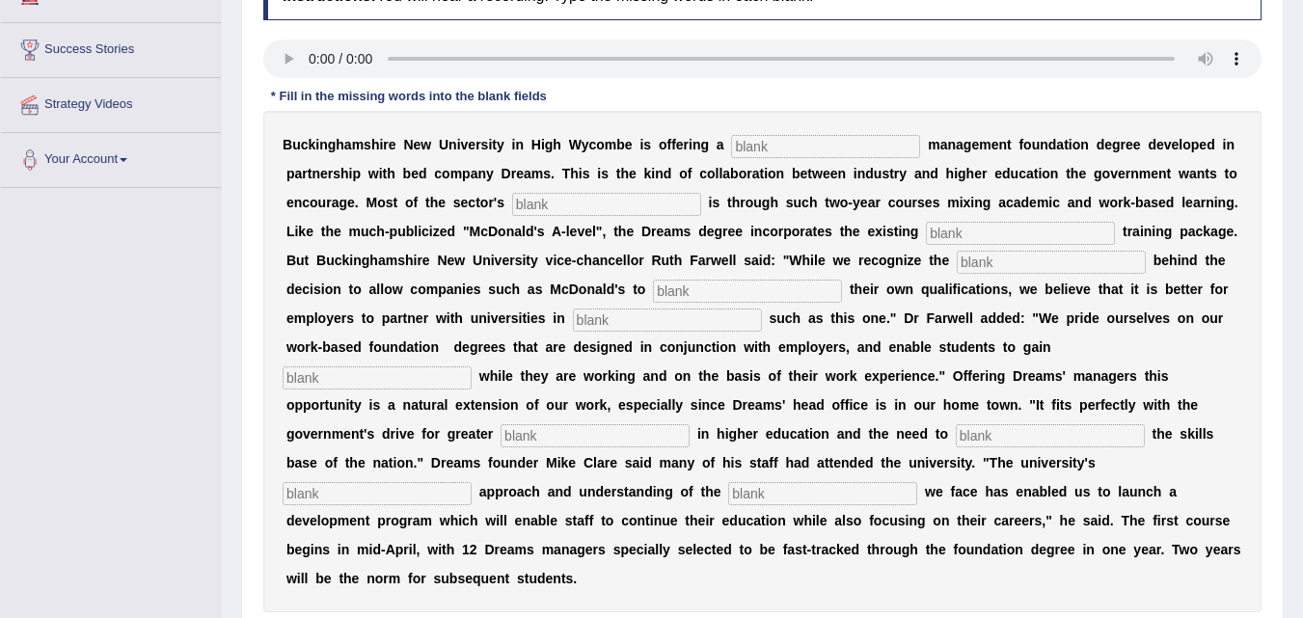
click at [740, 142] on input "text" at bounding box center [825, 146] width 189 height 23
type input "retail"
click at [650, 214] on input "text" at bounding box center [606, 204] width 189 height 23
type input "expitation"
click at [940, 231] on input "text" at bounding box center [1020, 233] width 189 height 23
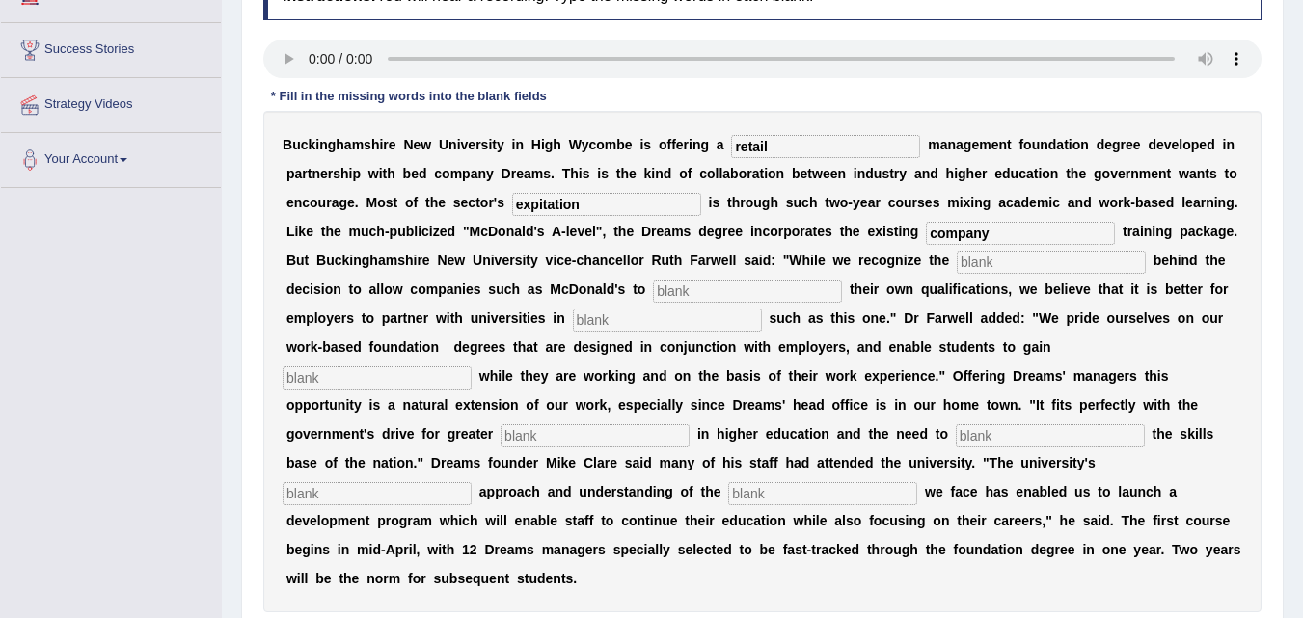
type input "company"
click at [964, 265] on input "text" at bounding box center [1051, 262] width 189 height 23
type input "impetise"
click at [824, 294] on input "text" at bounding box center [747, 291] width 189 height 23
type input "award"
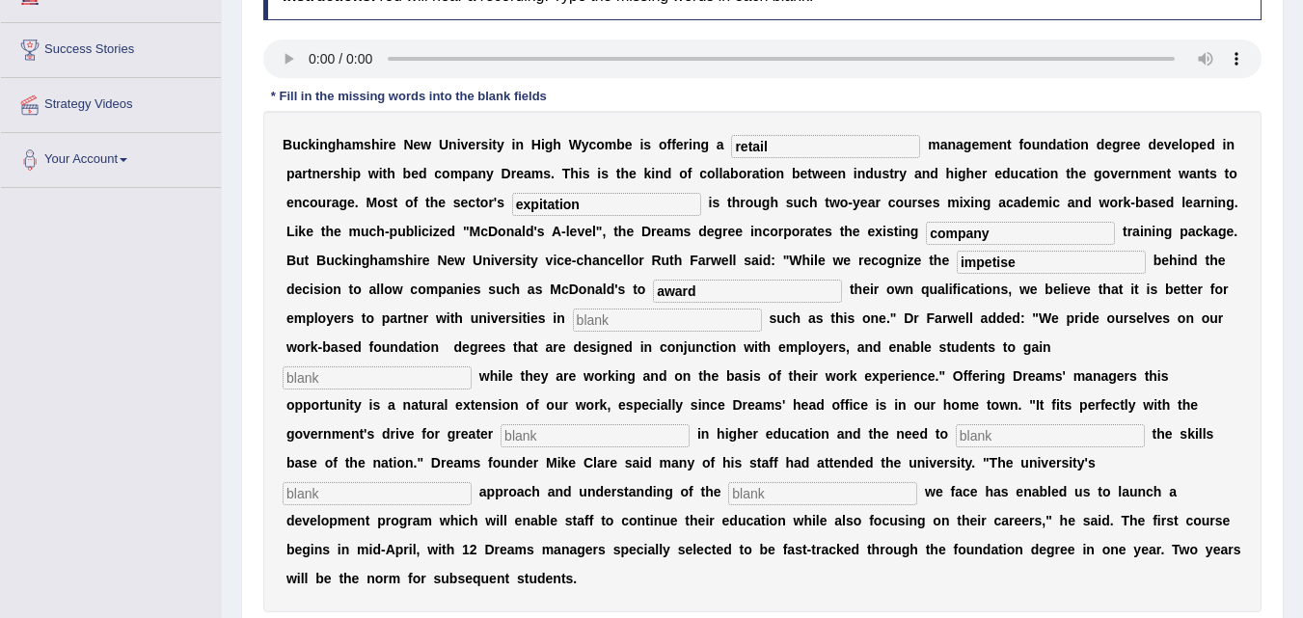
click at [726, 322] on input "text" at bounding box center [667, 320] width 189 height 23
type input "activities"
click at [446, 371] on input "text" at bounding box center [377, 378] width 189 height 23
type input "qualifications"
click at [533, 436] on input "text" at bounding box center [595, 435] width 189 height 23
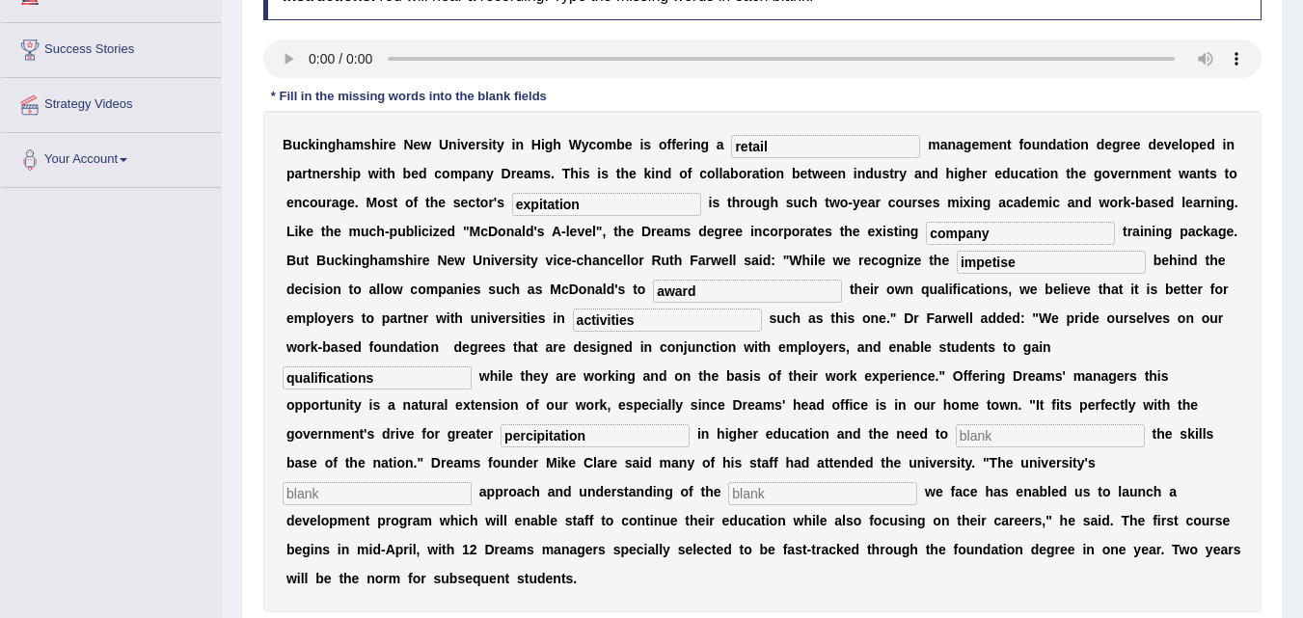
type input "percipitation"
click at [1019, 435] on input "text" at bounding box center [1050, 435] width 189 height 23
type input "enhance"
click at [406, 483] on input "text" at bounding box center [377, 493] width 189 height 23
type input "progmatic"
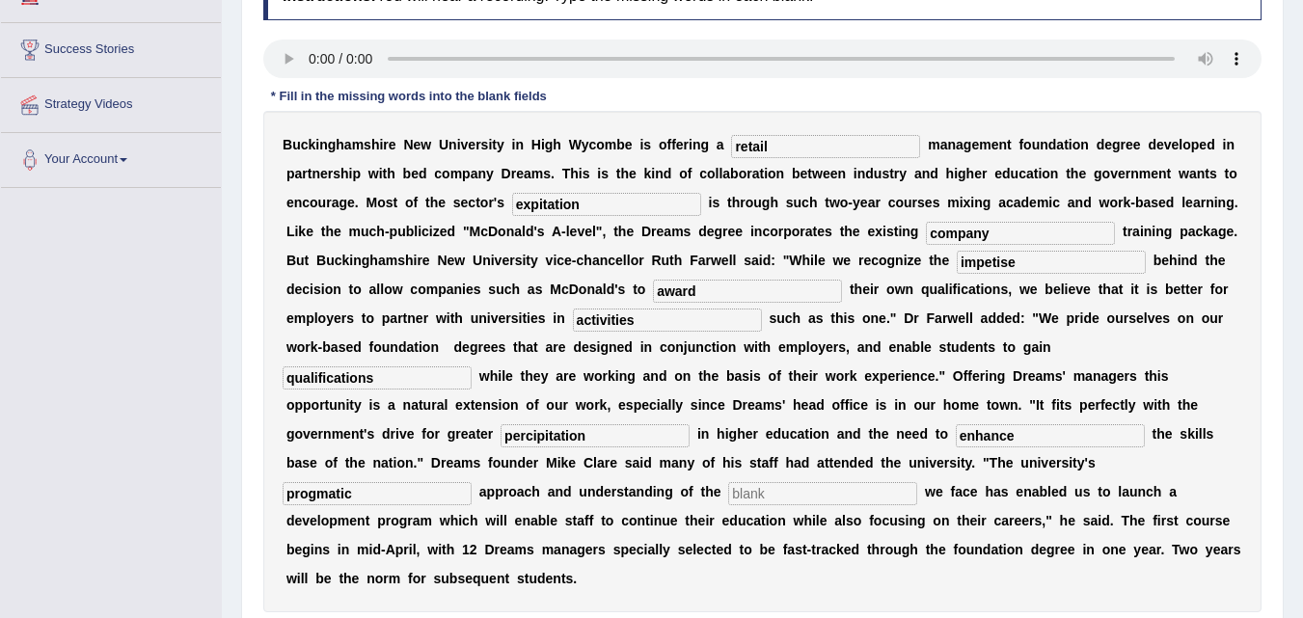
click at [744, 496] on input "text" at bounding box center [822, 493] width 189 height 23
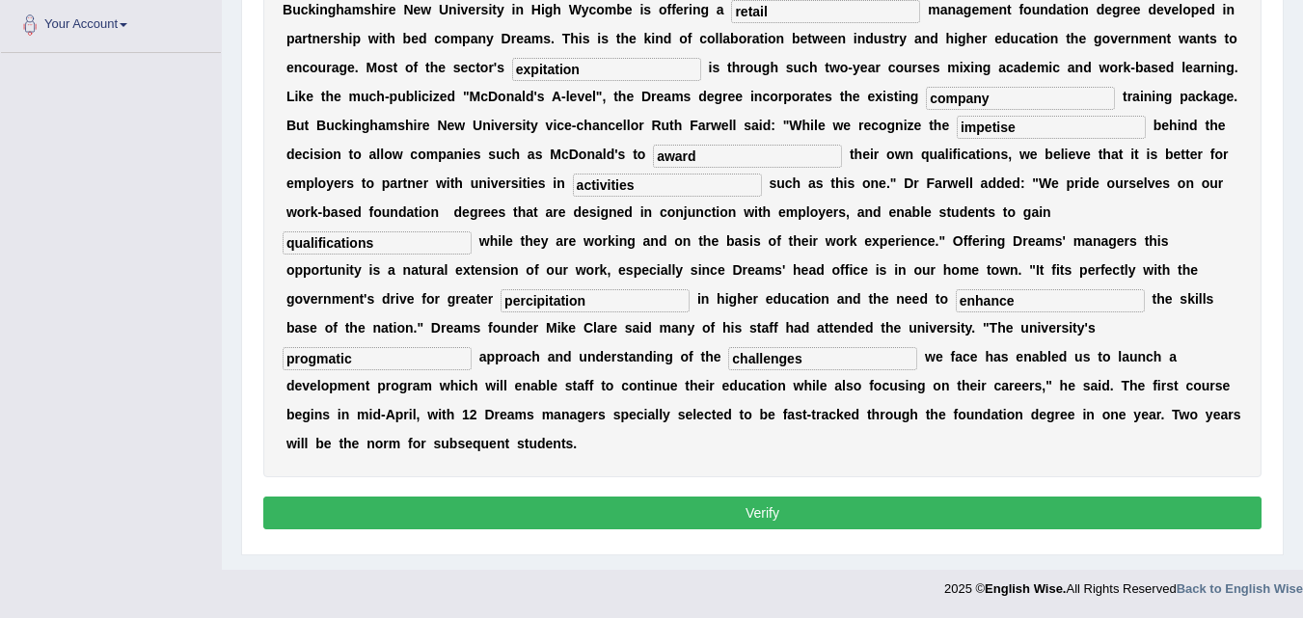
type input "challenges"
click at [730, 520] on button "Verify" at bounding box center [762, 513] width 998 height 33
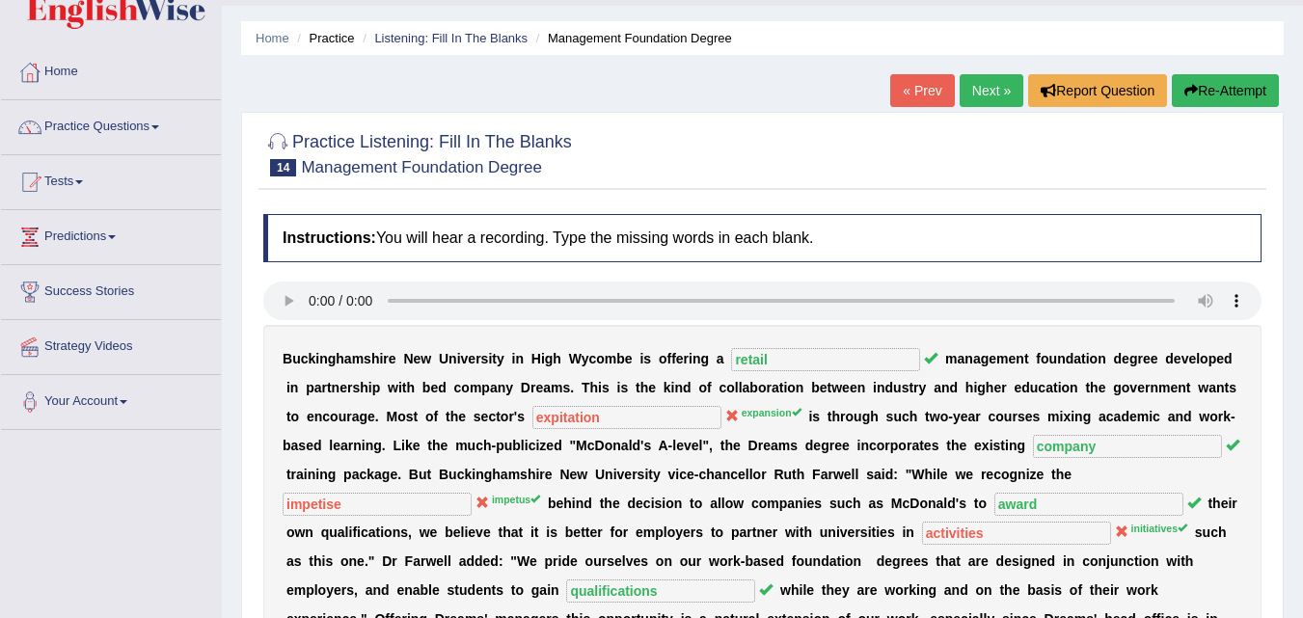
scroll to position [44, 0]
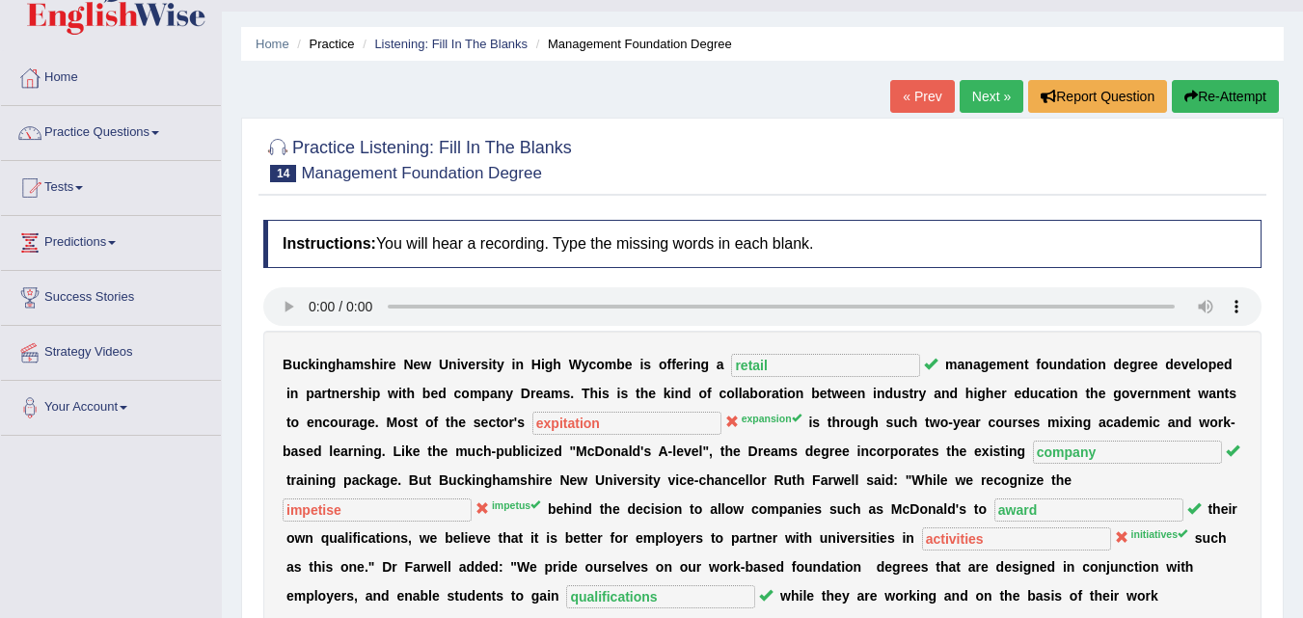
click at [981, 100] on link "Next »" at bounding box center [992, 96] width 64 height 33
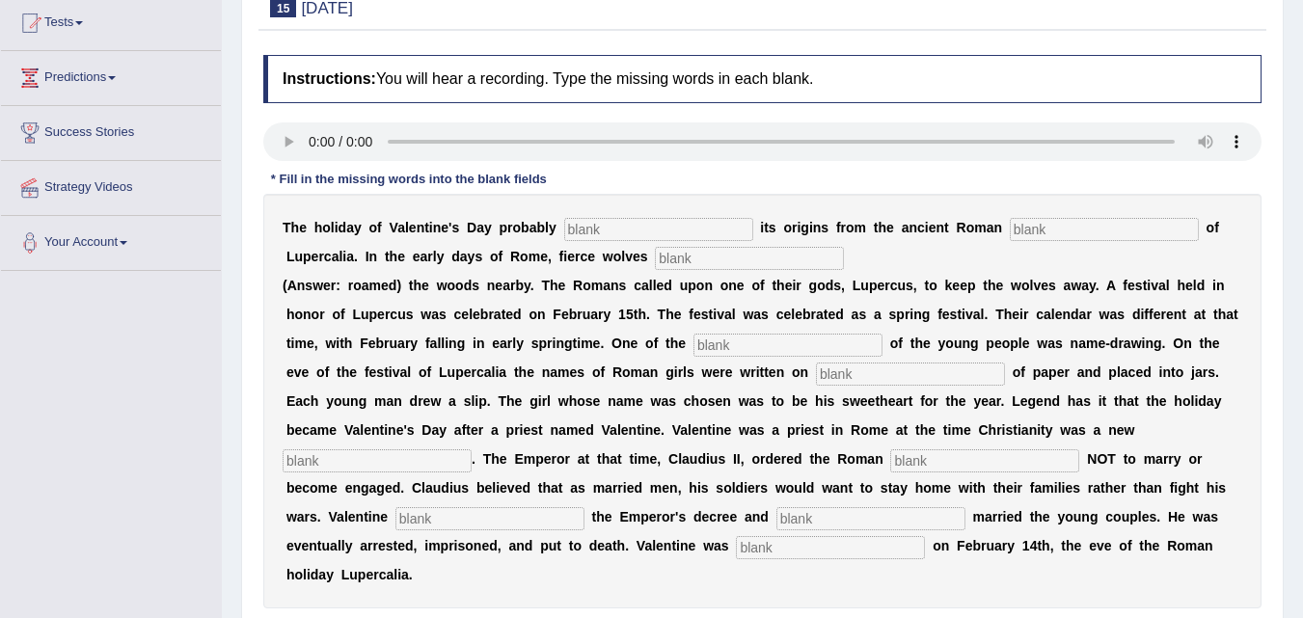
scroll to position [208, 0]
click at [591, 238] on input "text" at bounding box center [658, 230] width 189 height 23
type input "derived"
click at [1048, 232] on input "text" at bounding box center [1104, 230] width 189 height 23
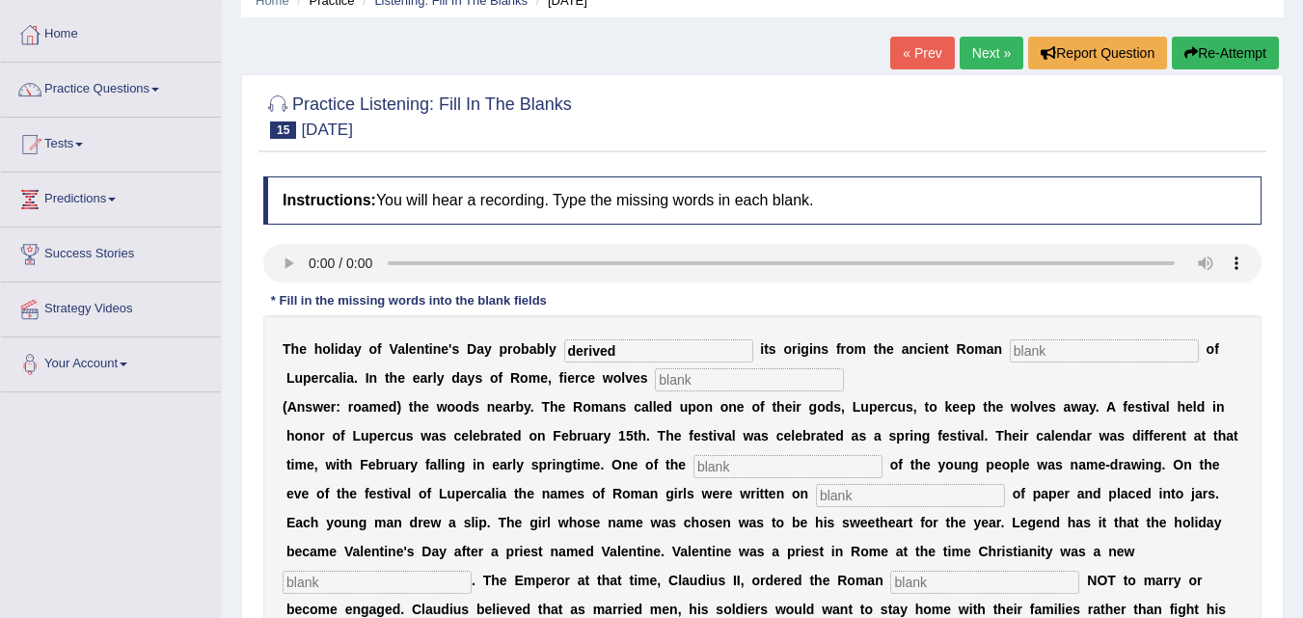
scroll to position [0, 0]
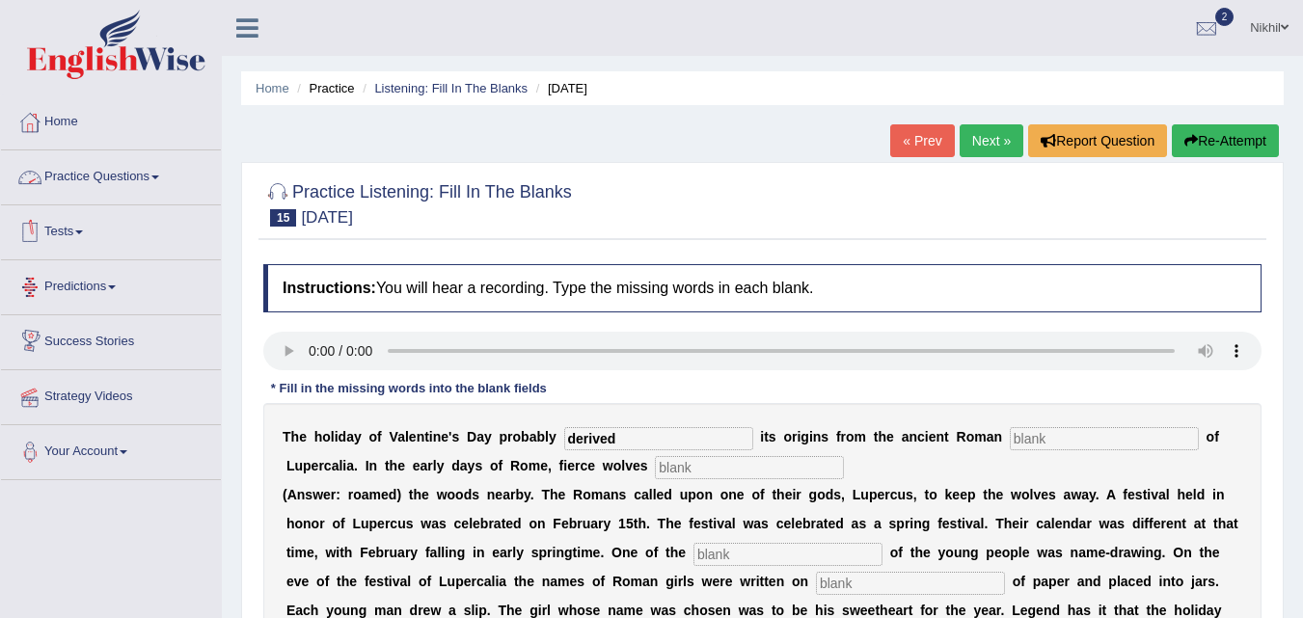
click at [113, 177] on link "Practice Questions" at bounding box center [111, 174] width 220 height 48
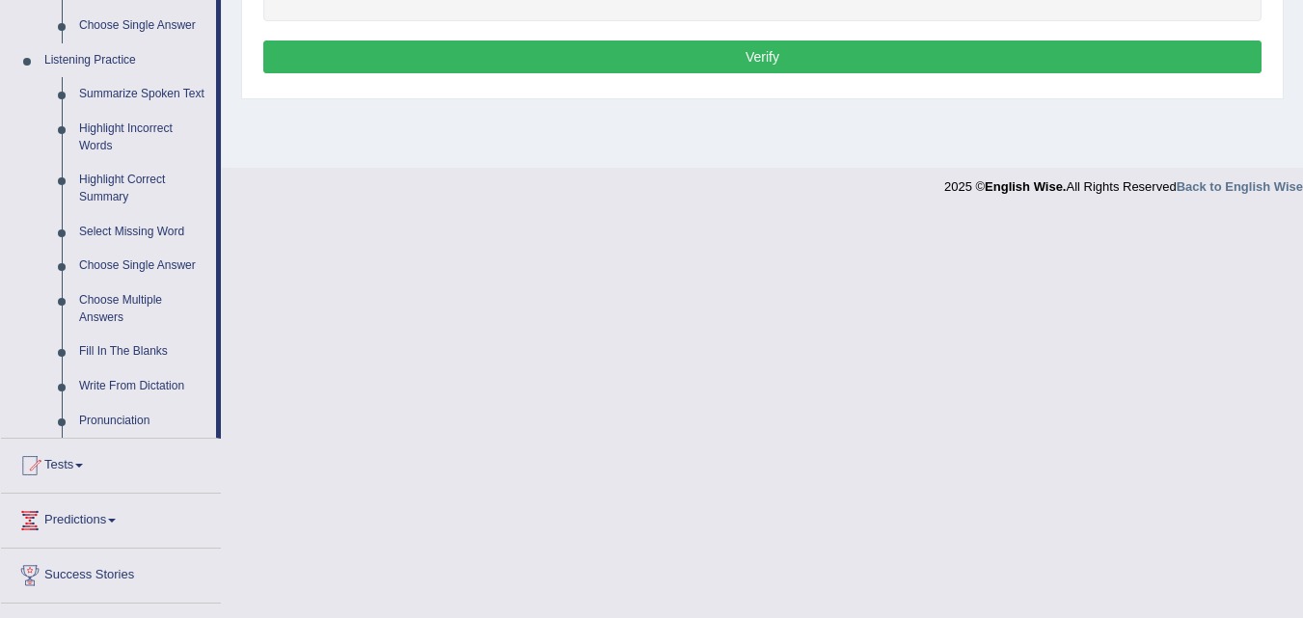
scroll to position [798, 0]
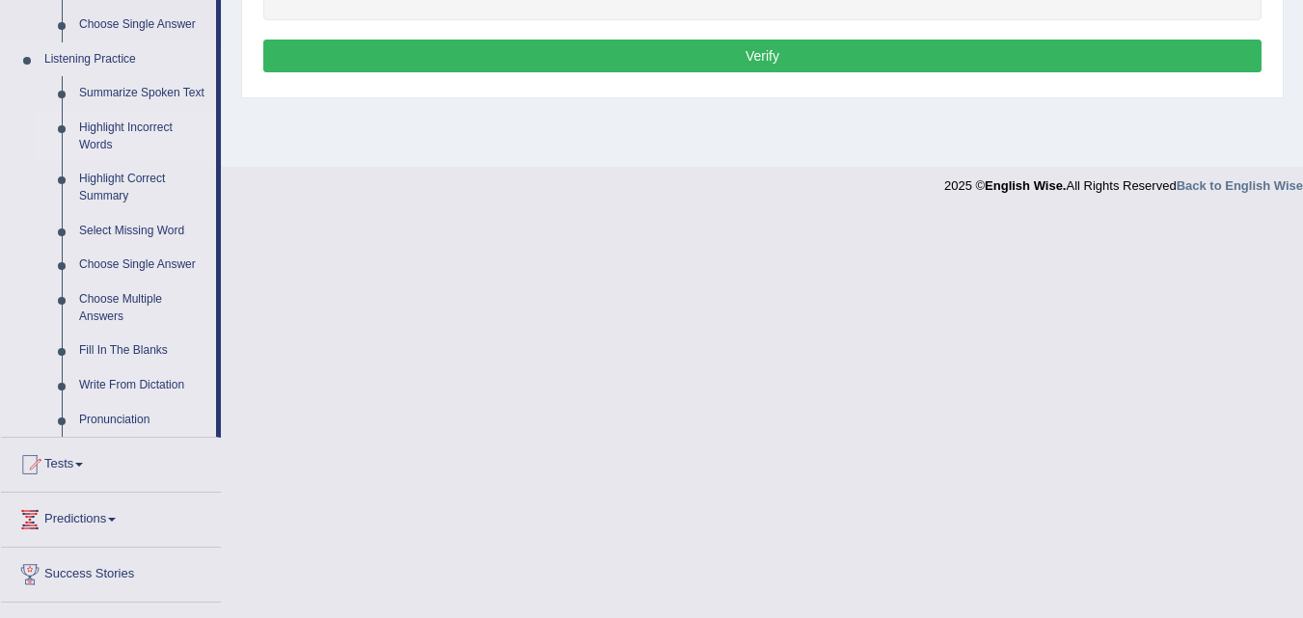
click at [134, 125] on link "Highlight Incorrect Words" at bounding box center [143, 136] width 146 height 51
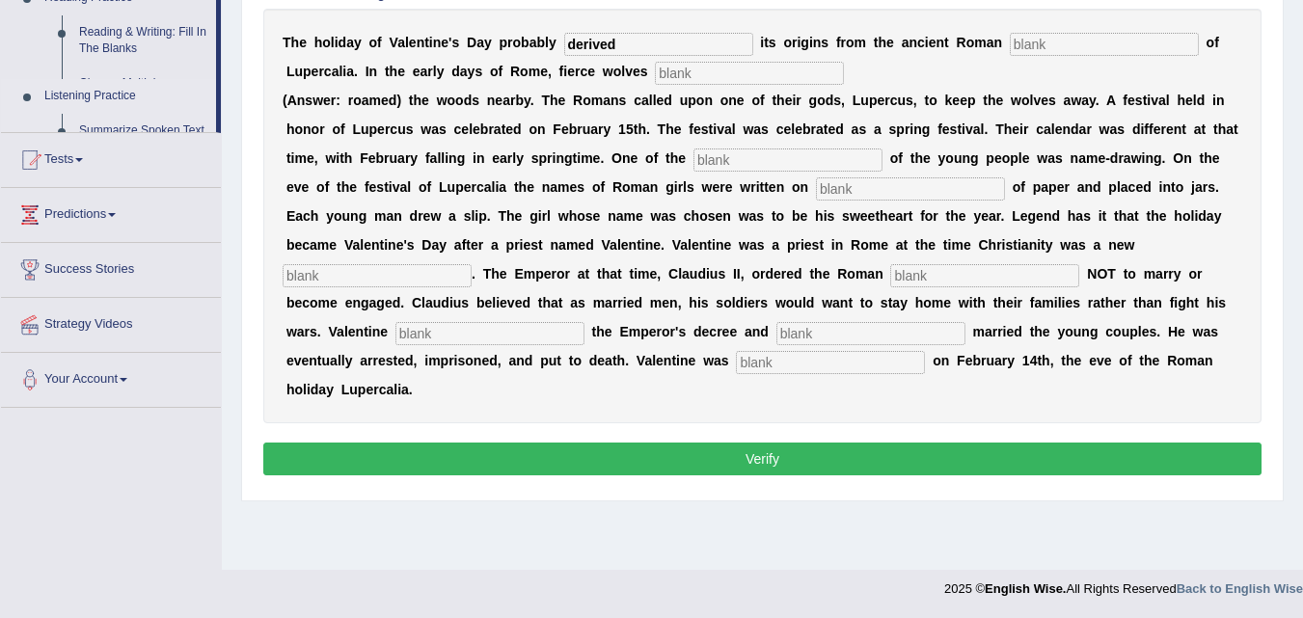
scroll to position [243, 0]
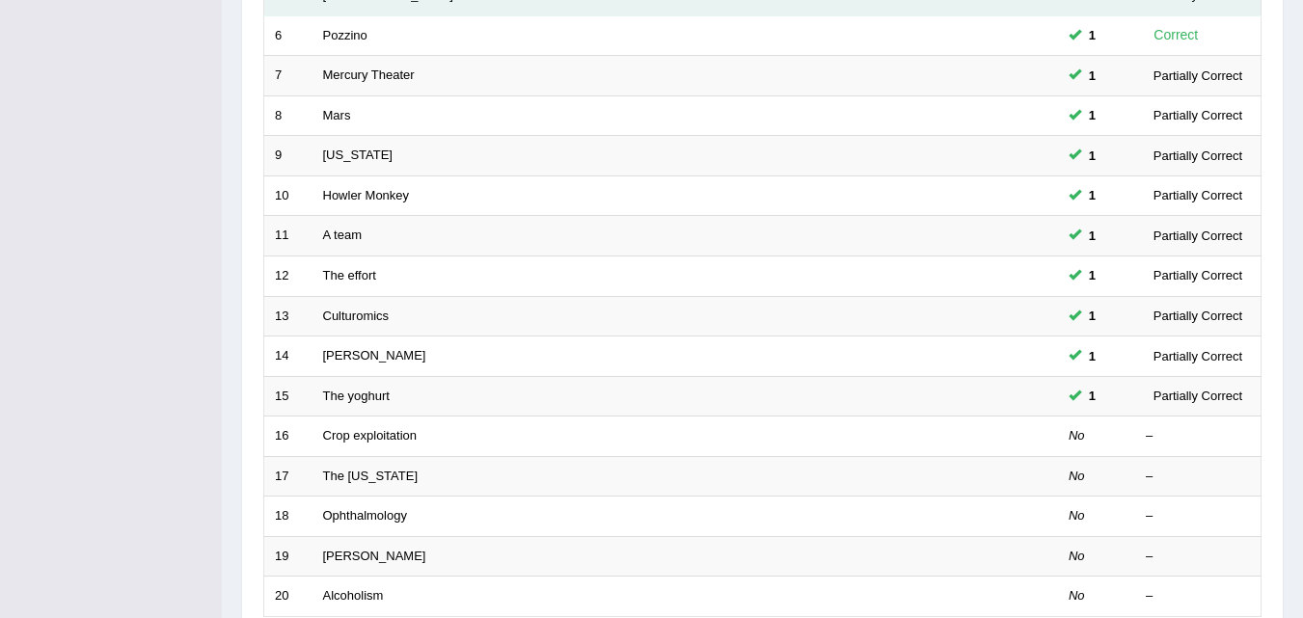
scroll to position [610, 0]
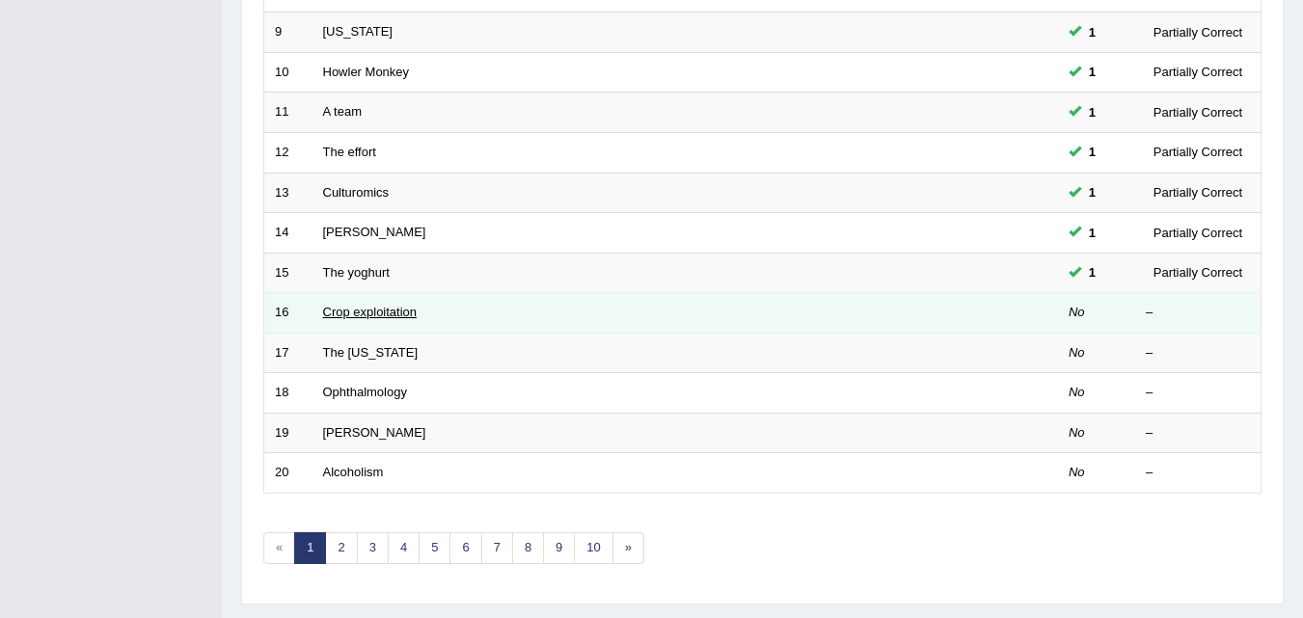
click at [384, 317] on link "Crop exploitation" at bounding box center [370, 312] width 95 height 14
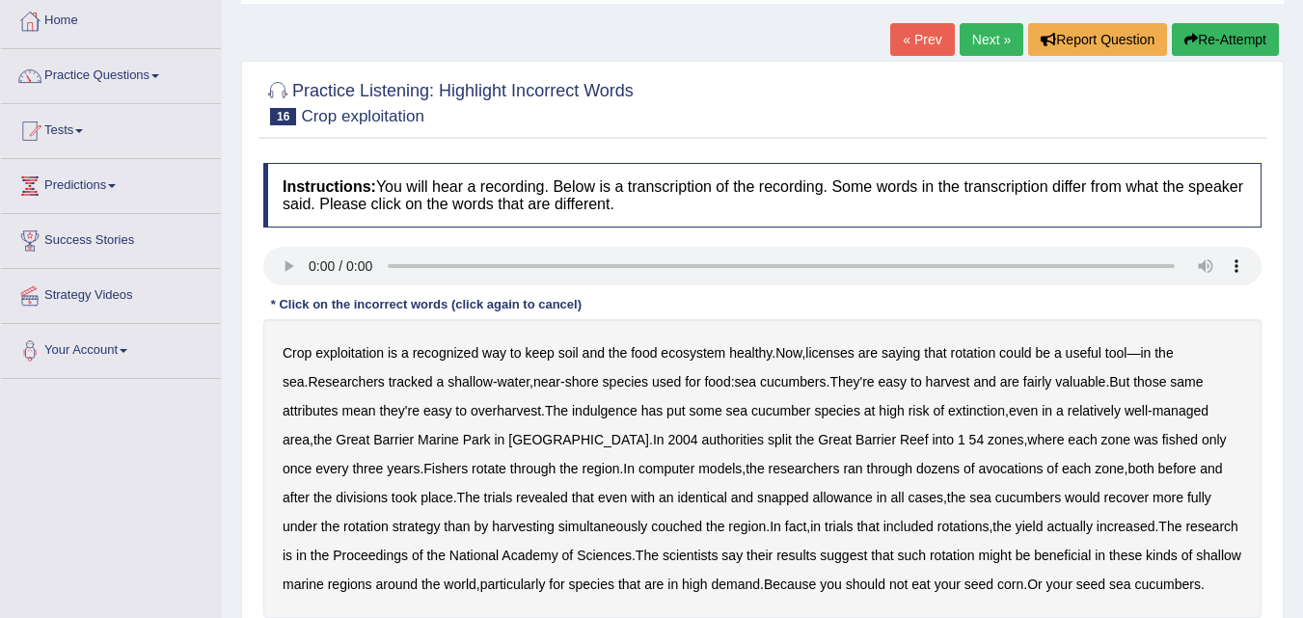
scroll to position [103, 0]
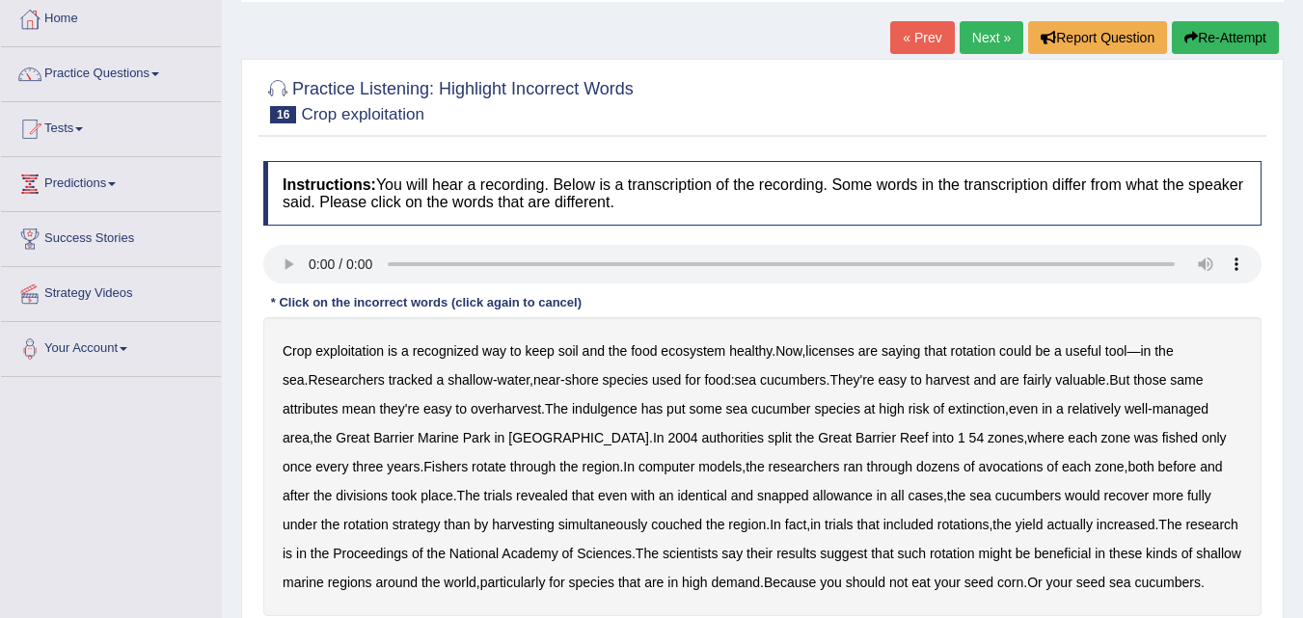
click at [352, 355] on b "exploitation" at bounding box center [349, 350] width 68 height 15
click at [831, 348] on b "licenses" at bounding box center [829, 350] width 49 height 15
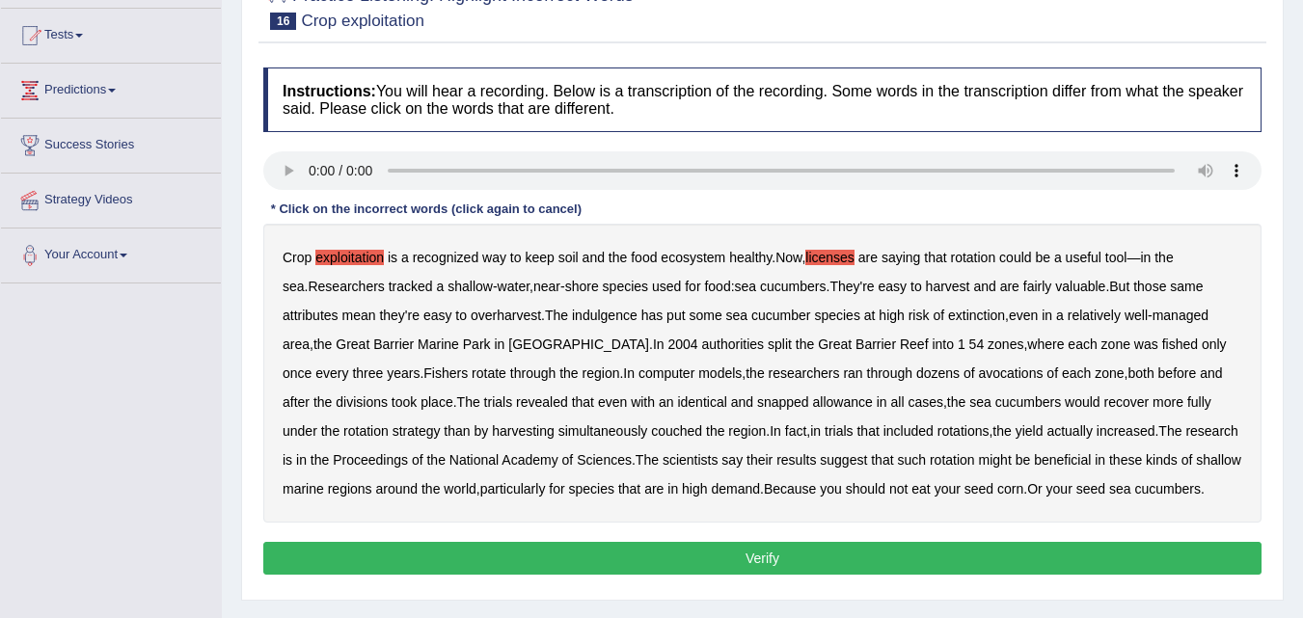
scroll to position [199, 0]
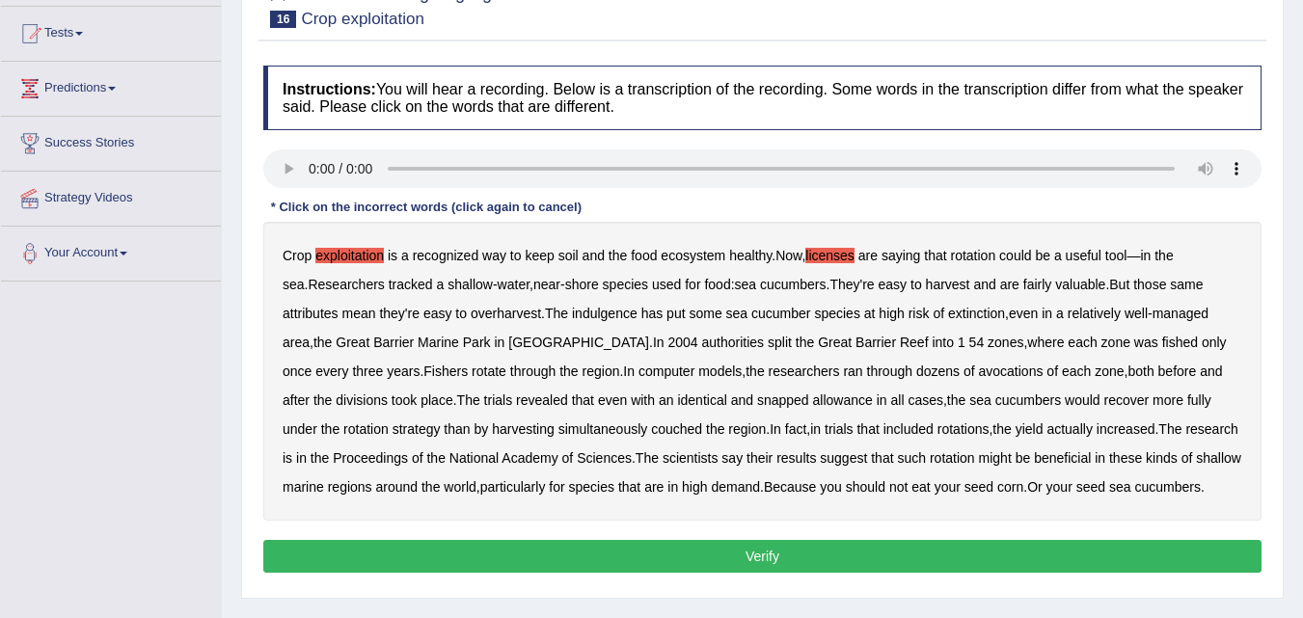
click at [617, 315] on b "indulgence" at bounding box center [605, 313] width 66 height 15
click at [979, 373] on b "avocations" at bounding box center [1011, 371] width 65 height 15
click at [721, 389] on div "Crop exploitation is a recognized way to keep soil and the food ecosystem healt…" at bounding box center [762, 371] width 998 height 299
click at [757, 396] on b "snapped" at bounding box center [783, 400] width 52 height 15
click at [651, 431] on b "couched" at bounding box center [676, 429] width 51 height 15
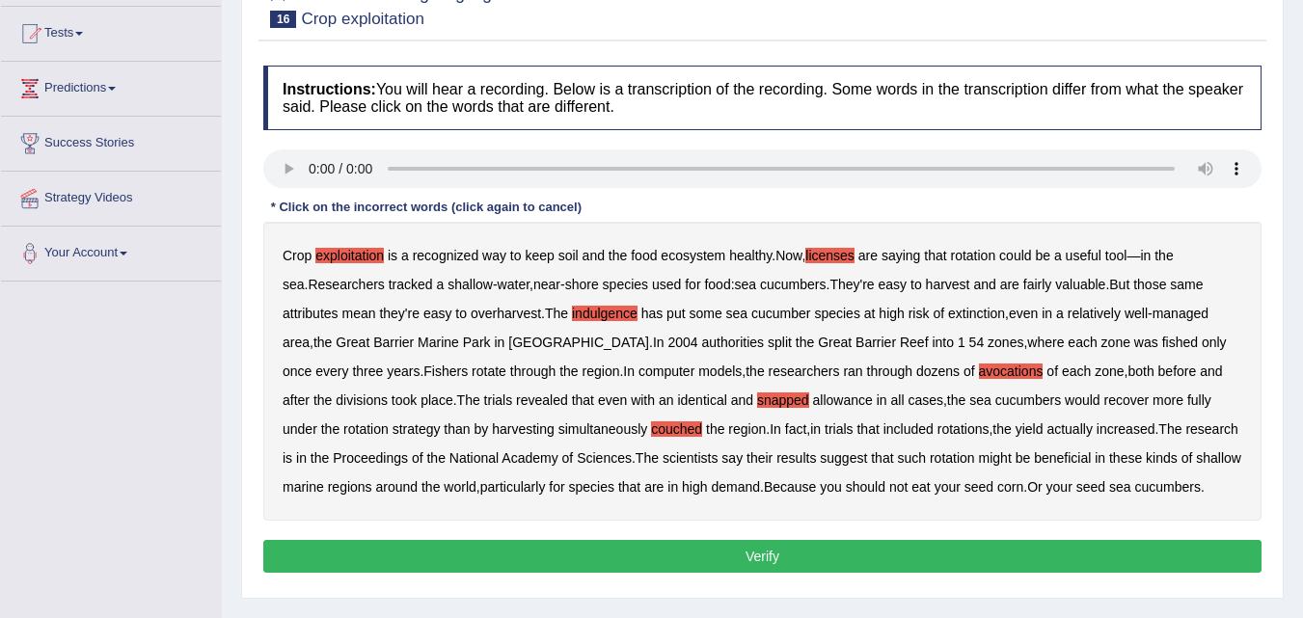
click at [1006, 549] on button "Verify" at bounding box center [762, 556] width 998 height 33
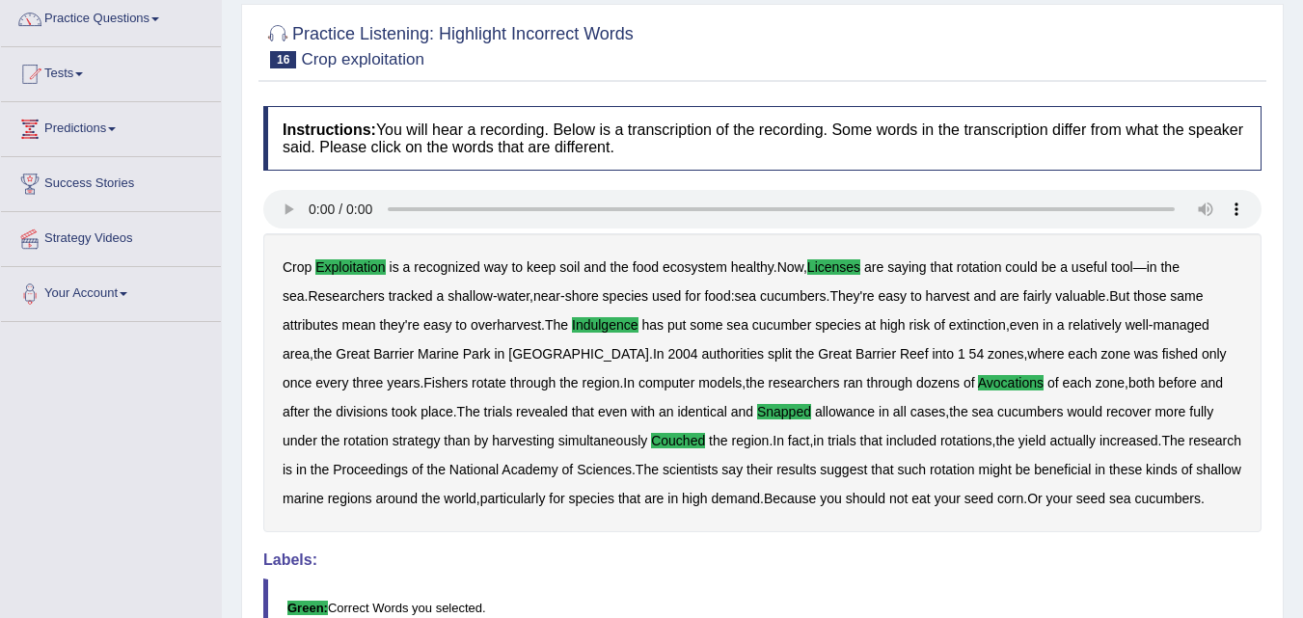
scroll to position [0, 0]
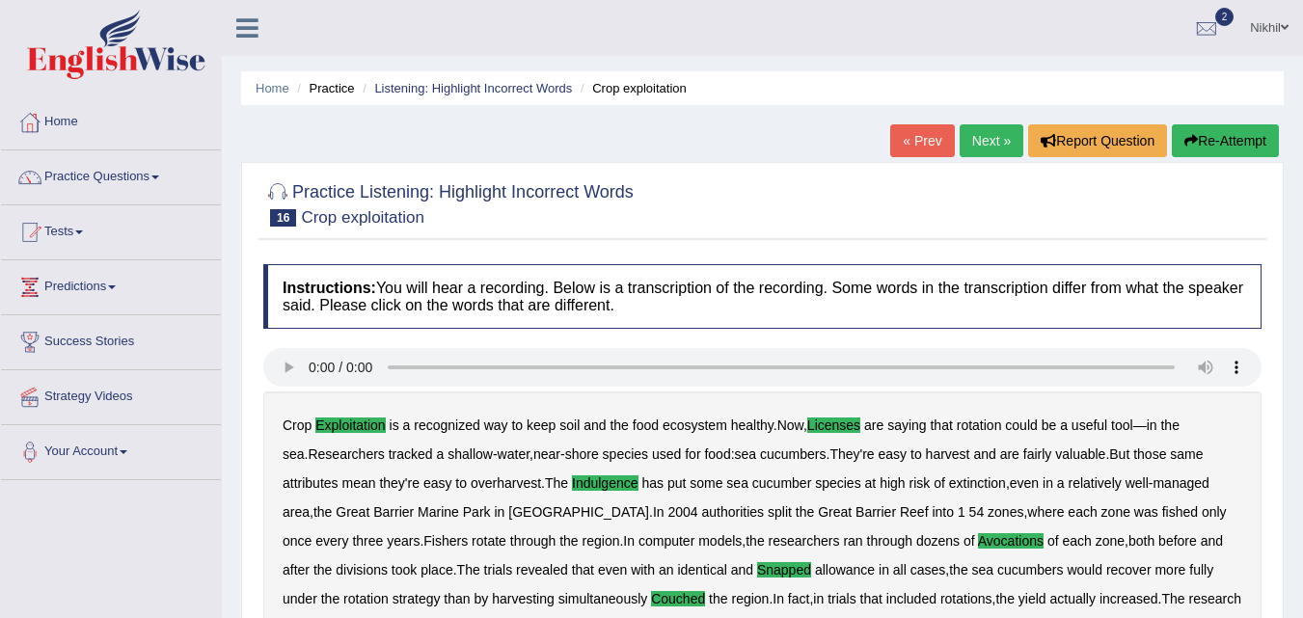
click at [115, 161] on link "Practice Questions" at bounding box center [111, 174] width 220 height 48
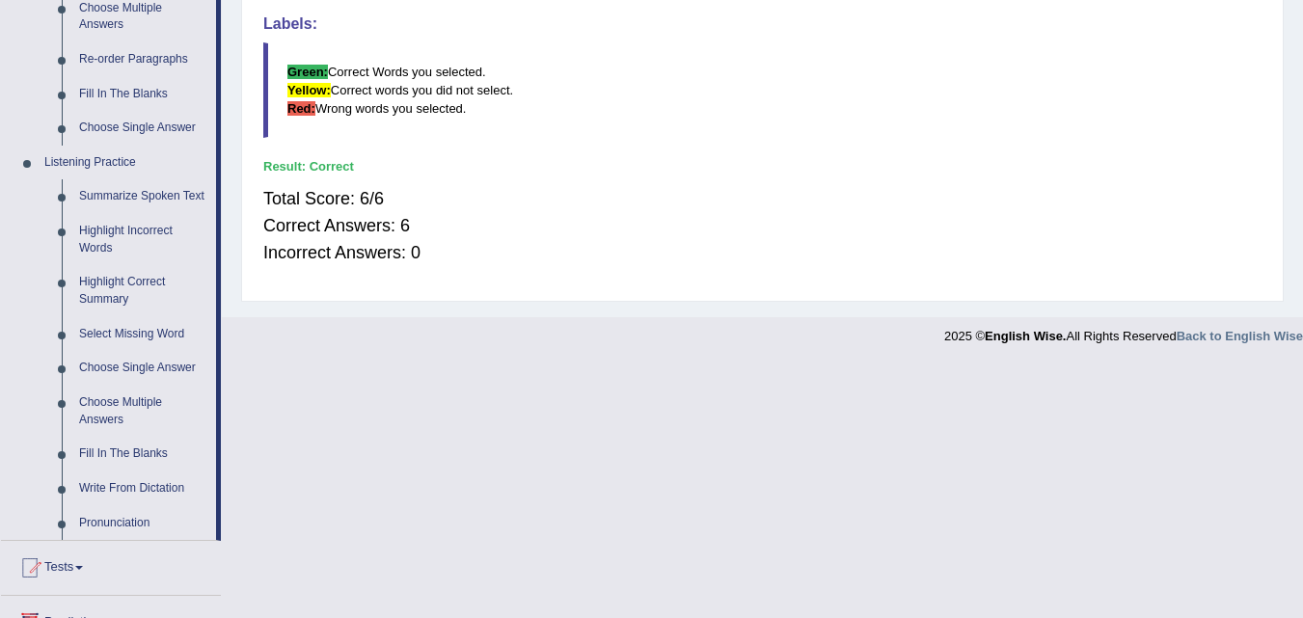
scroll to position [702, 0]
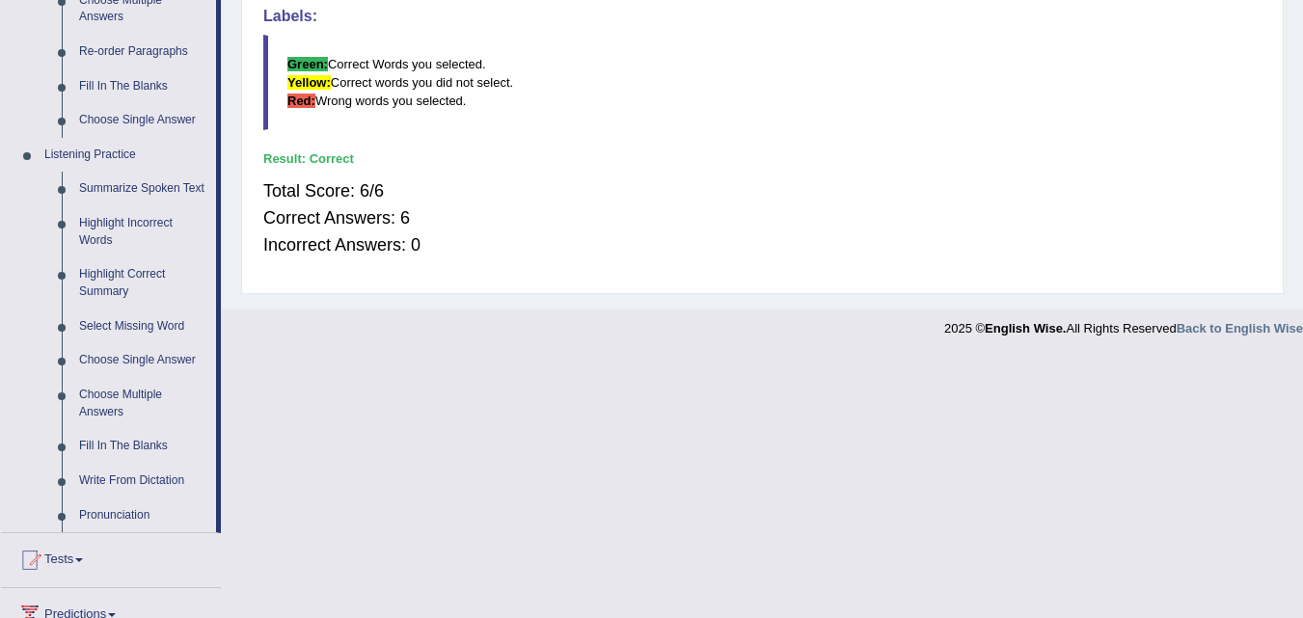
drag, startPoint x: 950, startPoint y: 464, endPoint x: 1250, endPoint y: 89, distance: 480.4
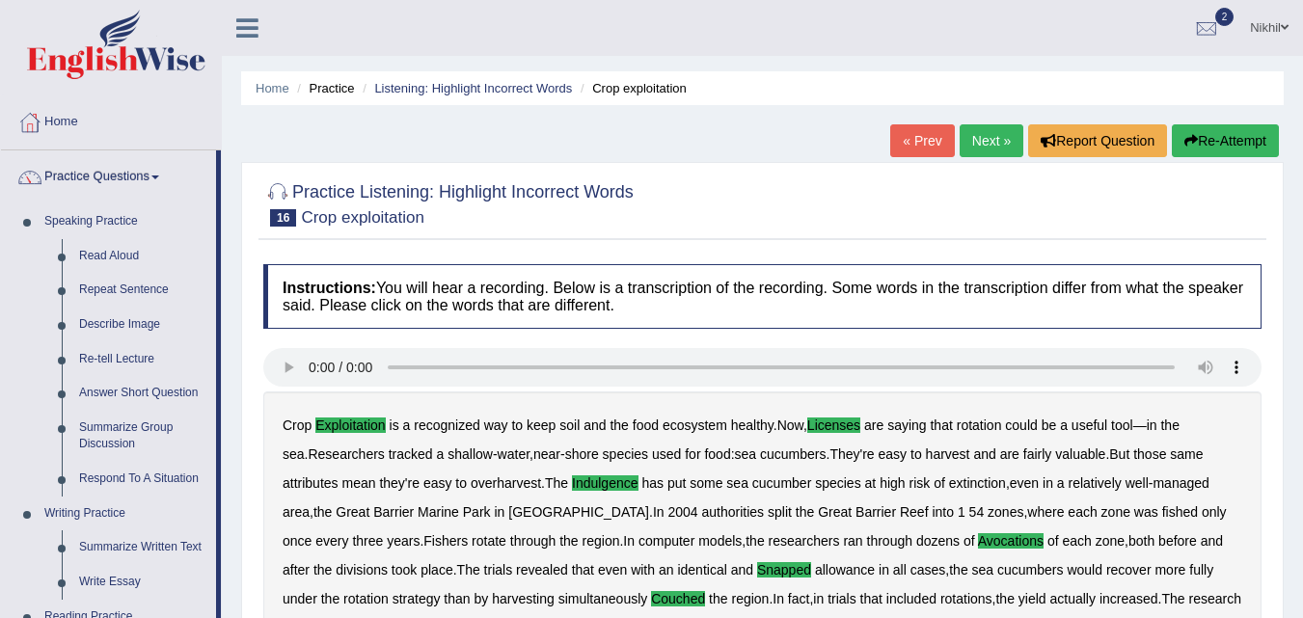
click at [1250, 30] on link "Nikhil" at bounding box center [1270, 25] width 68 height 50
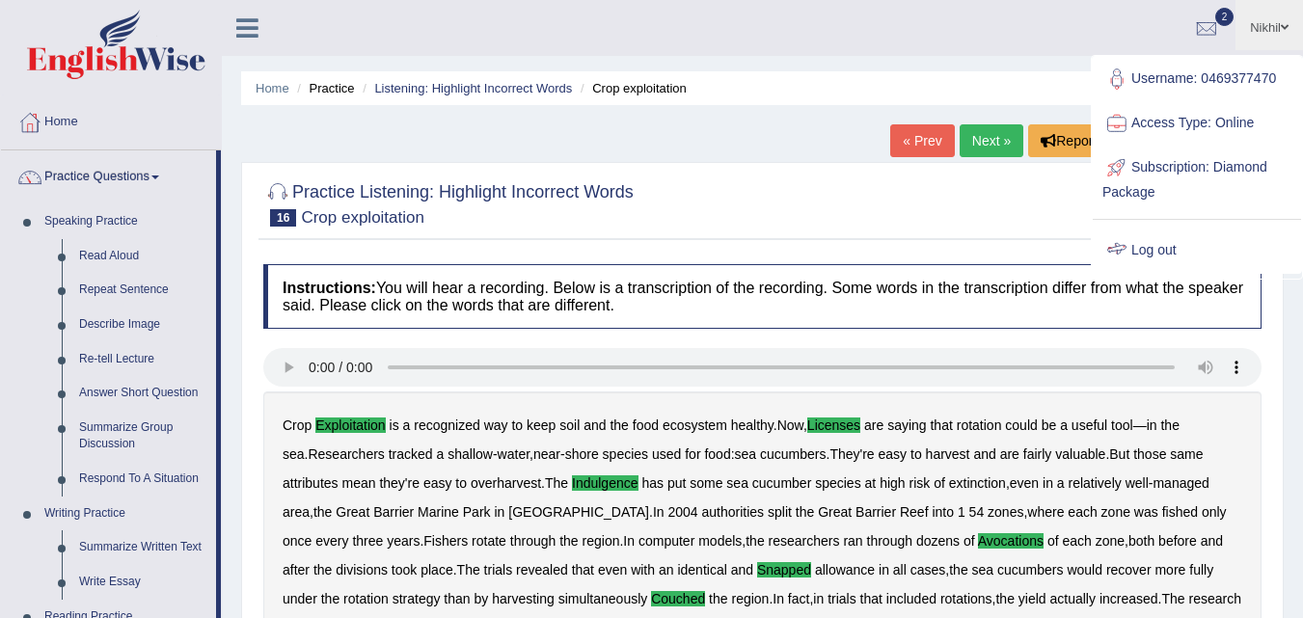
click at [1142, 252] on link "Log out" at bounding box center [1197, 251] width 208 height 44
